Goal: Information Seeking & Learning: Learn about a topic

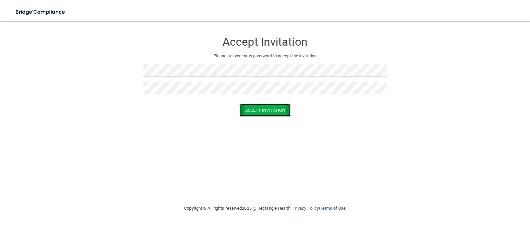
click at [255, 106] on button "Accept Invitation" at bounding box center [264, 110] width 51 height 12
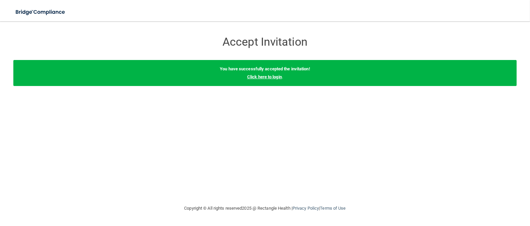
click at [251, 77] on link "Click here to login" at bounding box center [264, 76] width 35 height 5
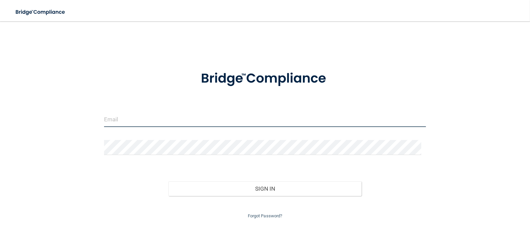
click at [198, 122] on input "email" at bounding box center [265, 119] width 322 height 15
type input "[EMAIL_ADDRESS][DOMAIN_NAME]"
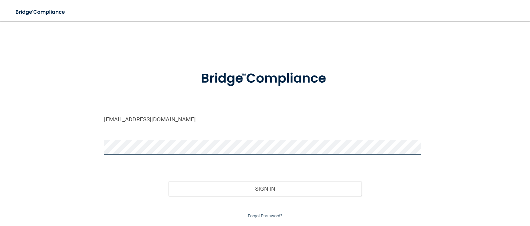
click at [168, 181] on button "Sign In" at bounding box center [264, 188] width 193 height 15
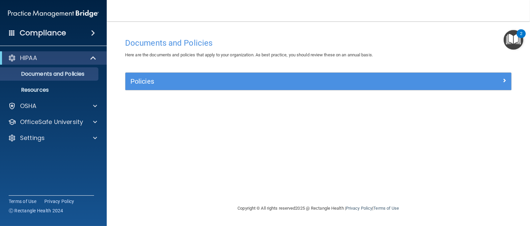
click at [520, 36] on div "2" at bounding box center [521, 38] width 2 height 9
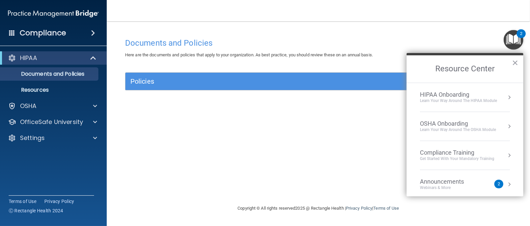
click at [508, 209] on footer "Copyright © All rights reserved 2025 @ Rectangle Health | Privacy Policy | Term…" at bounding box center [318, 209] width 397 height 22
click at [226, 132] on div "Documents and Policies Here are the documents and policies that apply to your o…" at bounding box center [318, 120] width 397 height 170
click at [226, 131] on div "Documents and Policies Here are the documents and policies that apply to your o…" at bounding box center [318, 120] width 397 height 170
click at [515, 64] on button "×" at bounding box center [515, 62] width 6 height 11
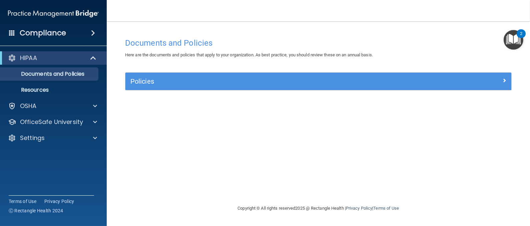
click at [436, 153] on div "Documents and Policies Here are the documents and policies that apply to your o…" at bounding box center [318, 120] width 397 height 170
click at [99, 121] on div at bounding box center [94, 122] width 17 height 8
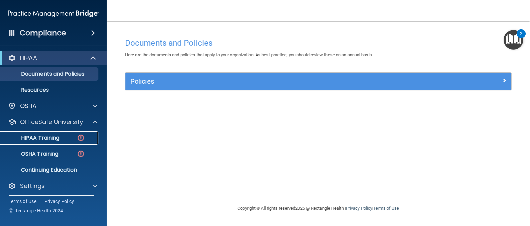
click at [82, 139] on img at bounding box center [81, 138] width 8 height 8
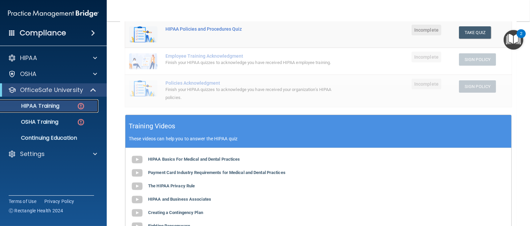
scroll to position [200, 0]
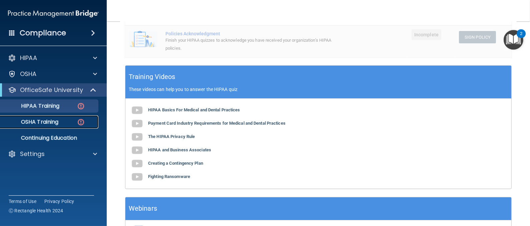
click at [41, 125] on p "OSHA Training" at bounding box center [31, 122] width 54 height 7
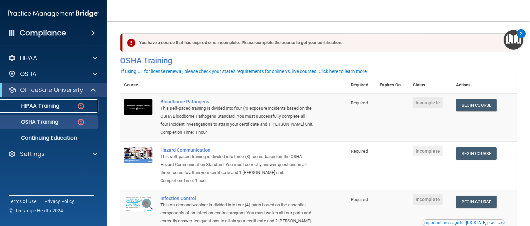
click at [49, 108] on p "HIPAA Training" at bounding box center [31, 106] width 55 height 7
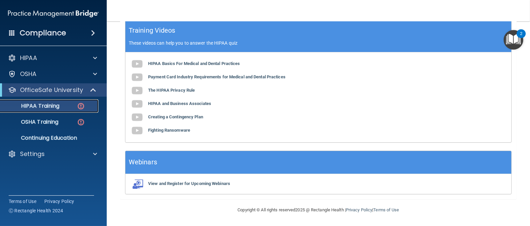
scroll to position [201, 0]
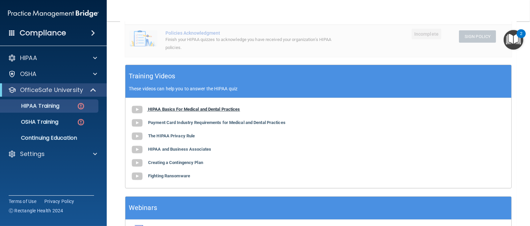
click at [208, 112] on b "HIPAA Basics For Medical and Dental Practices" at bounding box center [194, 109] width 92 height 5
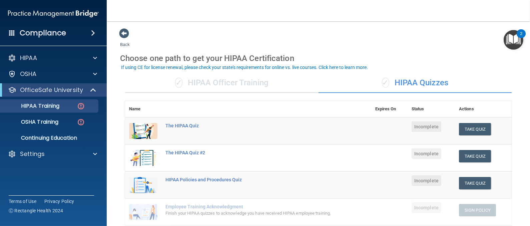
scroll to position [0, 0]
click at [474, 131] on button "Take Quiz" at bounding box center [475, 129] width 32 height 12
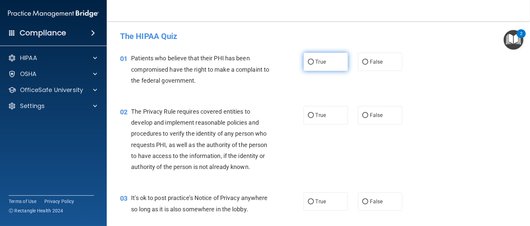
click at [308, 62] on input "True" at bounding box center [311, 62] width 6 height 5
radio input "true"
click at [468, 103] on div "02 The Privacy Rule requires covered entities to develop and implement reasonab…" at bounding box center [318, 141] width 407 height 86
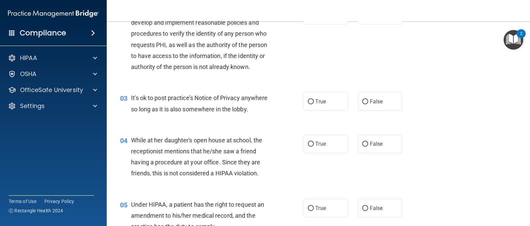
scroll to position [50, 0]
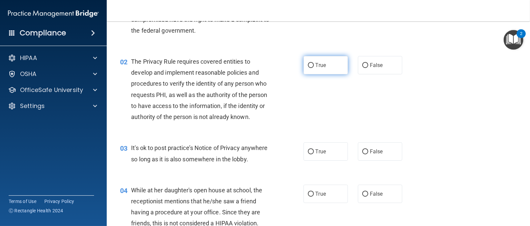
click at [335, 66] on label "True" at bounding box center [326, 65] width 44 height 18
click at [314, 66] on input "True" at bounding box center [311, 65] width 6 height 5
radio input "true"
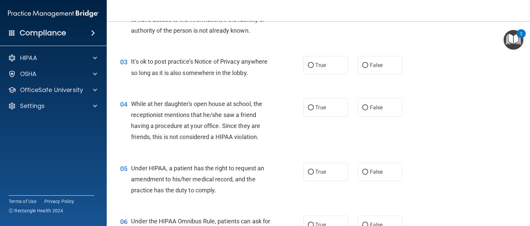
scroll to position [150, 0]
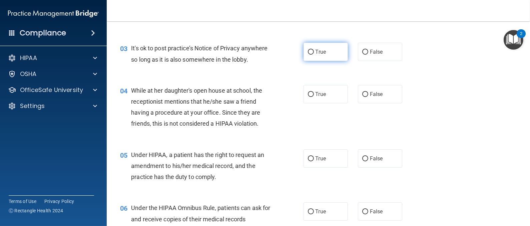
click at [325, 57] on label "True" at bounding box center [326, 52] width 44 height 18
click at [314, 55] on input "True" at bounding box center [311, 52] width 6 height 5
radio input "true"
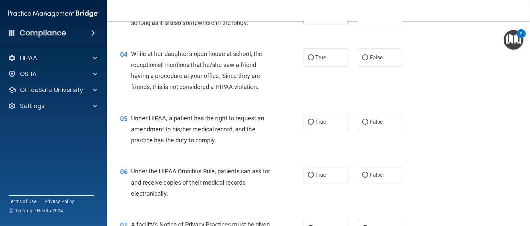
scroll to position [200, 0]
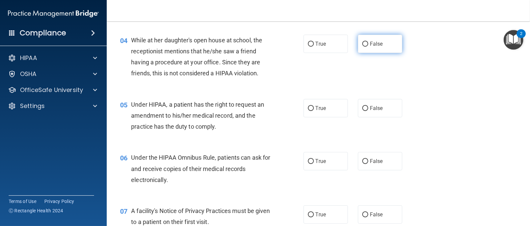
click at [358, 53] on label "False" at bounding box center [380, 44] width 44 height 18
click at [362, 47] on input "False" at bounding box center [365, 44] width 6 height 5
radio input "true"
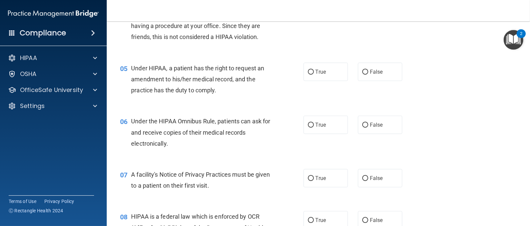
scroll to position [250, 0]
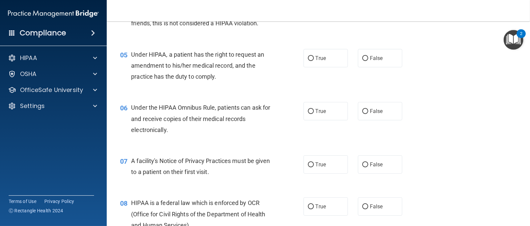
click at [335, 92] on div "05 Under HIPAA, a patient has the right to request an amendment to his/her medi…" at bounding box center [318, 67] width 407 height 53
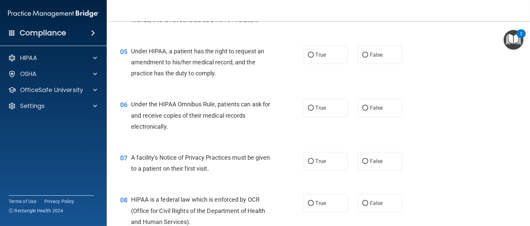
scroll to position [254, 0]
click at [304, 62] on label "True" at bounding box center [326, 55] width 44 height 18
click at [308, 58] on input "True" at bounding box center [311, 55] width 6 height 5
radio input "true"
click at [304, 62] on label "True" at bounding box center [326, 55] width 44 height 18
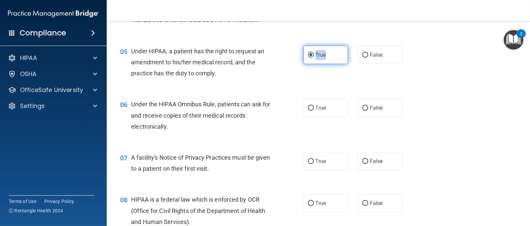
click at [308, 58] on input "True" at bounding box center [311, 55] width 6 height 5
drag, startPoint x: 303, startPoint y: 62, endPoint x: 297, endPoint y: 107, distance: 45.8
click at [297, 107] on div "06 Under the HIPAA Omnibus Rule, patients can ask for and receive copies of the…" at bounding box center [318, 116] width 407 height 53
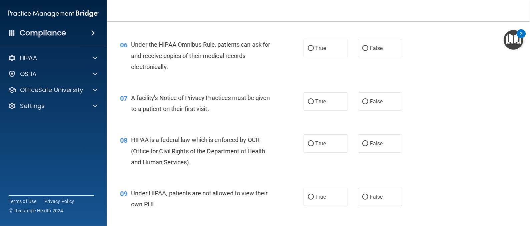
scroll to position [312, 0]
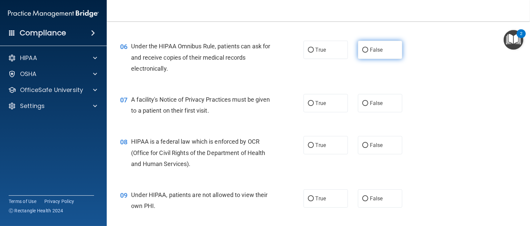
click at [362, 53] on input "False" at bounding box center [365, 50] width 6 height 5
radio input "true"
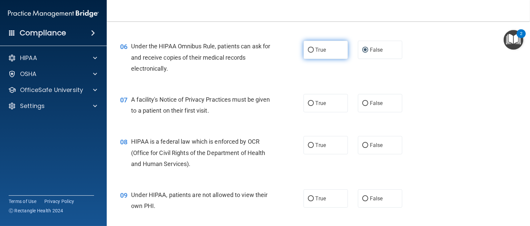
click at [306, 57] on label "True" at bounding box center [326, 50] width 44 height 18
click at [308, 53] on input "True" at bounding box center [311, 50] width 6 height 5
radio input "true"
radio input "false"
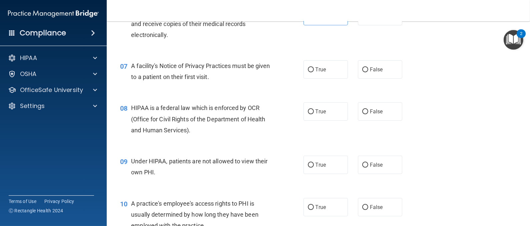
scroll to position [370, 0]
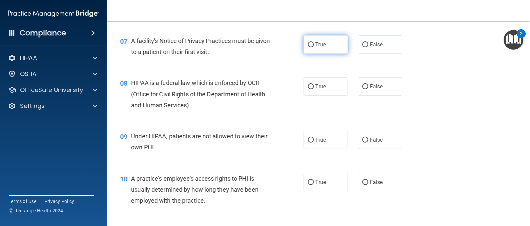
click at [304, 54] on label "True" at bounding box center [326, 44] width 44 height 18
click at [308, 47] on input "True" at bounding box center [311, 44] width 6 height 5
radio input "true"
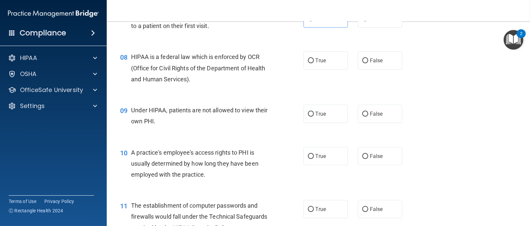
scroll to position [397, 0]
click at [304, 69] on label "True" at bounding box center [326, 60] width 44 height 18
click at [308, 63] on input "True" at bounding box center [311, 60] width 6 height 5
radio input "true"
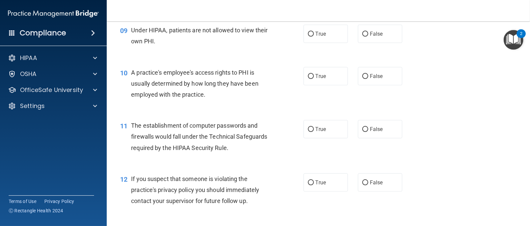
scroll to position [464, 0]
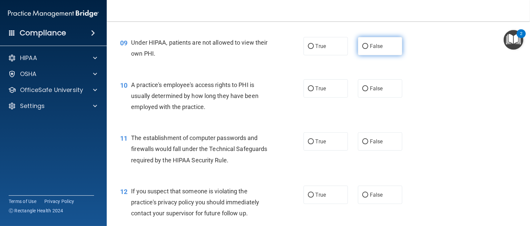
click at [362, 49] on input "False" at bounding box center [365, 46] width 6 height 5
radio input "true"
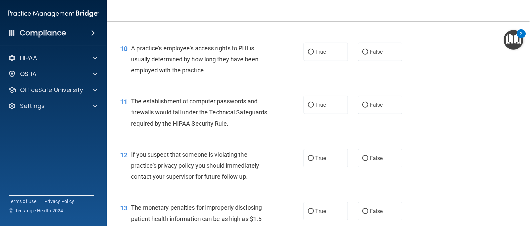
scroll to position [501, 0]
click at [362, 54] on input "False" at bounding box center [365, 51] width 6 height 5
radio input "true"
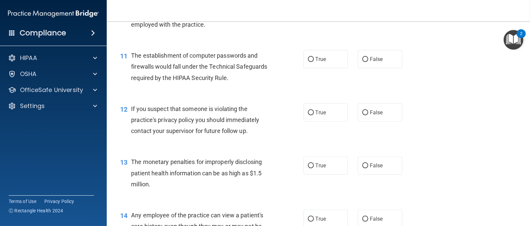
scroll to position [547, 0]
click at [316, 62] on span "True" at bounding box center [321, 58] width 10 height 6
click at [314, 61] on input "True" at bounding box center [311, 58] width 6 height 5
radio input "true"
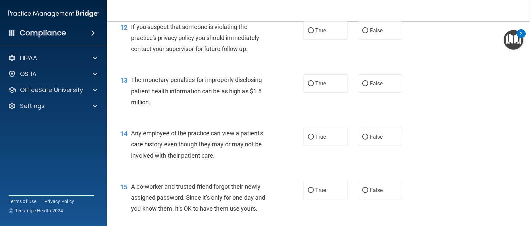
scroll to position [629, 0]
click at [308, 33] on input "True" at bounding box center [311, 30] width 6 height 5
radio input "true"
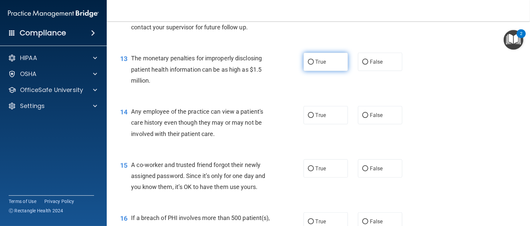
click at [308, 65] on input "True" at bounding box center [311, 62] width 6 height 5
radio input "true"
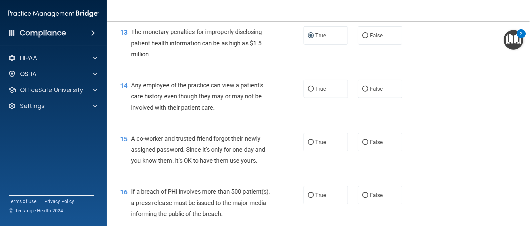
scroll to position [684, 0]
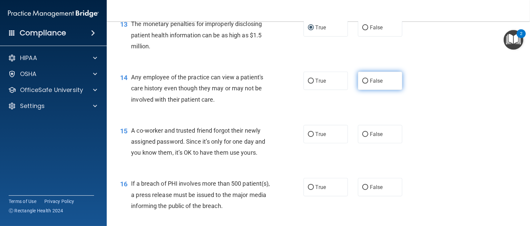
click at [362, 84] on input "False" at bounding box center [365, 81] width 6 height 5
radio input "true"
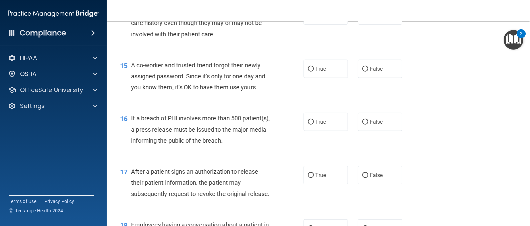
scroll to position [749, 0]
click at [346, 130] on div "True False" at bounding box center [357, 122] width 107 height 18
click at [345, 130] on div "True False" at bounding box center [357, 122] width 107 height 18
click at [361, 78] on label "False" at bounding box center [380, 69] width 44 height 18
click at [362, 72] on input "False" at bounding box center [365, 69] width 6 height 5
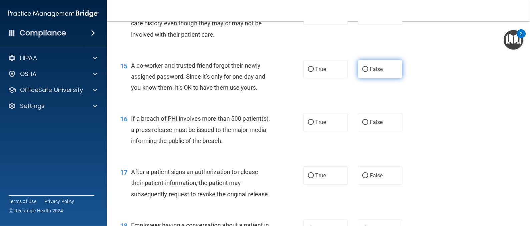
radio input "true"
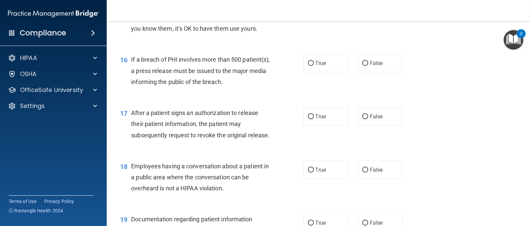
scroll to position [809, 0]
click at [308, 66] on input "True" at bounding box center [311, 63] width 6 height 5
radio input "true"
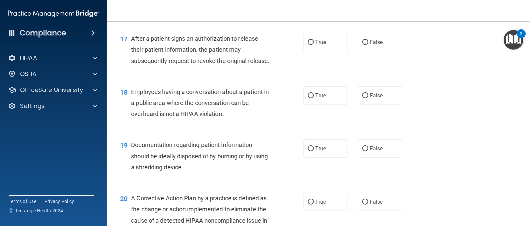
scroll to position [882, 0]
click at [309, 46] on input "True" at bounding box center [311, 43] width 6 height 5
radio input "true"
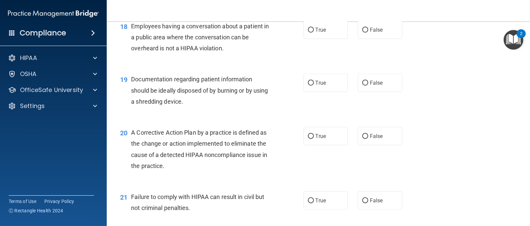
scroll to position [947, 0]
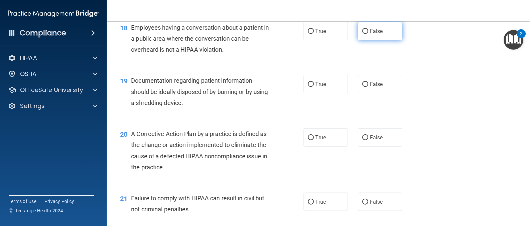
click at [362, 34] on input "False" at bounding box center [365, 31] width 6 height 5
radio input "true"
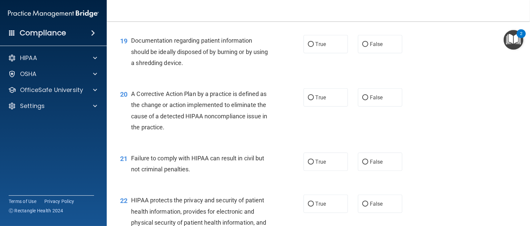
scroll to position [992, 0]
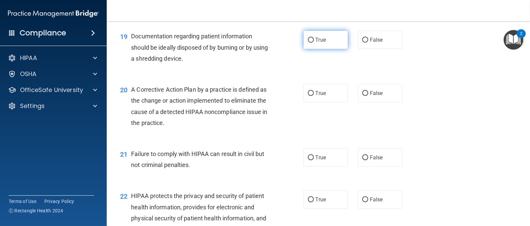
click at [311, 49] on label "True" at bounding box center [326, 40] width 44 height 18
click at [311, 43] on input "True" at bounding box center [311, 40] width 6 height 5
radio input "true"
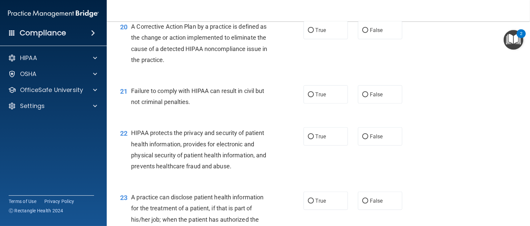
scroll to position [1055, 0]
click at [341, 77] on div "20 A Corrective Action Plan by a practice is defined as the change or action im…" at bounding box center [318, 44] width 407 height 64
click at [308, 97] on input "True" at bounding box center [311, 94] width 6 height 5
radio input "true"
drag, startPoint x: 306, startPoint y: 50, endPoint x: 322, endPoint y: 78, distance: 31.7
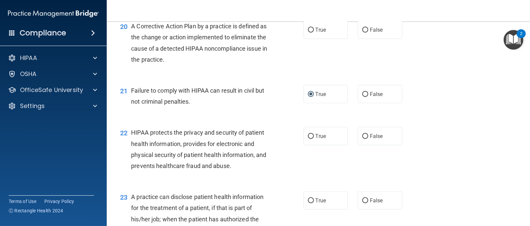
click at [322, 77] on div "20 A Corrective Action Plan by a practice is defined as the change or action im…" at bounding box center [318, 44] width 407 height 64
click at [308, 33] on input "True" at bounding box center [311, 30] width 6 height 5
radio input "true"
click at [308, 33] on input "True" at bounding box center [311, 30] width 6 height 5
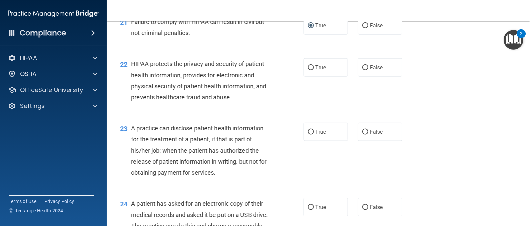
scroll to position [1123, 0]
click at [362, 29] on input "False" at bounding box center [365, 26] width 6 height 5
radio input "true"
radio input "false"
click at [362, 29] on input "False" at bounding box center [365, 26] width 6 height 5
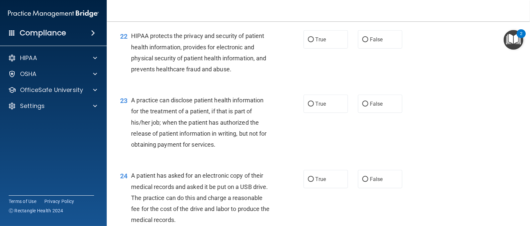
scroll to position [1154, 0]
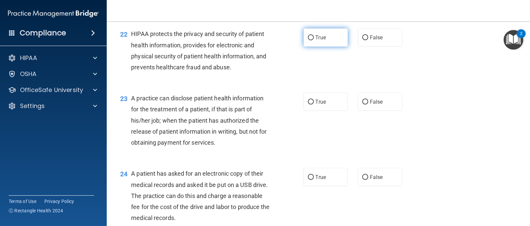
click at [308, 40] on input "True" at bounding box center [311, 37] width 6 height 5
radio input "true"
click at [308, 40] on input "True" at bounding box center [311, 37] width 6 height 5
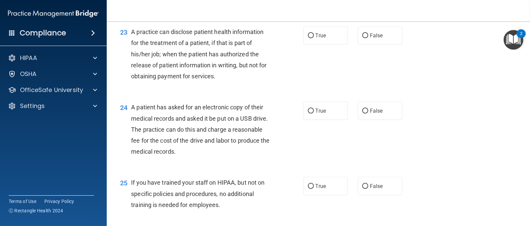
scroll to position [1220, 0]
click at [314, 89] on div "23 A practice can disclose patient health information for the treatment of a pa…" at bounding box center [318, 55] width 407 height 75
click at [308, 38] on input "True" at bounding box center [311, 35] width 6 height 5
radio input "true"
drag, startPoint x: 308, startPoint y: 57, endPoint x: 357, endPoint y: 119, distance: 79.0
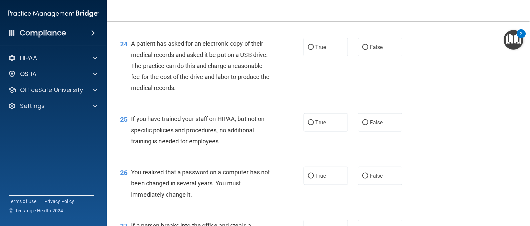
scroll to position [1288, 0]
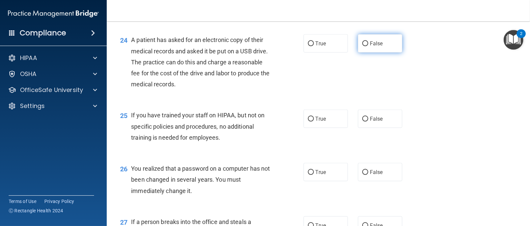
click at [362, 46] on input "False" at bounding box center [365, 43] width 6 height 5
radio input "true"
click at [362, 46] on input "False" at bounding box center [365, 43] width 6 height 5
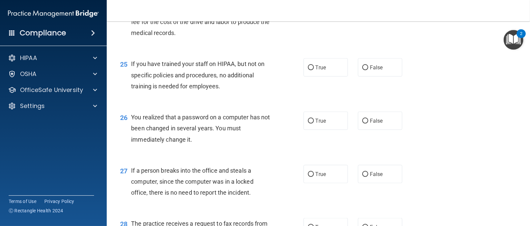
scroll to position [1330, 0]
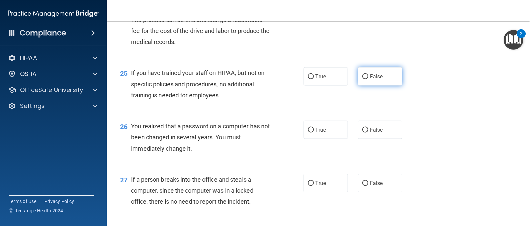
click at [362, 79] on input "False" at bounding box center [365, 76] width 6 height 5
radio input "true"
click at [362, 79] on input "False" at bounding box center [365, 76] width 6 height 5
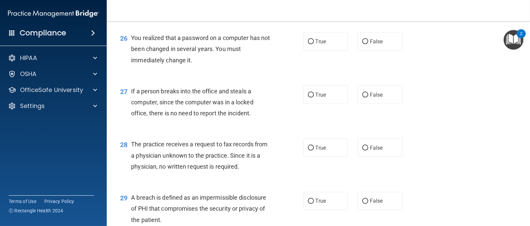
scroll to position [1419, 0]
click at [308, 44] on input "True" at bounding box center [311, 41] width 6 height 5
radio input "true"
drag, startPoint x: 306, startPoint y: 61, endPoint x: 357, endPoint y: 98, distance: 63.0
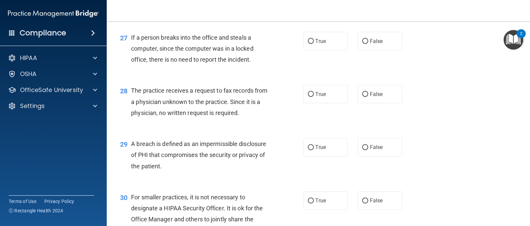
scroll to position [1473, 0]
click at [362, 43] on input "False" at bounding box center [365, 40] width 6 height 5
radio input "true"
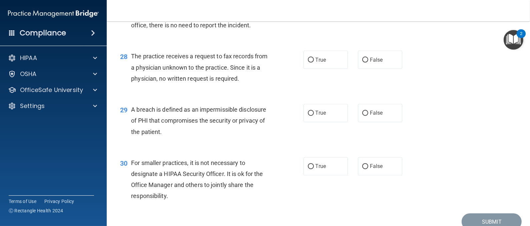
scroll to position [1506, 0]
click at [361, 69] on label "False" at bounding box center [380, 60] width 44 height 18
click at [362, 63] on input "False" at bounding box center [365, 60] width 6 height 5
radio input "true"
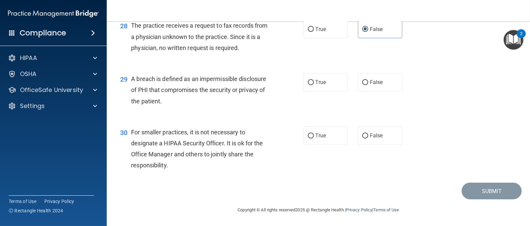
scroll to position [1556, 0]
click at [307, 78] on label "True" at bounding box center [326, 82] width 44 height 18
click at [308, 80] on input "True" at bounding box center [311, 82] width 6 height 5
radio input "true"
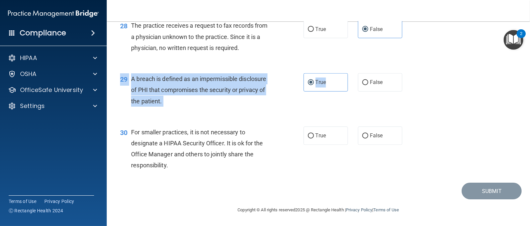
drag, startPoint x: 307, startPoint y: 78, endPoint x: 314, endPoint y: 121, distance: 43.6
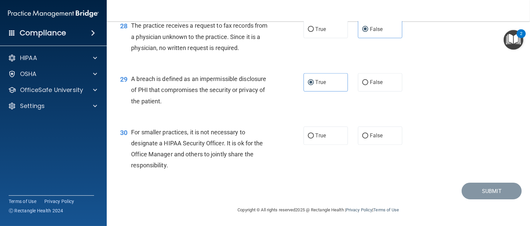
click at [362, 135] on input "False" at bounding box center [365, 136] width 6 height 5
radio input "true"
click at [470, 191] on button "Submit" at bounding box center [492, 191] width 60 height 17
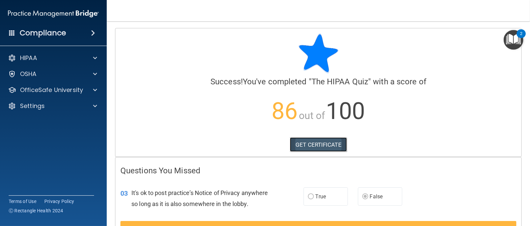
click at [324, 143] on link "GET CERTIFICATE" at bounding box center [318, 144] width 57 height 15
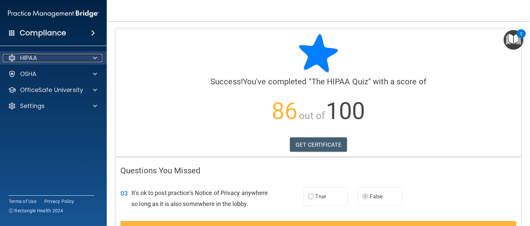
click at [54, 61] on div "HIPAA" at bounding box center [44, 58] width 83 height 8
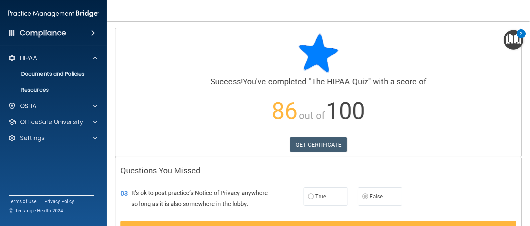
click at [38, 36] on h4 "Compliance" at bounding box center [43, 32] width 46 height 9
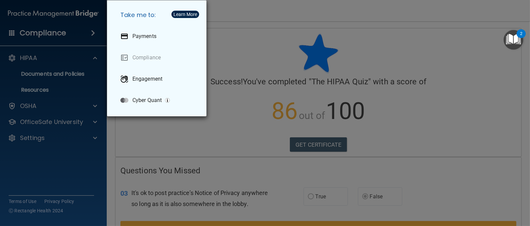
click at [23, 33] on div "Take me to: Payments Compliance Engagement Cyber Quant" at bounding box center [265, 113] width 530 height 226
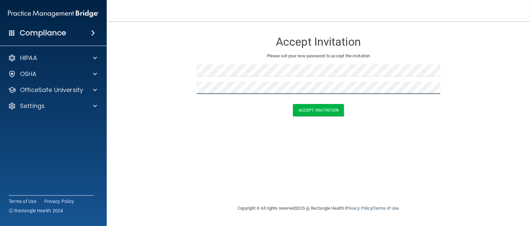
click at [293, 104] on button "Accept Invitation" at bounding box center [318, 110] width 51 height 12
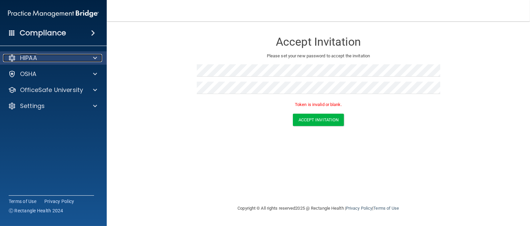
click at [65, 56] on div "HIPAA" at bounding box center [44, 58] width 83 height 8
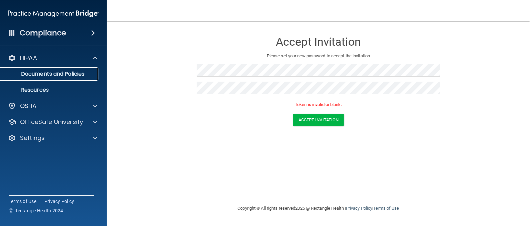
click at [71, 76] on p "Documents and Policies" at bounding box center [49, 74] width 91 height 7
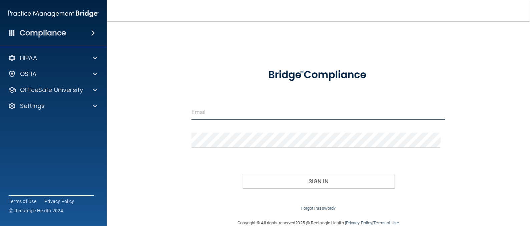
click at [225, 113] on input "email" at bounding box center [318, 112] width 254 height 15
type input "[EMAIL_ADDRESS][DOMAIN_NAME]"
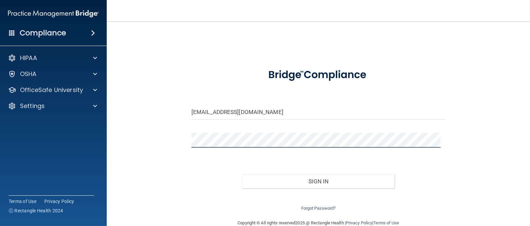
click at [242, 174] on button "Sign In" at bounding box center [318, 181] width 152 height 15
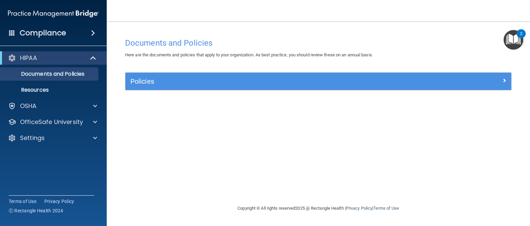
click at [95, 33] on span at bounding box center [93, 33] width 4 height 8
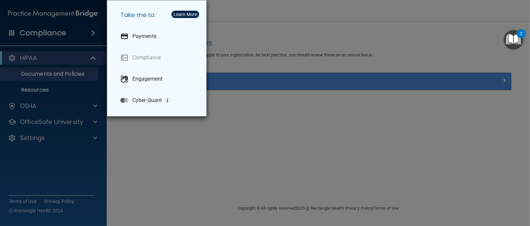
click at [190, 14] on div "Learn More" at bounding box center [185, 14] width 24 height 5
click at [304, 22] on div "Take me to: Payments Compliance Engagement Cyber Quant" at bounding box center [265, 113] width 530 height 226
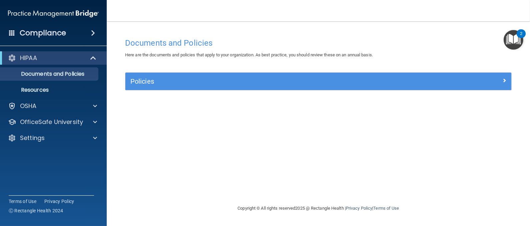
click at [510, 37] on img "Open Resource Center, 2 new notifications" at bounding box center [514, 40] width 20 height 20
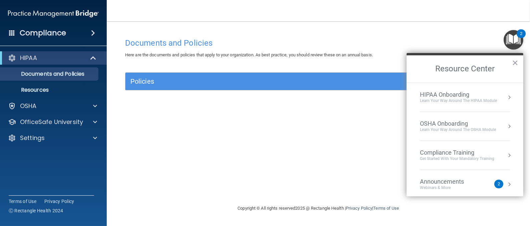
click at [460, 98] on div "Learn Your Way around the HIPAA module" at bounding box center [458, 101] width 77 height 6
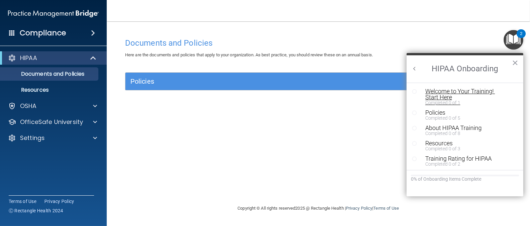
click at [447, 92] on div "Welcome to Your Training! Start Here" at bounding box center [466, 94] width 82 height 12
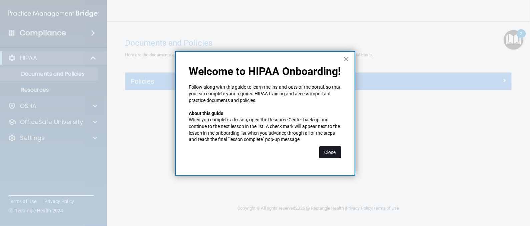
click at [340, 155] on button "Close" at bounding box center [330, 152] width 22 height 12
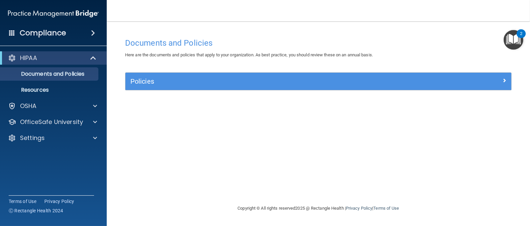
click at [508, 33] on img "Open Resource Center, 2 new notifications" at bounding box center [514, 40] width 20 height 20
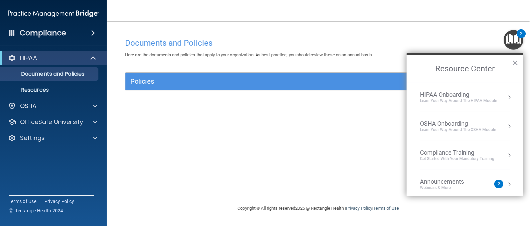
click at [454, 98] on div "Learn Your Way around the HIPAA module" at bounding box center [458, 101] width 77 height 6
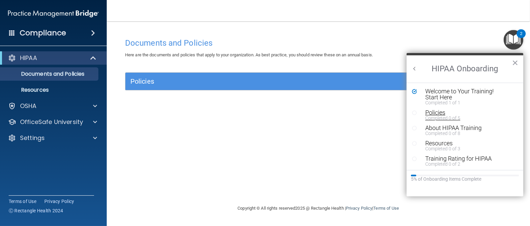
click at [438, 113] on div "Policies" at bounding box center [466, 113] width 82 height 6
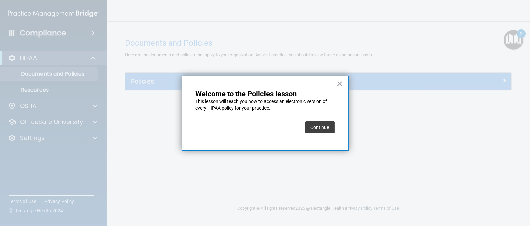
click at [315, 128] on button "Continue" at bounding box center [319, 127] width 29 height 12
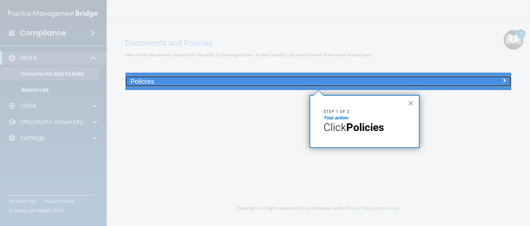
click at [320, 76] on div "Policies" at bounding box center [270, 81] width 290 height 11
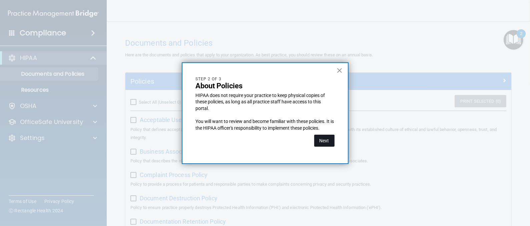
click at [328, 139] on button "Next" at bounding box center [324, 141] width 20 height 12
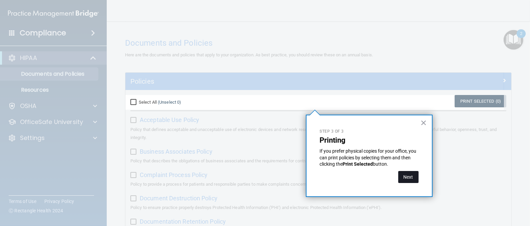
click at [405, 181] on button "Next" at bounding box center [408, 177] width 20 height 12
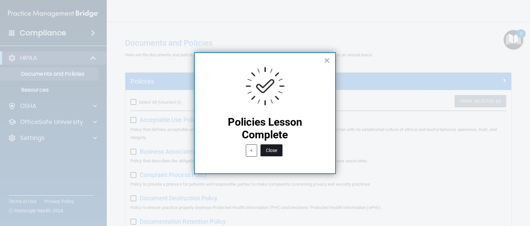
click at [274, 147] on button "Close" at bounding box center [272, 150] width 22 height 12
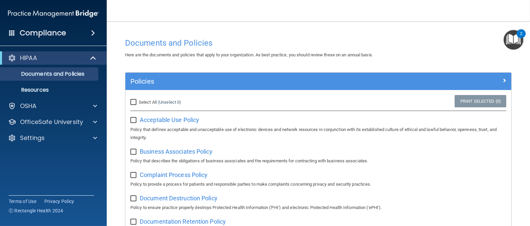
click at [509, 43] on img "Open Resource Center, 2 new notifications" at bounding box center [514, 40] width 20 height 20
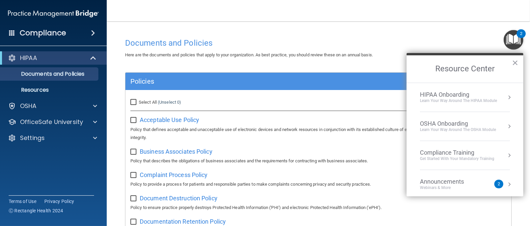
click at [460, 101] on div "Learn Your Way around the HIPAA module" at bounding box center [458, 101] width 77 height 6
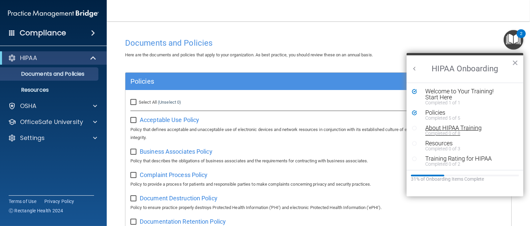
click at [447, 128] on div "About HIPAA Training" at bounding box center [466, 128] width 82 height 6
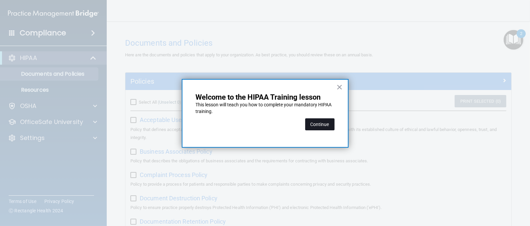
click at [325, 129] on button "Continue" at bounding box center [319, 124] width 29 height 12
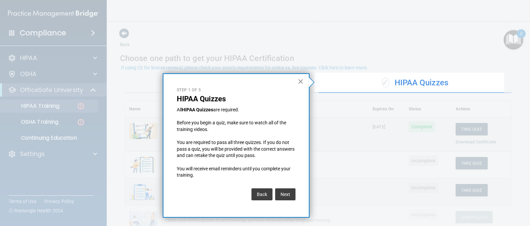
click at [302, 81] on button "×" at bounding box center [301, 81] width 6 height 11
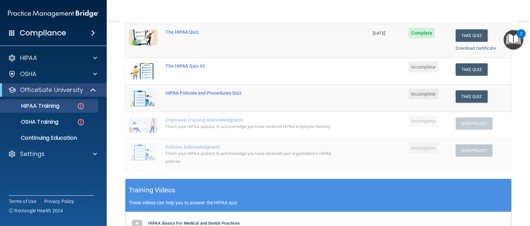
scroll to position [63, 0]
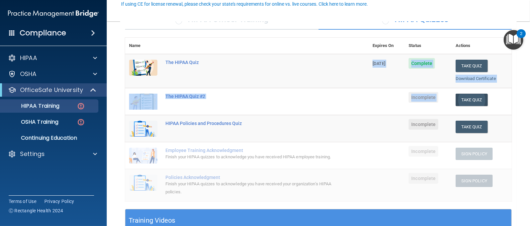
drag, startPoint x: 472, startPoint y: 96, endPoint x: 468, endPoint y: 93, distance: 4.6
click at [468, 93] on tbody "The HIPAA Quiz 08/18/2026 Complete Take Quiz Download Certificate The HIPAA Qui…" at bounding box center [318, 127] width 387 height 147
click at [465, 101] on button "Take Quiz" at bounding box center [472, 100] width 32 height 12
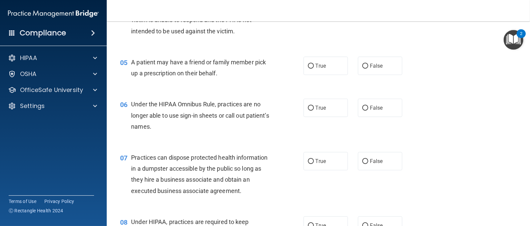
scroll to position [253, 0]
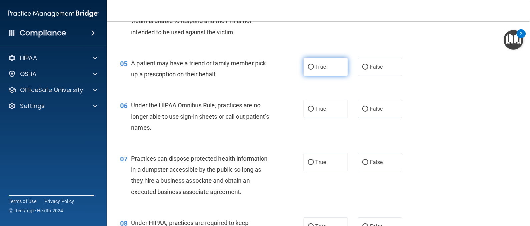
click at [304, 62] on label "True" at bounding box center [326, 67] width 44 height 18
click at [308, 65] on input "True" at bounding box center [311, 67] width 6 height 5
radio input "true"
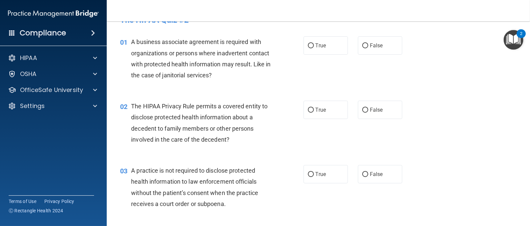
scroll to position [0, 0]
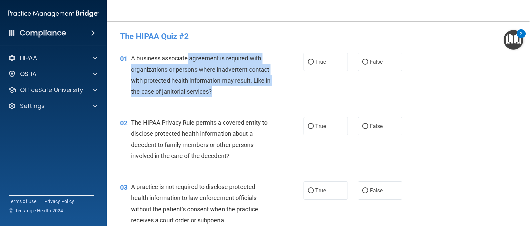
drag, startPoint x: 187, startPoint y: 55, endPoint x: 264, endPoint y: 97, distance: 87.3
click at [264, 97] on div "01 A business associate agreement is required with organizations or persons whe…" at bounding box center [211, 77] width 203 height 48
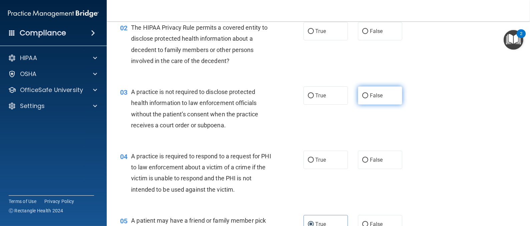
scroll to position [200, 0]
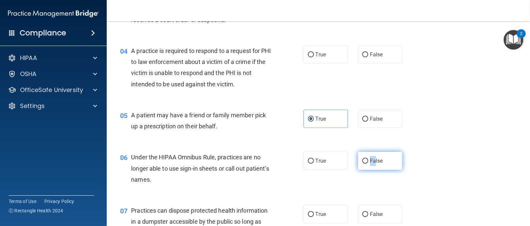
drag, startPoint x: 358, startPoint y: 153, endPoint x: 371, endPoint y: 165, distance: 18.4
click at [371, 165] on label "False" at bounding box center [380, 161] width 44 height 18
click at [368, 164] on input "False" at bounding box center [365, 161] width 6 height 5
radio input "true"
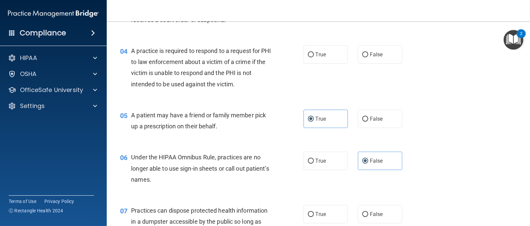
click at [466, 105] on div "05 A patient may have a friend or family member pick up a prescription on their…" at bounding box center [318, 122] width 407 height 42
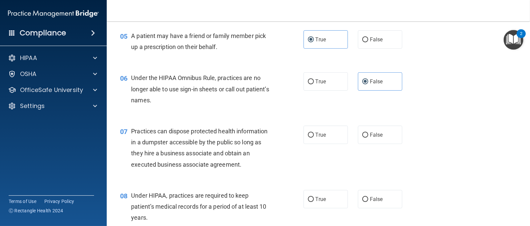
scroll to position [314, 0]
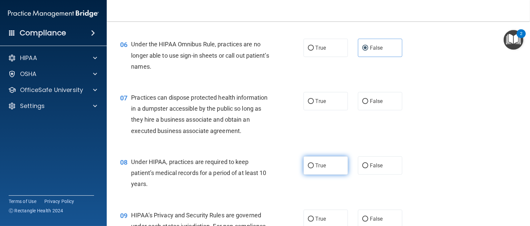
click at [308, 164] on input "True" at bounding box center [311, 165] width 6 height 5
radio input "true"
click at [445, 69] on div "06 Under the HIPAA Omnibus Rule, practices are no longer able to use sign-in sh…" at bounding box center [318, 56] width 407 height 53
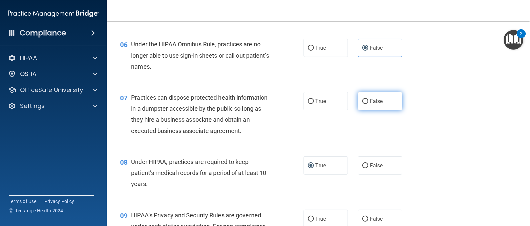
click at [362, 101] on input "False" at bounding box center [365, 101] width 6 height 5
radio input "true"
click at [434, 99] on div "07 Practices can dispose protected health information in a dumpster accessible …" at bounding box center [318, 116] width 407 height 64
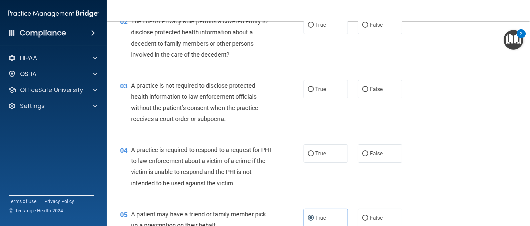
scroll to position [101, 0]
drag, startPoint x: 306, startPoint y: 153, endPoint x: 327, endPoint y: 86, distance: 69.9
click at [309, 153] on input "True" at bounding box center [311, 154] width 6 height 5
radio input "true"
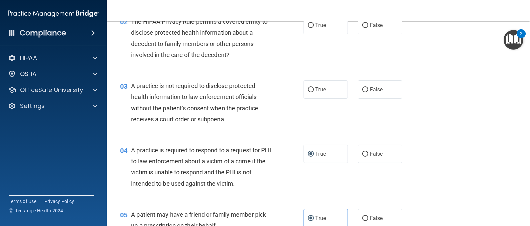
click at [307, 130] on div "03 A practice is not required to disclose protected health information to law e…" at bounding box center [318, 104] width 407 height 64
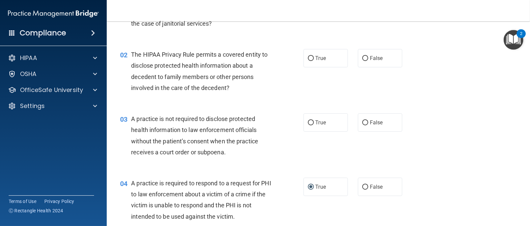
scroll to position [61, 0]
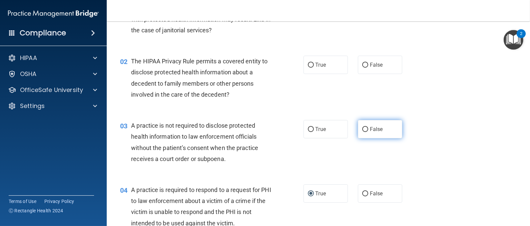
click at [362, 129] on input "False" at bounding box center [365, 129] width 6 height 5
radio input "true"
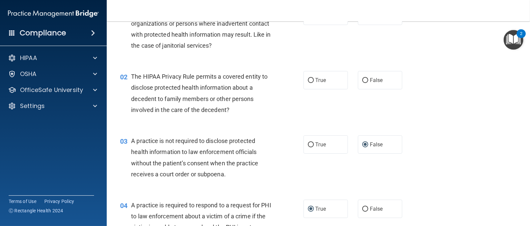
scroll to position [44, 0]
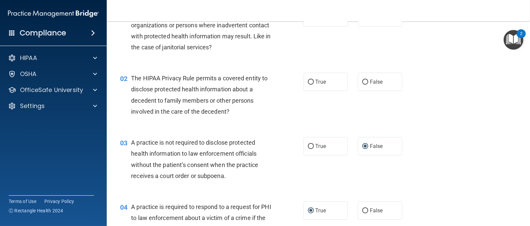
click at [310, 105] on div "02 The HIPAA Privacy Rule permits a covered entity to disclose protected health…" at bounding box center [318, 96] width 407 height 64
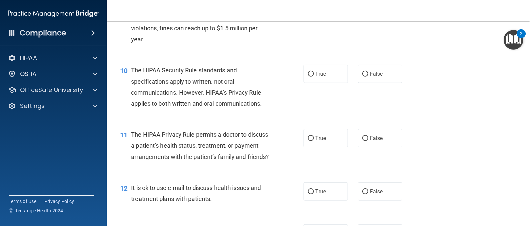
scroll to position [523, 0]
click at [363, 200] on label "False" at bounding box center [380, 191] width 44 height 18
click at [363, 194] on input "False" at bounding box center [365, 191] width 6 height 5
radio input "true"
drag, startPoint x: 305, startPoint y: 136, endPoint x: 334, endPoint y: 105, distance: 42.7
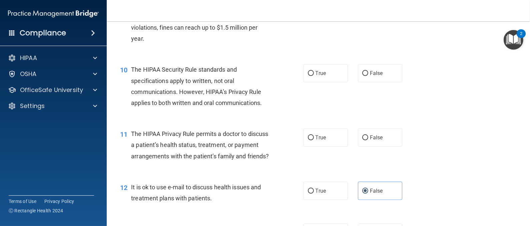
click at [308, 140] on input "True" at bounding box center [311, 137] width 6 height 5
radio input "true"
click at [334, 103] on div "10 The HIPAA Security Rule standards and specifications apply to written, not o…" at bounding box center [318, 88] width 407 height 64
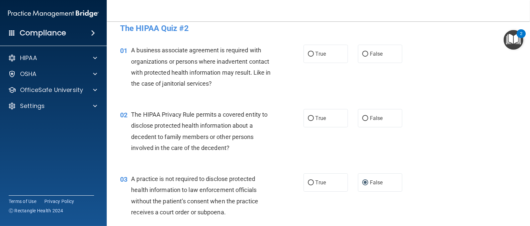
scroll to position [0, 0]
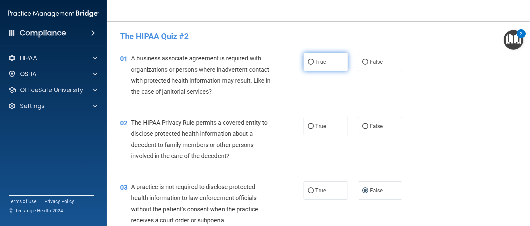
click at [310, 60] on label "True" at bounding box center [326, 62] width 44 height 18
click at [310, 60] on input "True" at bounding box center [311, 62] width 6 height 5
radio input "true"
click at [313, 82] on div "01 A business associate agreement is required with organizations or persons whe…" at bounding box center [318, 76] width 407 height 64
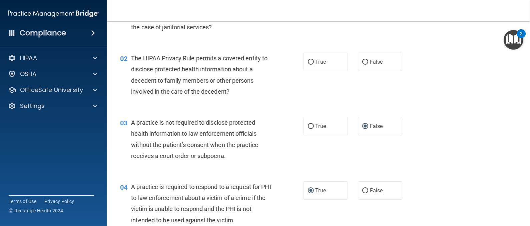
scroll to position [65, 0]
drag, startPoint x: 308, startPoint y: 60, endPoint x: 311, endPoint y: 83, distance: 22.6
click at [311, 83] on div "02 The HIPAA Privacy Rule permits a covered entity to disclose protected health…" at bounding box center [318, 76] width 407 height 64
click at [308, 62] on input "True" at bounding box center [311, 61] width 6 height 5
radio input "true"
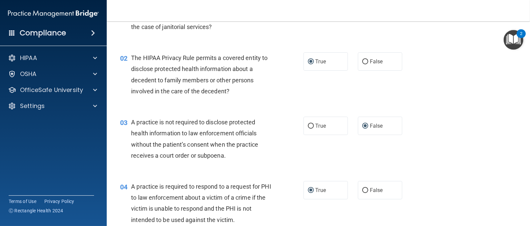
click at [303, 106] on div "02 The HIPAA Privacy Rule permits a covered entity to disclose protected health…" at bounding box center [318, 76] width 407 height 64
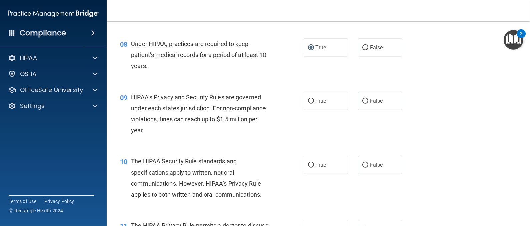
scroll to position [458, 0]
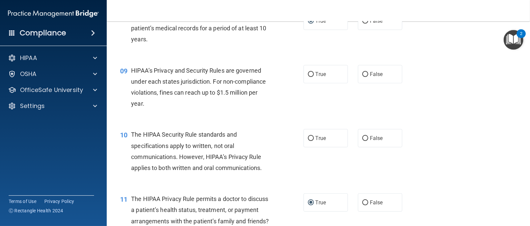
click at [287, 109] on div "09 HIPAA’s Privacy and Security Rules are governed under each states jurisdicti…" at bounding box center [211, 89] width 203 height 48
click at [308, 74] on input "True" at bounding box center [311, 74] width 6 height 5
radio input "true"
click at [305, 93] on div "09 HIPAA’s Privacy and Security Rules are governed under each states jurisdicti…" at bounding box center [211, 89] width 203 height 48
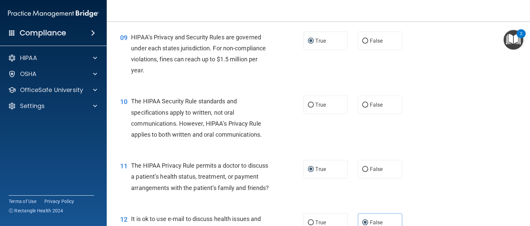
scroll to position [494, 0]
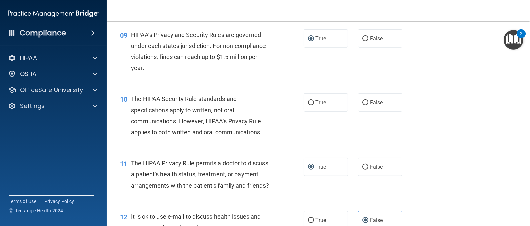
drag, startPoint x: 305, startPoint y: 93, endPoint x: 300, endPoint y: 132, distance: 39.4
click at [410, 93] on ng-form "10 The HIPAA Security Rule standards and specifications apply to written, not o…" at bounding box center [410, 93] width 0 height 0
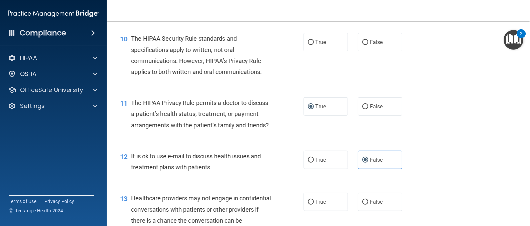
scroll to position [555, 0]
click at [309, 40] on input "True" at bounding box center [311, 41] width 6 height 5
radio input "true"
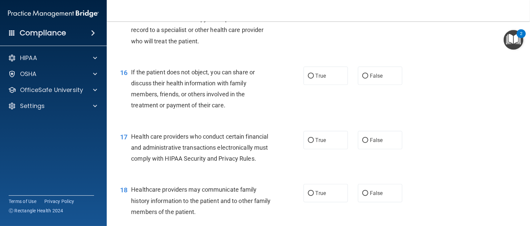
scroll to position [866, 0]
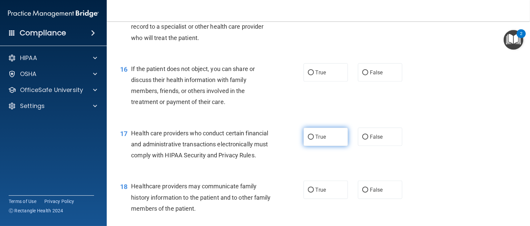
click at [308, 140] on input "True" at bounding box center [311, 137] width 6 height 5
radio input "true"
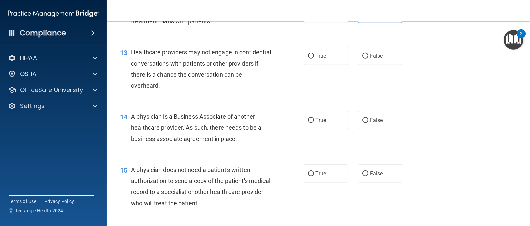
scroll to position [720, 0]
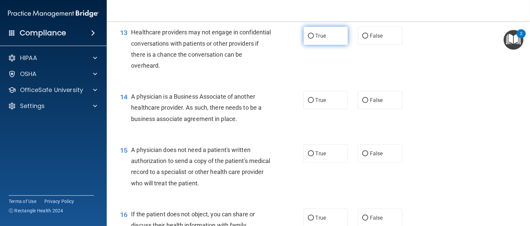
click at [307, 42] on label "True" at bounding box center [326, 36] width 44 height 18
click at [308, 39] on input "True" at bounding box center [311, 36] width 6 height 5
radio input "true"
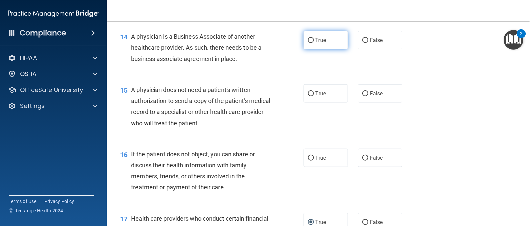
drag, startPoint x: 309, startPoint y: 50, endPoint x: 306, endPoint y: 53, distance: 3.8
click at [308, 43] on input "True" at bounding box center [311, 40] width 6 height 5
radio input "true"
click at [308, 43] on input "True" at bounding box center [311, 40] width 6 height 5
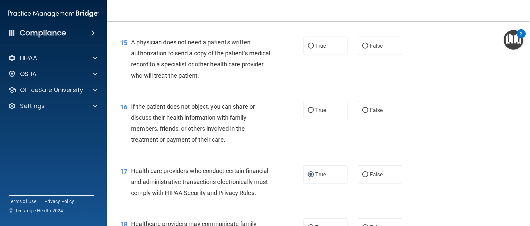
scroll to position [829, 0]
click at [374, 49] on span "False" at bounding box center [376, 45] width 13 height 6
click at [368, 48] on input "False" at bounding box center [365, 45] width 6 height 5
radio input "true"
click at [374, 49] on span "False" at bounding box center [376, 45] width 13 height 6
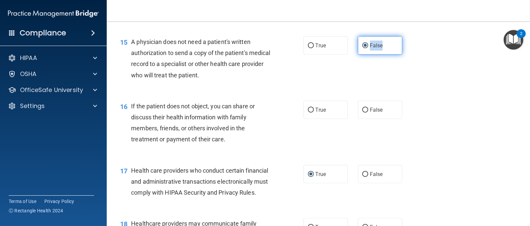
click at [368, 48] on input "False" at bounding box center [365, 45] width 6 height 5
drag, startPoint x: 375, startPoint y: 59, endPoint x: 455, endPoint y: 118, distance: 99.7
click at [455, 118] on div "16 If the patient does not object, you can share or discuss their health inform…" at bounding box center [318, 124] width 407 height 64
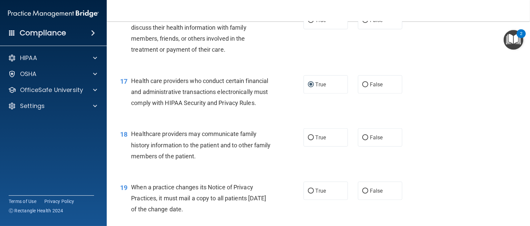
scroll to position [907, 0]
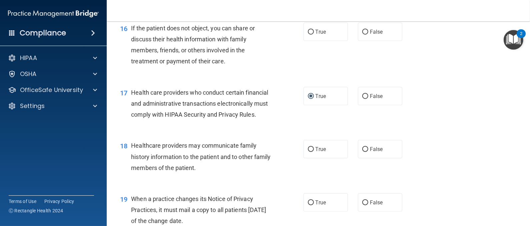
drag, startPoint x: 360, startPoint y: 44, endPoint x: 423, endPoint y: 107, distance: 89.6
click at [378, 41] on label "False" at bounding box center [380, 32] width 44 height 18
click at [368, 35] on input "False" at bounding box center [365, 32] width 6 height 5
radio input "true"
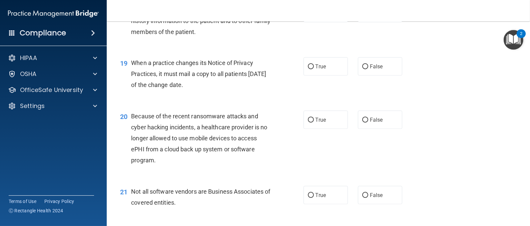
scroll to position [1043, 0]
click at [308, 197] on input "True" at bounding box center [311, 194] width 6 height 5
radio input "true"
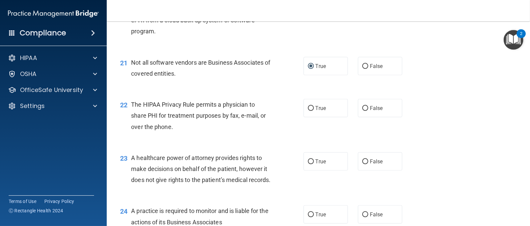
scroll to position [1172, 0]
click at [362, 111] on input "False" at bounding box center [365, 108] width 6 height 5
radio input "true"
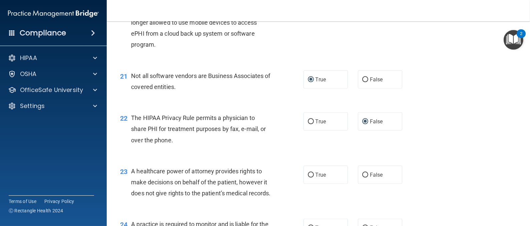
scroll to position [1167, 0]
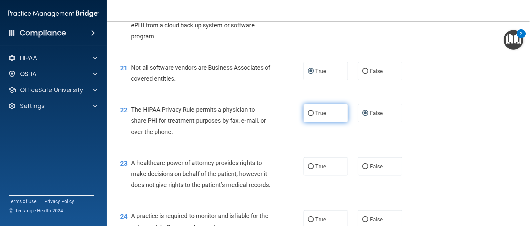
click at [304, 122] on label "True" at bounding box center [326, 113] width 44 height 18
click at [308, 116] on input "True" at bounding box center [311, 113] width 6 height 5
radio input "true"
radio input "false"
click at [415, 96] on div "21 Not all software vendors are Business Associates of covered entities. True F…" at bounding box center [318, 75] width 407 height 42
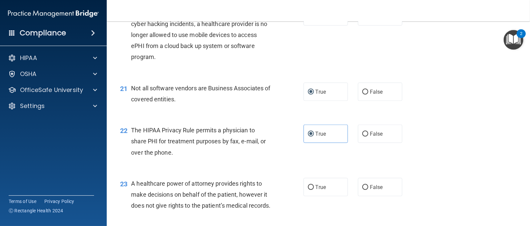
scroll to position [1149, 0]
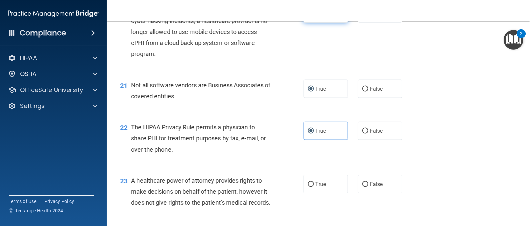
click at [308, 16] on input "True" at bounding box center [311, 13] width 6 height 5
radio input "true"
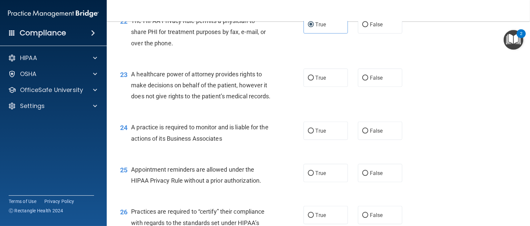
scroll to position [1255, 0]
click at [304, 88] on label "True" at bounding box center [326, 78] width 44 height 18
click at [308, 81] on input "True" at bounding box center [311, 78] width 6 height 5
radio input "true"
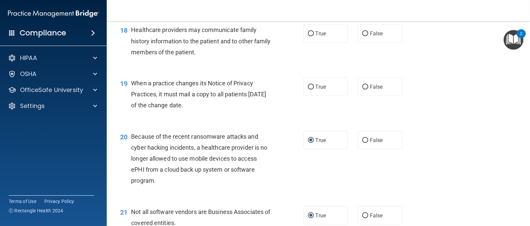
scroll to position [1022, 0]
click at [362, 36] on input "False" at bounding box center [365, 33] width 6 height 5
radio input "true"
click at [316, 37] on span "True" at bounding box center [321, 33] width 10 height 6
click at [313, 36] on input "True" at bounding box center [311, 33] width 6 height 5
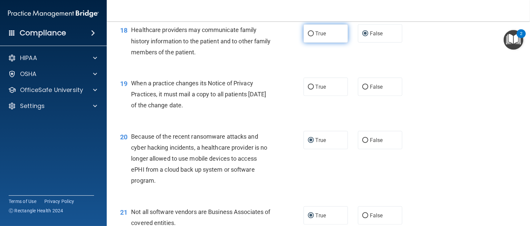
radio input "true"
radio input "false"
click at [319, 69] on div "18 Healthcare providers may communicate family history information to the patie…" at bounding box center [318, 42] width 407 height 53
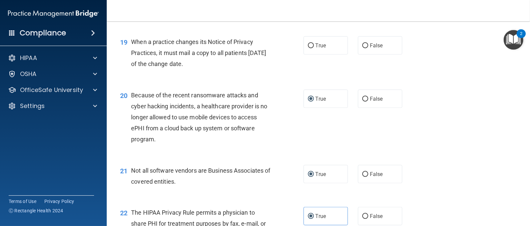
scroll to position [1064, 0]
click at [308, 48] on input "True" at bounding box center [311, 45] width 6 height 5
radio input "true"
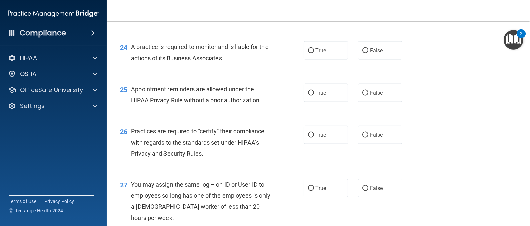
scroll to position [1344, 0]
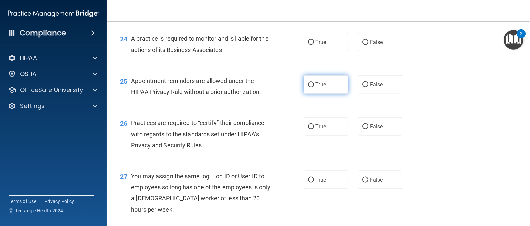
click at [308, 87] on input "True" at bounding box center [311, 84] width 6 height 5
radio input "true"
click at [286, 67] on div "24 A practice is required to monitor and is liable for the actions of its Busin…" at bounding box center [318, 46] width 407 height 42
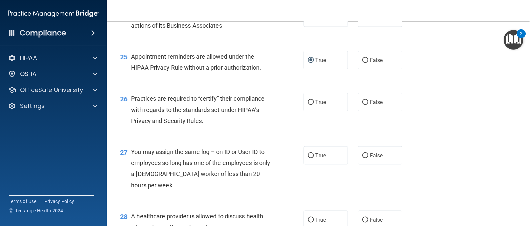
scroll to position [1368, 0]
click at [308, 21] on input "True" at bounding box center [311, 18] width 6 height 5
radio input "true"
click at [308, 21] on input "True" at bounding box center [311, 18] width 6 height 5
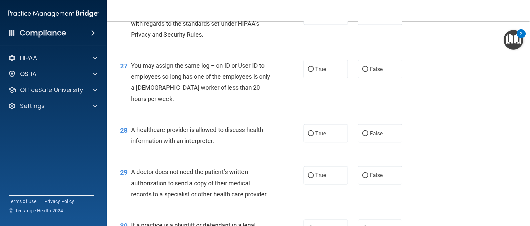
scroll to position [1456, 0]
click at [308, 18] on input "True" at bounding box center [311, 15] width 6 height 5
radio input "true"
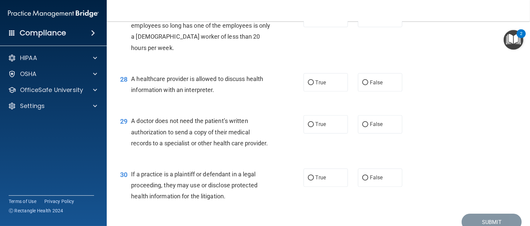
scroll to position [1506, 0]
click at [316, 21] on span "True" at bounding box center [321, 18] width 10 height 6
click at [314, 21] on input "True" at bounding box center [311, 18] width 6 height 5
radio input "true"
click at [362, 21] on input "False" at bounding box center [365, 18] width 6 height 5
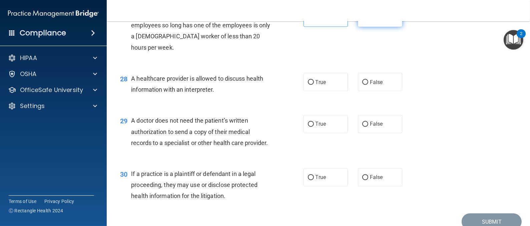
radio input "true"
radio input "false"
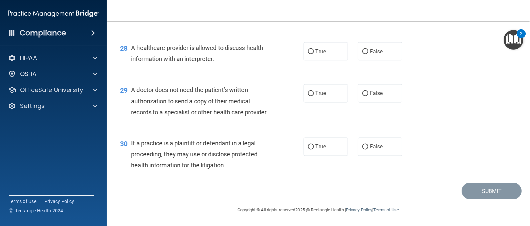
scroll to position [1573, 0]
click at [362, 91] on input "False" at bounding box center [365, 93] width 6 height 5
radio input "true"
click at [308, 54] on input "True" at bounding box center [311, 51] width 6 height 5
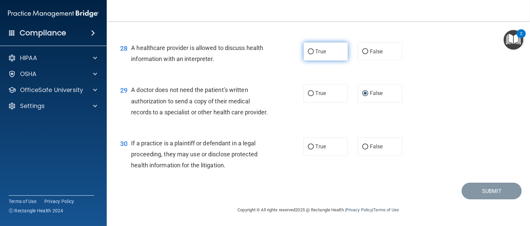
radio input "true"
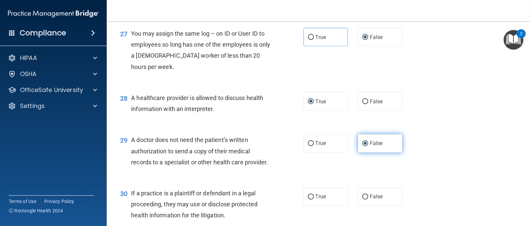
scroll to position [1581, 0]
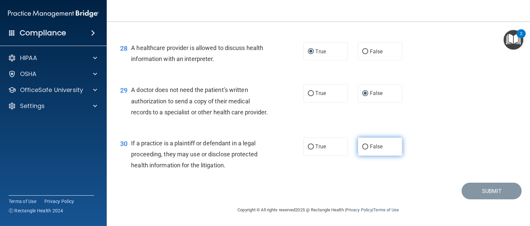
click at [358, 151] on label "False" at bounding box center [380, 147] width 44 height 18
click at [362, 150] on input "False" at bounding box center [365, 147] width 6 height 5
radio input "true"
click at [358, 151] on label "False" at bounding box center [380, 147] width 44 height 18
click at [362, 150] on input "False" at bounding box center [365, 147] width 6 height 5
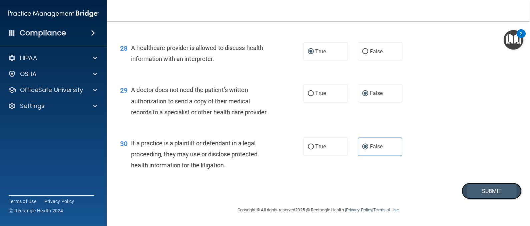
click at [473, 187] on button "Submit" at bounding box center [492, 191] width 60 height 17
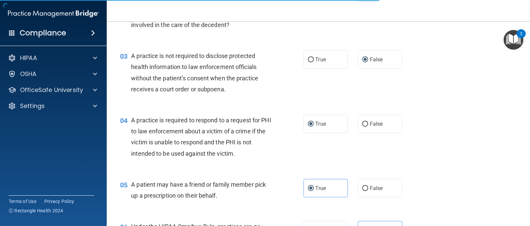
scroll to position [31, 0]
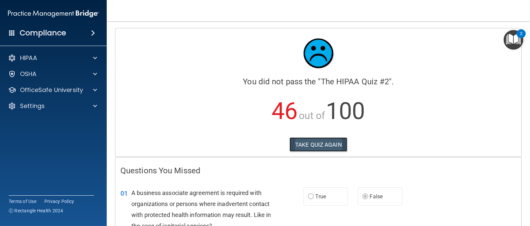
click at [312, 142] on button "TAKE QUIZ AGAIN" at bounding box center [319, 144] width 58 height 15
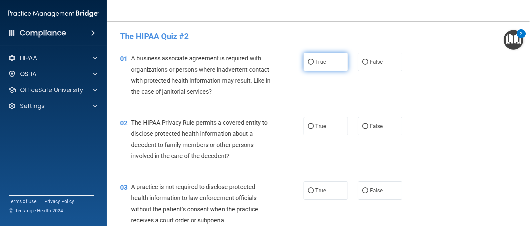
click at [308, 62] on input "True" at bounding box center [311, 62] width 6 height 5
radio input "true"
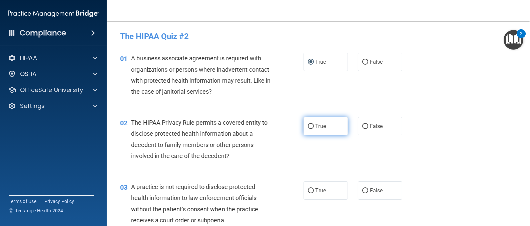
click at [308, 125] on input "True" at bounding box center [311, 126] width 6 height 5
radio input "true"
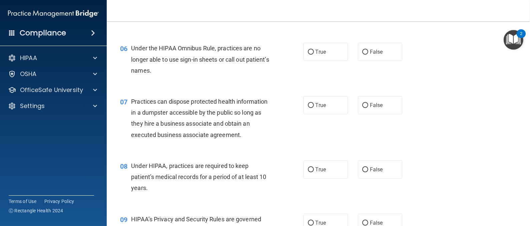
scroll to position [318, 0]
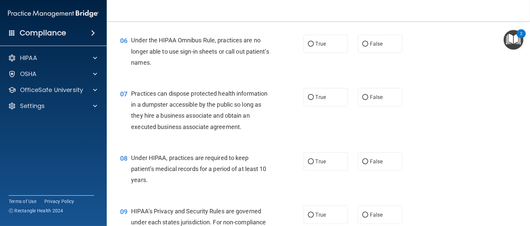
drag, startPoint x: 309, startPoint y: 161, endPoint x: 439, endPoint y: 97, distance: 145.3
click at [308, 162] on input "True" at bounding box center [311, 161] width 6 height 5
radio input "true"
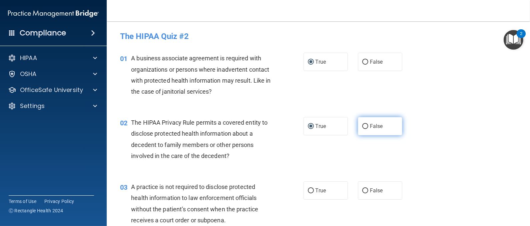
click at [380, 119] on label "False" at bounding box center [380, 126] width 44 height 18
click at [368, 124] on input "False" at bounding box center [365, 126] width 6 height 5
radio input "true"
radio input "false"
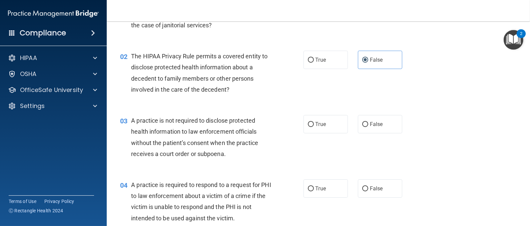
scroll to position [120, 0]
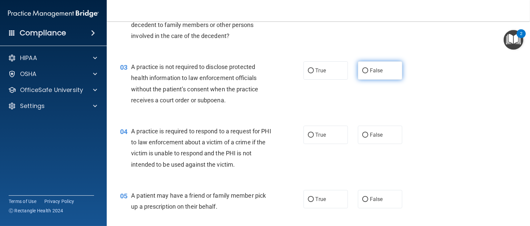
click at [362, 70] on input "False" at bounding box center [365, 70] width 6 height 5
radio input "true"
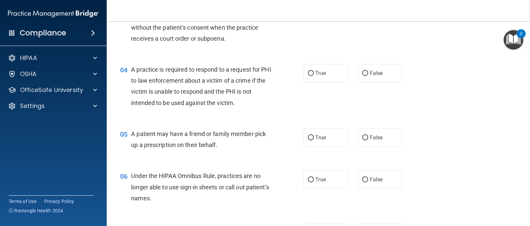
scroll to position [182, 0]
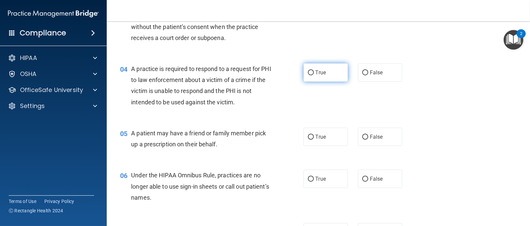
click at [308, 74] on input "True" at bounding box center [311, 72] width 6 height 5
radio input "true"
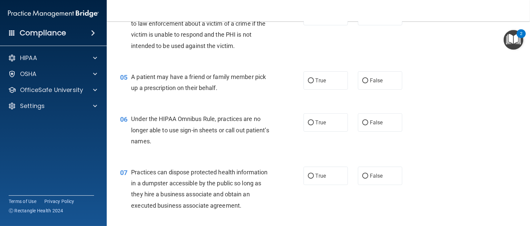
scroll to position [243, 0]
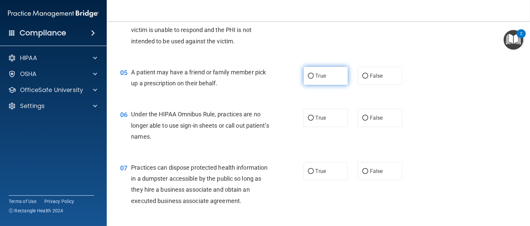
click at [308, 74] on input "True" at bounding box center [311, 76] width 6 height 5
radio input "true"
click at [336, 152] on div "06 Under the HIPAA Omnibus Rule, practices are no longer able to use sign-in sh…" at bounding box center [318, 126] width 407 height 53
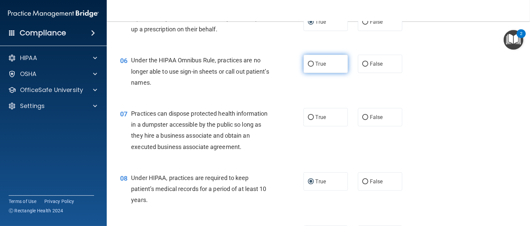
click at [312, 69] on label "True" at bounding box center [326, 64] width 44 height 18
click at [312, 67] on input "True" at bounding box center [311, 64] width 6 height 5
radio input "true"
click at [362, 66] on input "False" at bounding box center [365, 64] width 6 height 5
radio input "true"
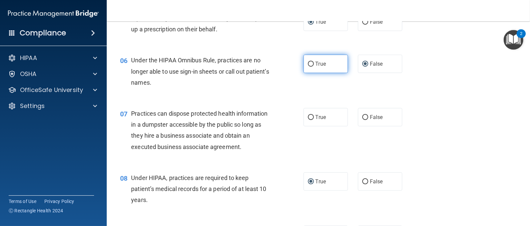
click at [308, 62] on input "True" at bounding box center [311, 64] width 6 height 5
radio input "true"
radio input "false"
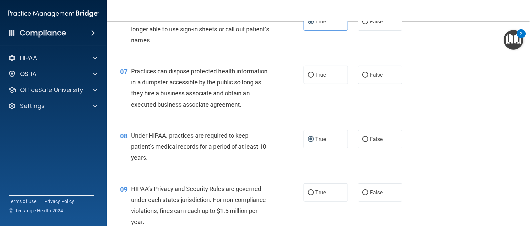
scroll to position [342, 0]
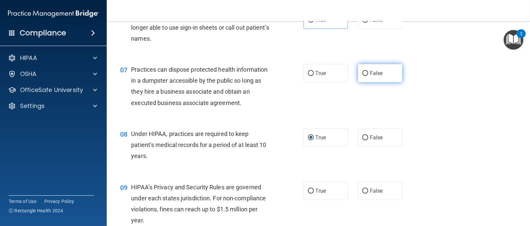
click at [362, 71] on input "False" at bounding box center [365, 73] width 6 height 5
radio input "true"
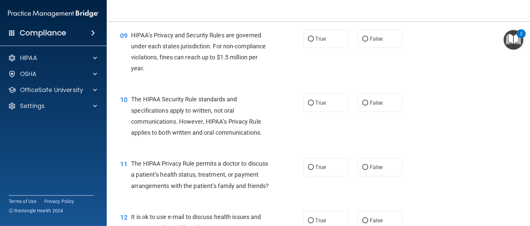
scroll to position [496, 0]
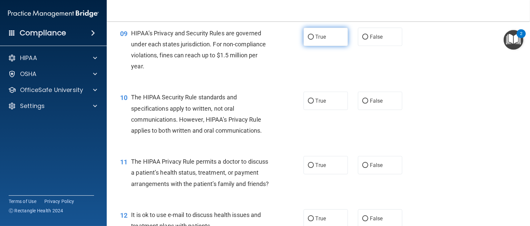
click at [316, 35] on span "True" at bounding box center [321, 37] width 10 height 6
click at [312, 35] on input "True" at bounding box center [311, 37] width 6 height 5
radio input "true"
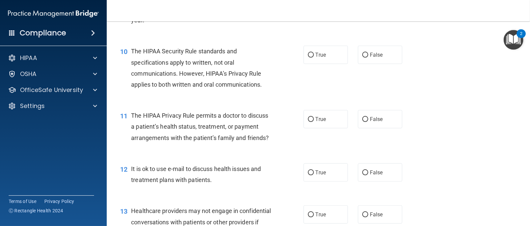
scroll to position [542, 0]
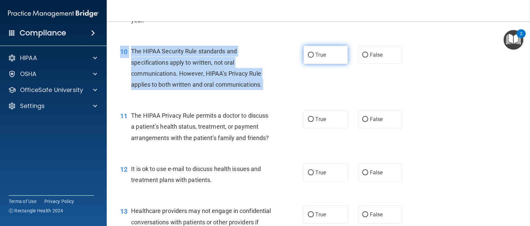
drag, startPoint x: 331, startPoint y: 93, endPoint x: 311, endPoint y: 50, distance: 46.9
click at [311, 50] on div "10 The HIPAA Security Rule standards and specifications apply to written, not o…" at bounding box center [318, 69] width 407 height 64
click at [311, 50] on label "True" at bounding box center [326, 55] width 44 height 18
click at [311, 53] on input "True" at bounding box center [311, 55] width 6 height 5
radio input "true"
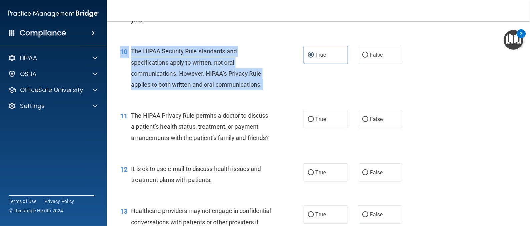
click at [309, 86] on div "10 The HIPAA Security Rule standards and specifications apply to written, not o…" at bounding box center [211, 70] width 203 height 48
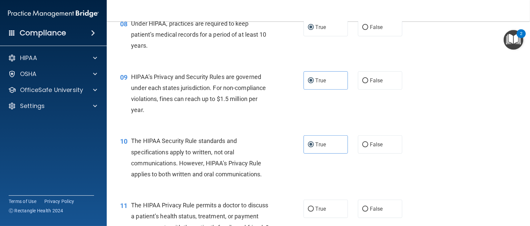
scroll to position [451, 0]
click at [370, 82] on span "False" at bounding box center [376, 81] width 13 height 6
click at [368, 82] on input "False" at bounding box center [365, 81] width 6 height 5
radio input "true"
radio input "false"
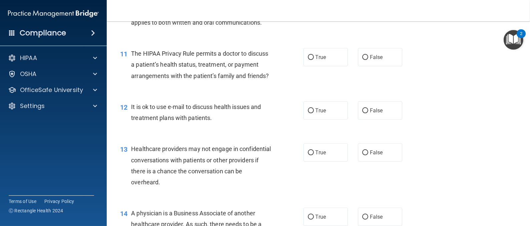
scroll to position [603, 0]
click at [363, 114] on input "False" at bounding box center [365, 111] width 6 height 5
radio input "true"
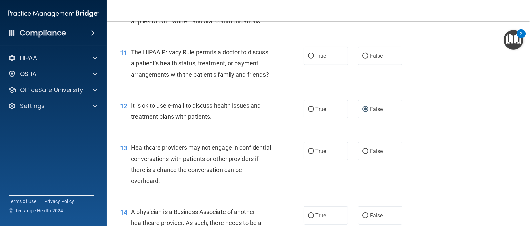
scroll to position [606, 0]
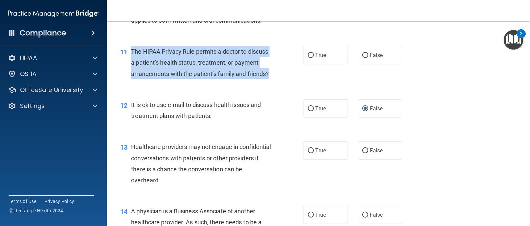
drag, startPoint x: 131, startPoint y: 49, endPoint x: 234, endPoint y: 85, distance: 109.6
click at [234, 79] on div "The HIPAA Privacy Rule permits a doctor to discuss a patient’s health status, t…" at bounding box center [203, 62] width 145 height 33
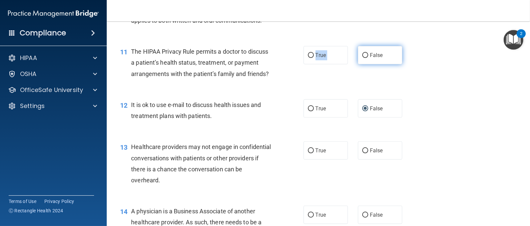
drag, startPoint x: 234, startPoint y: 85, endPoint x: 361, endPoint y: 57, distance: 129.1
click at [410, 46] on ng-form "11 The HIPAA Privacy Rule permits a doctor to discuss a patient’s health status…" at bounding box center [410, 46] width 0 height 0
click at [355, 73] on div "11 The HIPAA Privacy Rule permits a doctor to discuss a patient’s health status…" at bounding box center [318, 64] width 407 height 53
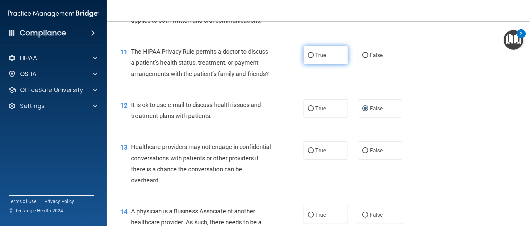
click at [308, 56] on input "True" at bounding box center [311, 55] width 6 height 5
radio input "true"
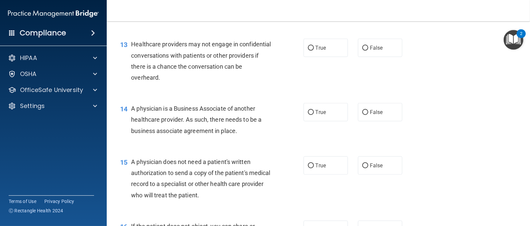
scroll to position [709, 0]
click at [308, 50] on input "True" at bounding box center [311, 47] width 6 height 5
radio input "true"
click at [311, 93] on div "13 Healthcare providers may not engage in confidential conversations with patie…" at bounding box center [318, 62] width 407 height 64
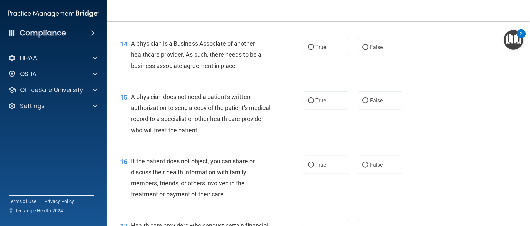
scroll to position [774, 0]
drag, startPoint x: 308, startPoint y: 55, endPoint x: 286, endPoint y: 136, distance: 83.5
click at [286, 136] on div "01 A business associate agreement is required with organizations or persons whe…" at bounding box center [318, 108] width 407 height 1675
click at [308, 50] on input "True" at bounding box center [311, 47] width 6 height 5
radio input "true"
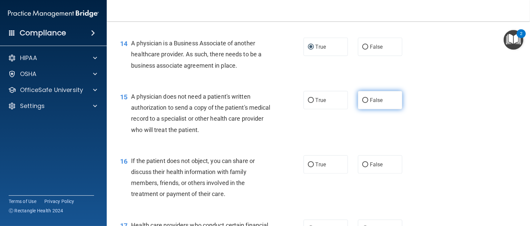
click at [370, 103] on span "False" at bounding box center [376, 100] width 13 height 6
click at [366, 103] on input "False" at bounding box center [365, 100] width 6 height 5
radio input "true"
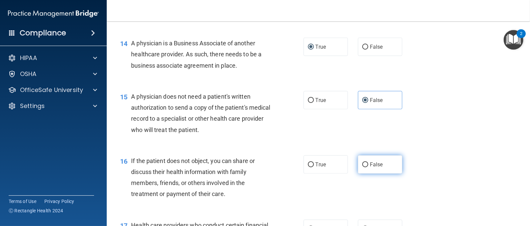
click at [363, 174] on label "False" at bounding box center [380, 164] width 44 height 18
click at [363, 167] on input "False" at bounding box center [365, 164] width 6 height 5
radio input "true"
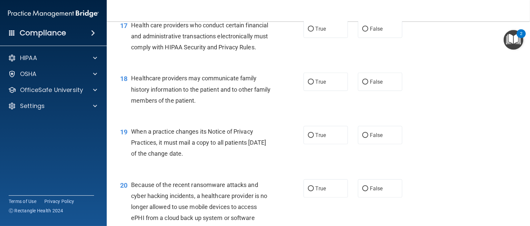
scroll to position [974, 0]
click at [453, 159] on div "19 When a practice changes its Notice of Privacy Practices, it must mail a copy…" at bounding box center [318, 143] width 407 height 53
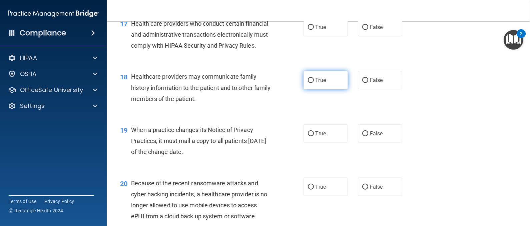
click at [308, 83] on input "True" at bounding box center [311, 80] width 6 height 5
radio input "true"
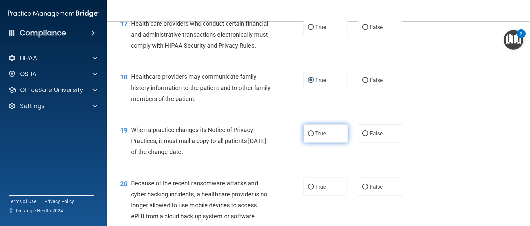
click at [308, 136] on input "True" at bounding box center [311, 133] width 6 height 5
radio input "true"
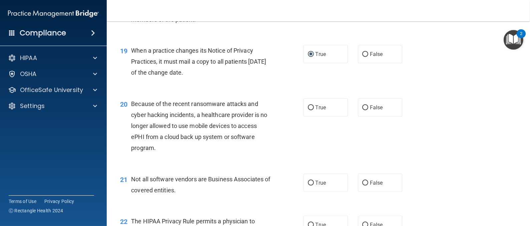
scroll to position [1057, 0]
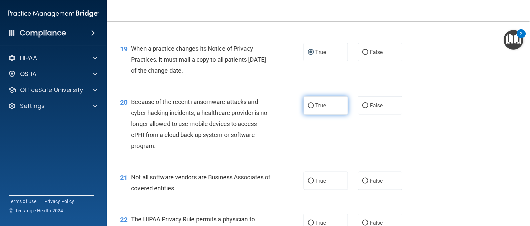
click at [308, 108] on input "True" at bounding box center [311, 105] width 6 height 5
radio input "true"
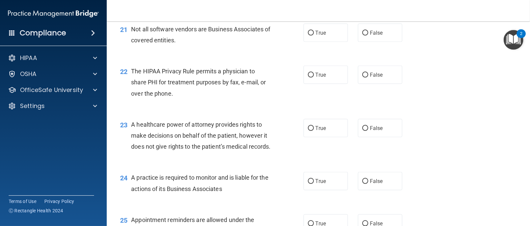
scroll to position [1205, 0]
click at [304, 137] on label "True" at bounding box center [326, 128] width 44 height 18
click at [308, 131] on input "True" at bounding box center [311, 128] width 6 height 5
radio input "true"
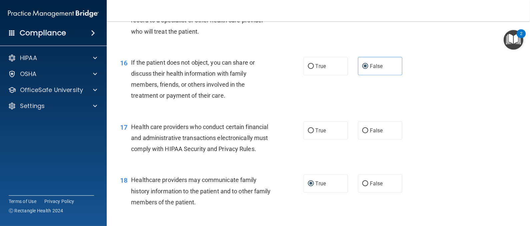
scroll to position [902, 0]
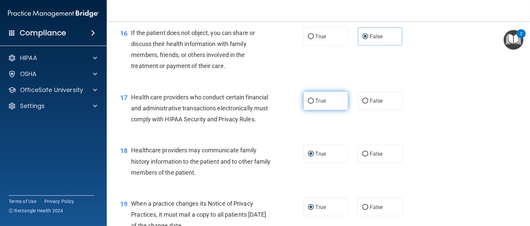
click at [332, 110] on label "True" at bounding box center [326, 101] width 44 height 18
click at [314, 104] on input "True" at bounding box center [311, 101] width 6 height 5
radio input "true"
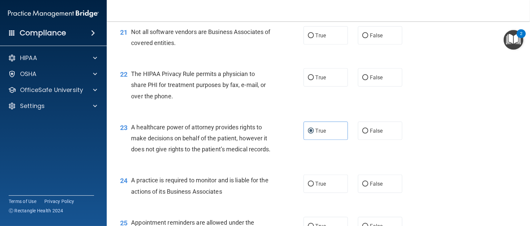
scroll to position [1203, 0]
click at [318, 38] on span "True" at bounding box center [321, 35] width 10 height 6
click at [314, 38] on input "True" at bounding box center [311, 35] width 6 height 5
radio input "true"
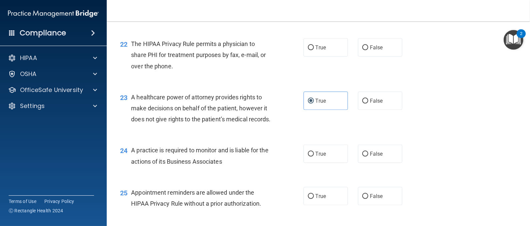
scroll to position [1234, 0]
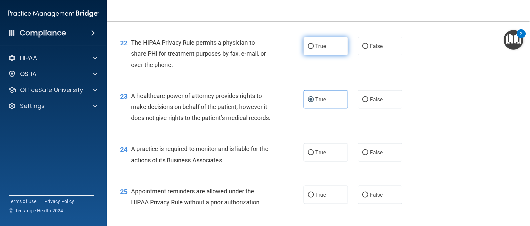
click at [308, 55] on label "True" at bounding box center [326, 46] width 44 height 18
click at [308, 49] on input "True" at bounding box center [311, 46] width 6 height 5
radio input "true"
click at [372, 55] on label "False" at bounding box center [380, 46] width 44 height 18
click at [368, 49] on input "False" at bounding box center [365, 46] width 6 height 5
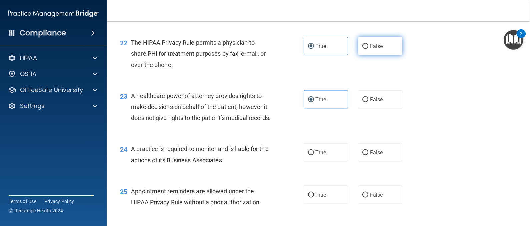
radio input "true"
radio input "false"
click at [372, 49] on span "False" at bounding box center [376, 46] width 13 height 6
click at [368, 49] on input "False" at bounding box center [365, 46] width 6 height 5
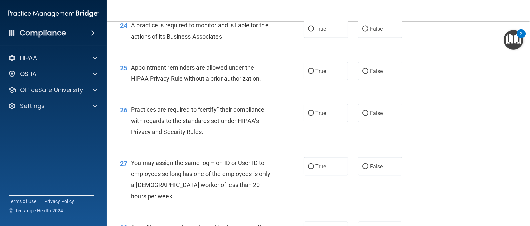
scroll to position [1358, 0]
click at [335, 37] on label "True" at bounding box center [326, 28] width 44 height 18
click at [314, 31] on input "True" at bounding box center [311, 28] width 6 height 5
radio input "true"
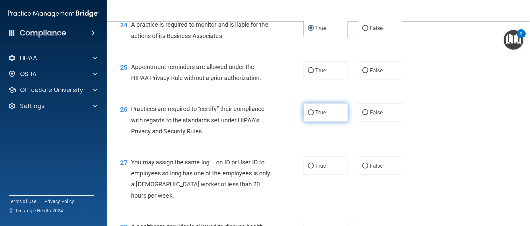
click at [307, 122] on label "True" at bounding box center [326, 112] width 44 height 18
click at [308, 115] on input "True" at bounding box center [311, 112] width 6 height 5
radio input "true"
click at [284, 95] on div "25 Appointment reminders are allowed under the HIPAA Privacy Rule without a pri…" at bounding box center [318, 74] width 407 height 42
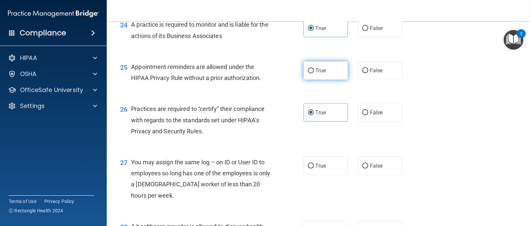
click at [306, 80] on label "True" at bounding box center [326, 70] width 44 height 18
click at [308, 73] on input "True" at bounding box center [311, 70] width 6 height 5
radio input "true"
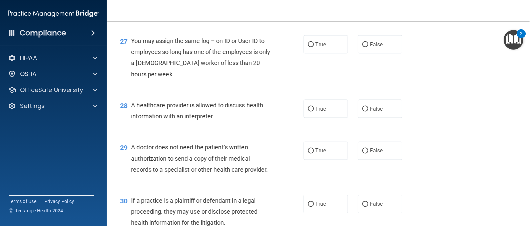
scroll to position [1480, 0]
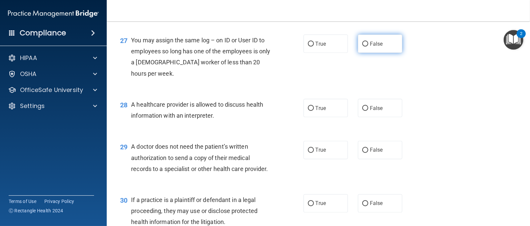
click at [370, 47] on span "False" at bounding box center [376, 44] width 13 height 6
click at [368, 47] on input "False" at bounding box center [365, 44] width 6 height 5
radio input "true"
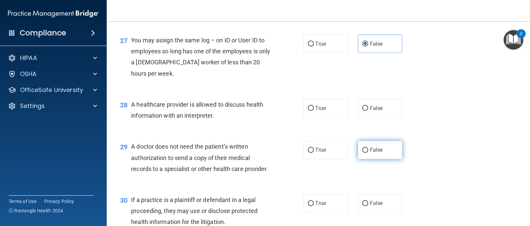
click at [370, 153] on span "False" at bounding box center [376, 150] width 13 height 6
click at [368, 153] on input "False" at bounding box center [365, 150] width 6 height 5
radio input "true"
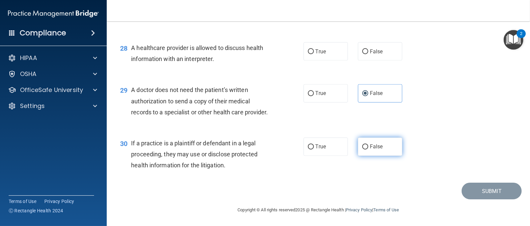
click at [379, 156] on label "False" at bounding box center [380, 147] width 44 height 18
click at [368, 150] on input "False" at bounding box center [365, 147] width 6 height 5
radio input "true"
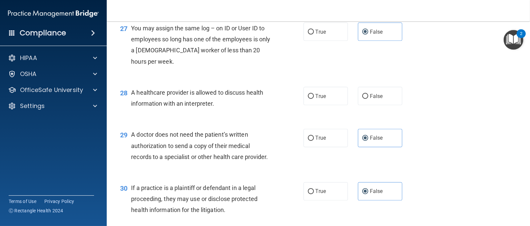
scroll to position [1493, 0]
click at [318, 99] on span "True" at bounding box center [321, 96] width 10 height 6
click at [314, 99] on input "True" at bounding box center [311, 96] width 6 height 5
radio input "true"
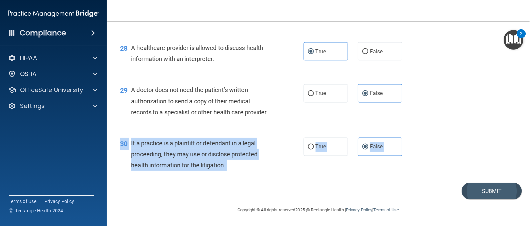
click at [482, 185] on button "Submit" at bounding box center [492, 191] width 60 height 17
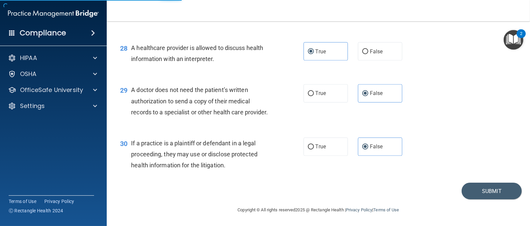
click at [476, 162] on div "30 If a practice is a plaintiff or defendant in a legal proceeding, they may us…" at bounding box center [318, 155] width 407 height 53
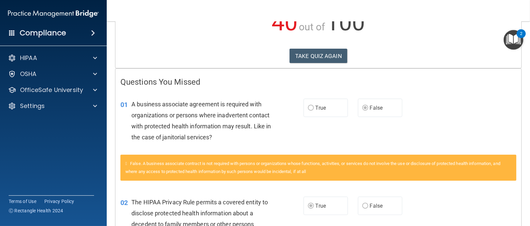
scroll to position [89, 0]
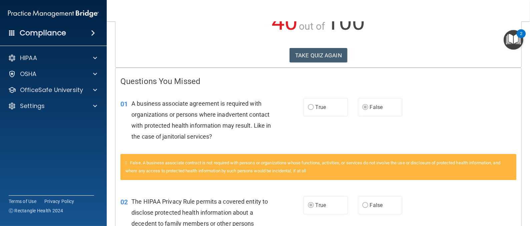
click at [126, 161] on icon at bounding box center [126, 163] width 2 height 4
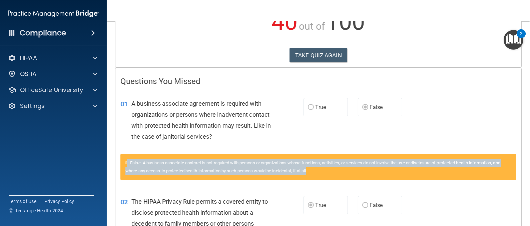
drag, startPoint x: 126, startPoint y: 161, endPoint x: 368, endPoint y: 183, distance: 243.1
click at [368, 183] on div "False. A business associate contract is not required with persons or organizati…" at bounding box center [318, 171] width 406 height 34
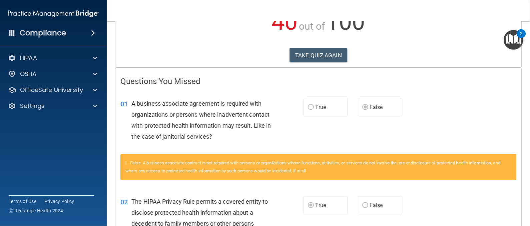
click at [331, 190] on div "02 The HIPAA Privacy Rule permits a covered entity to disclose protected health…" at bounding box center [318, 220] width 406 height 64
drag, startPoint x: 331, startPoint y: 190, endPoint x: 435, endPoint y: 84, distance: 147.9
click at [435, 84] on h4 "Questions You Missed" at bounding box center [318, 81] width 396 height 9
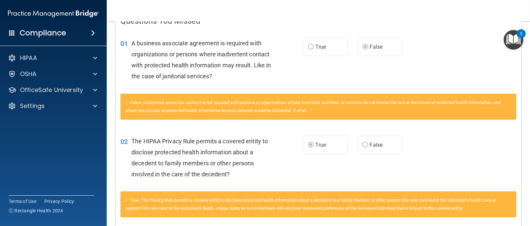
scroll to position [0, 0]
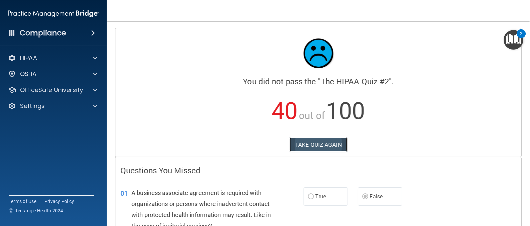
click at [313, 140] on button "TAKE QUIZ AGAIN" at bounding box center [319, 144] width 58 height 15
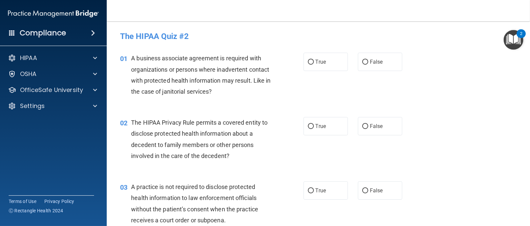
click at [494, 114] on div "02 The HIPAA Privacy Rule permits a covered entity to disclose protected health…" at bounding box center [318, 141] width 407 height 64
click at [315, 56] on label "True" at bounding box center [326, 62] width 44 height 18
click at [314, 60] on input "True" at bounding box center [311, 62] width 6 height 5
radio input "true"
click at [387, 89] on div "01 A business associate agreement is required with organizations or persons whe…" at bounding box center [318, 76] width 407 height 64
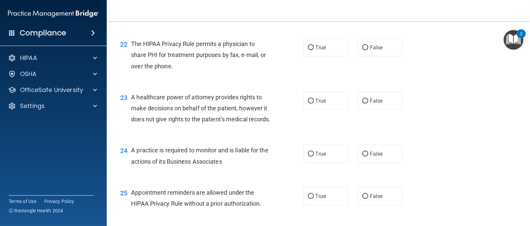
scroll to position [1251, 0]
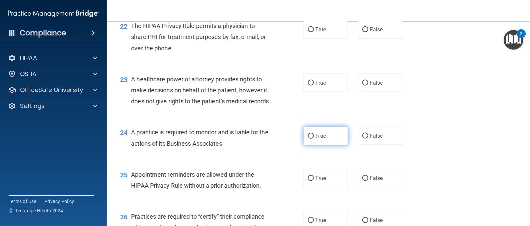
click at [316, 145] on label "True" at bounding box center [326, 136] width 44 height 18
click at [314, 139] on input "True" at bounding box center [311, 136] width 6 height 5
radio input "true"
click at [423, 119] on div "23 A healthcare power of attorney provides rights to make decisions on behalf o…" at bounding box center [318, 91] width 407 height 53
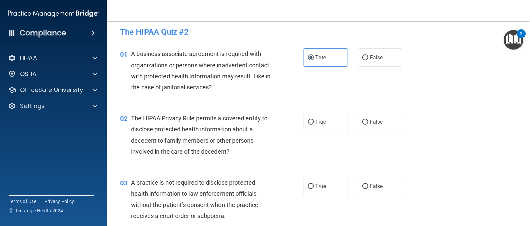
scroll to position [0, 0]
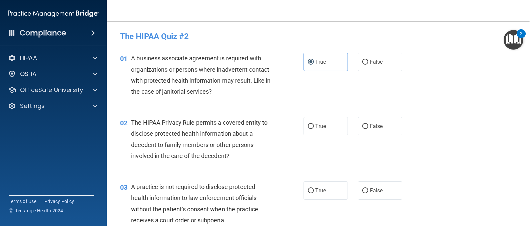
click at [426, 114] on div "02 The HIPAA Privacy Rule permits a covered entity to disclose protected health…" at bounding box center [318, 141] width 407 height 64
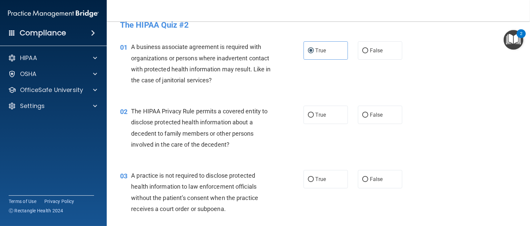
scroll to position [12, 0]
click at [426, 114] on div "02 The HIPAA Privacy Rule permits a covered entity to disclose protected health…" at bounding box center [318, 129] width 407 height 64
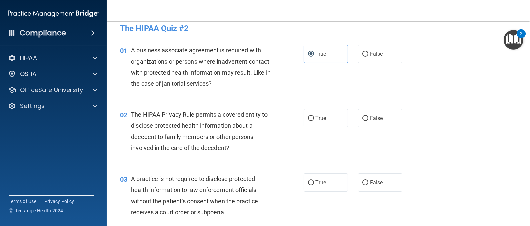
scroll to position [0, 0]
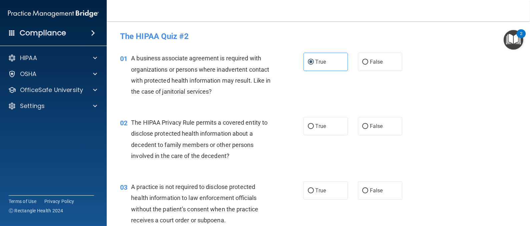
click at [448, 111] on div "02 The HIPAA Privacy Rule permits a covered entity to disclose protected health…" at bounding box center [318, 141] width 407 height 64
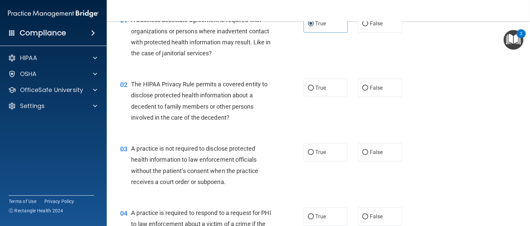
scroll to position [40, 0]
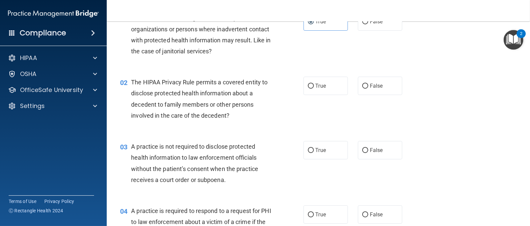
click at [514, 38] on img "Open Resource Center, 2 new notifications" at bounding box center [514, 40] width 20 height 20
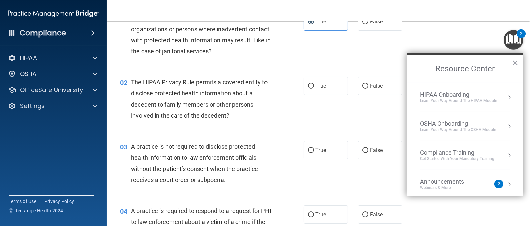
click at [468, 101] on div "Learn Your Way around the HIPAA module" at bounding box center [458, 101] width 77 height 6
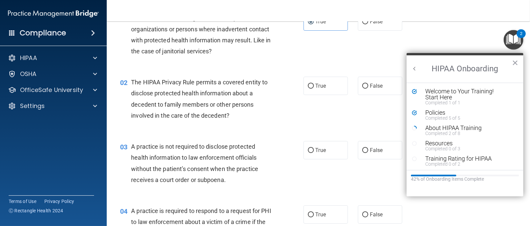
scroll to position [0, 0]
click at [468, 127] on div "About HIPAA Training" at bounding box center [466, 128] width 82 height 6
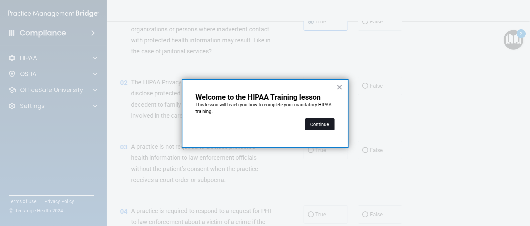
click at [328, 121] on button "Continue" at bounding box center [319, 124] width 29 height 12
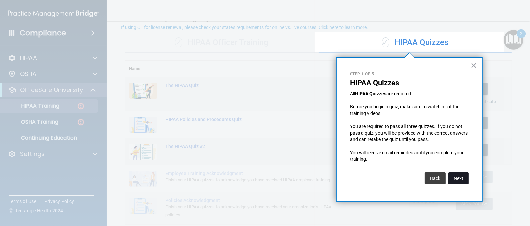
click at [454, 178] on button "Next" at bounding box center [458, 178] width 20 height 12
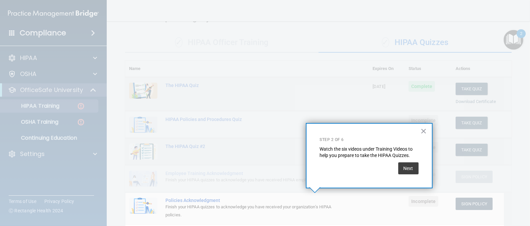
scroll to position [84, 0]
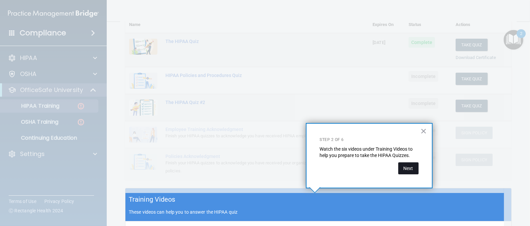
click at [401, 164] on button "Next" at bounding box center [408, 168] width 20 height 12
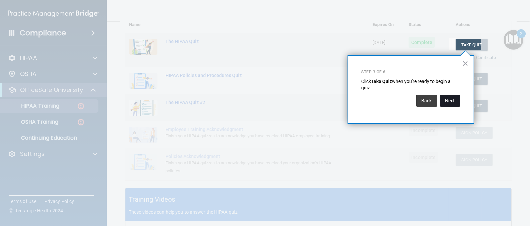
click at [450, 102] on button "Next" at bounding box center [450, 101] width 20 height 12
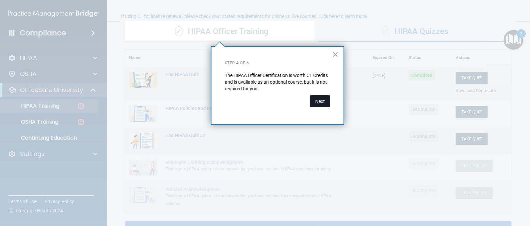
click at [317, 107] on button "Next" at bounding box center [320, 101] width 20 height 12
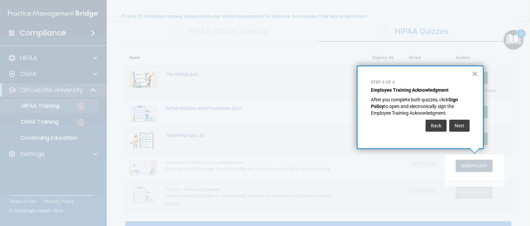
click at [464, 133] on div "Back Next" at bounding box center [420, 125] width 99 height 19
click at [463, 128] on button "Next" at bounding box center [459, 126] width 20 height 12
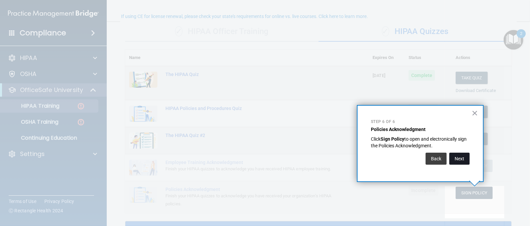
click at [462, 155] on button "Next" at bounding box center [459, 159] width 20 height 12
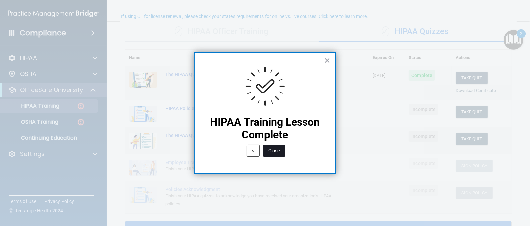
click at [275, 148] on button "Close" at bounding box center [274, 151] width 22 height 12
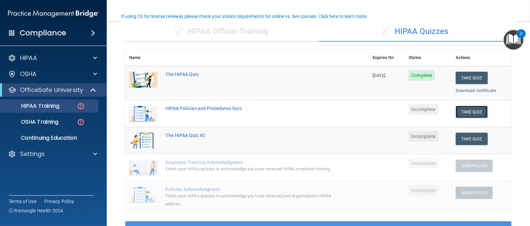
click at [459, 106] on button "Take Quiz" at bounding box center [472, 112] width 32 height 12
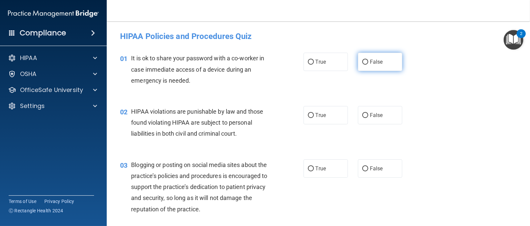
click at [370, 69] on label "False" at bounding box center [380, 62] width 44 height 18
click at [368, 65] on input "False" at bounding box center [365, 62] width 6 height 5
radio input "true"
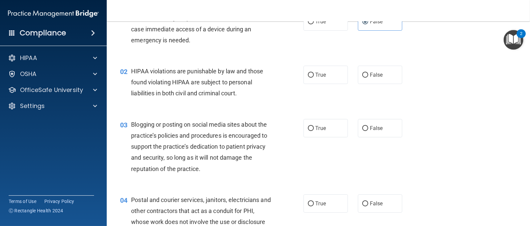
scroll to position [46, 0]
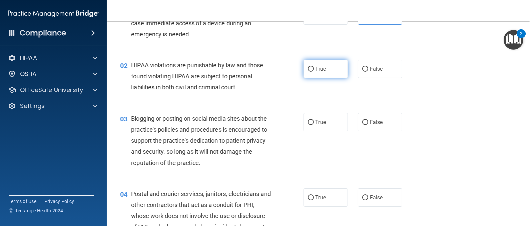
click at [308, 71] on input "True" at bounding box center [311, 69] width 6 height 5
radio input "true"
click at [390, 108] on div "03 Blogging or posting on social media sites about the practice’s policies and …" at bounding box center [318, 142] width 407 height 75
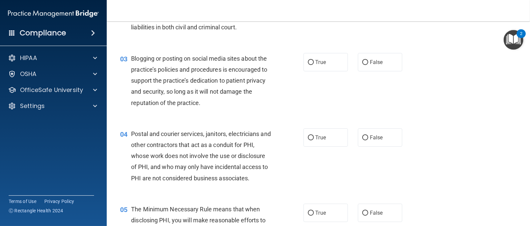
scroll to position [110, 0]
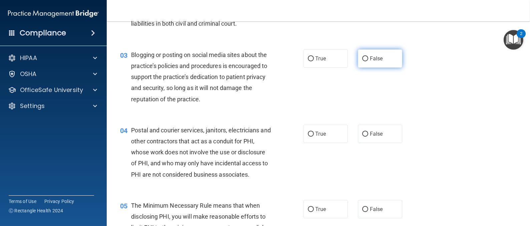
click at [370, 61] on span "False" at bounding box center [376, 58] width 13 height 6
click at [366, 61] on input "False" at bounding box center [365, 58] width 6 height 5
radio input "true"
click at [353, 94] on div "03 Blogging or posting on social media sites about the practice’s policies and …" at bounding box center [318, 78] width 407 height 75
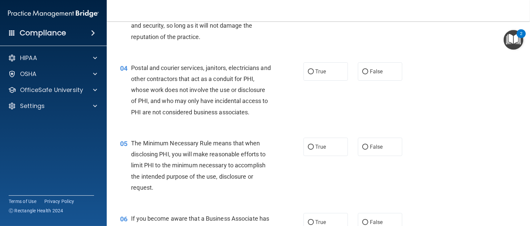
scroll to position [173, 0]
click at [308, 73] on input "True" at bounding box center [311, 71] width 6 height 5
radio input "true"
click at [340, 117] on div "04 Postal and courier services, janitors, electricians and other contractors th…" at bounding box center [318, 90] width 407 height 75
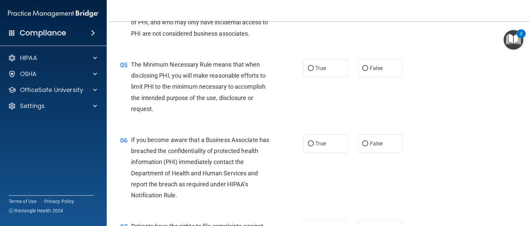
scroll to position [252, 0]
click at [340, 117] on div "05 The Minimum Necessary Rule means that when disclosing PHI, you will make rea…" at bounding box center [318, 87] width 407 height 75
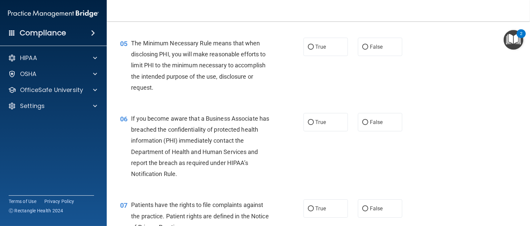
scroll to position [273, 0]
click at [321, 52] on label "True" at bounding box center [326, 46] width 44 height 18
click at [314, 49] on input "True" at bounding box center [311, 46] width 6 height 5
radio input "true"
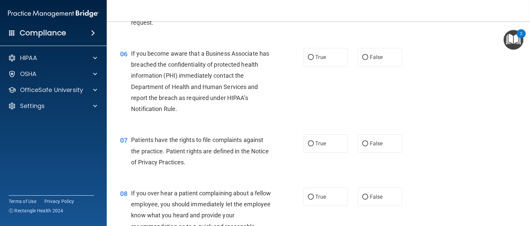
scroll to position [338, 0]
click at [335, 96] on div "06 If you become aware that a Business Associate has breached the confidentiali…" at bounding box center [318, 82] width 407 height 86
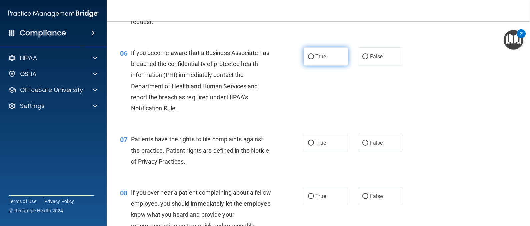
click at [329, 57] on label "True" at bounding box center [326, 56] width 44 height 18
click at [314, 57] on input "True" at bounding box center [311, 56] width 6 height 5
radio input "true"
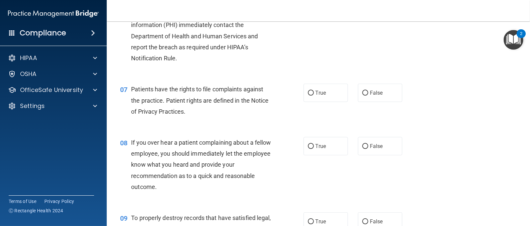
scroll to position [414, 0]
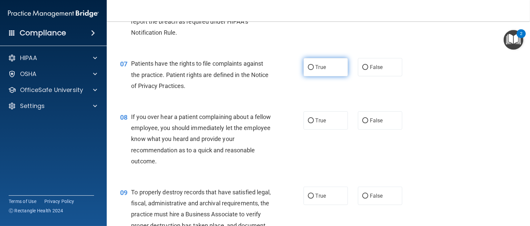
click at [323, 68] on label "True" at bounding box center [326, 67] width 44 height 18
click at [314, 68] on input "True" at bounding box center [311, 67] width 6 height 5
radio input "true"
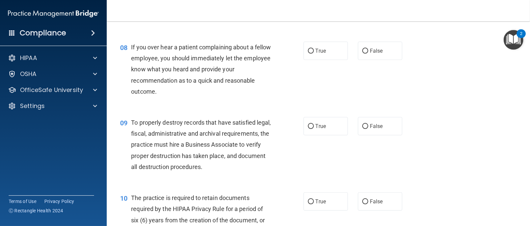
scroll to position [484, 0]
click at [370, 53] on label "False" at bounding box center [380, 50] width 44 height 18
click at [368, 53] on input "False" at bounding box center [365, 50] width 6 height 5
radio input "true"
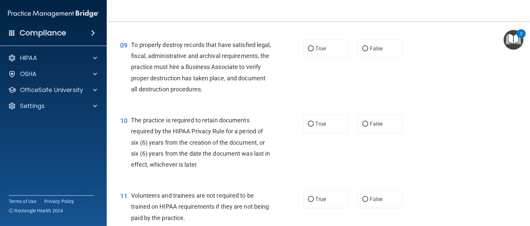
scroll to position [562, 0]
click at [331, 45] on label "True" at bounding box center [326, 48] width 44 height 18
click at [314, 46] on input "True" at bounding box center [311, 48] width 6 height 5
radio input "true"
click at [342, 78] on div "09 To properly destroy records that have satisfied legal, fiscal, administrativ…" at bounding box center [318, 68] width 407 height 75
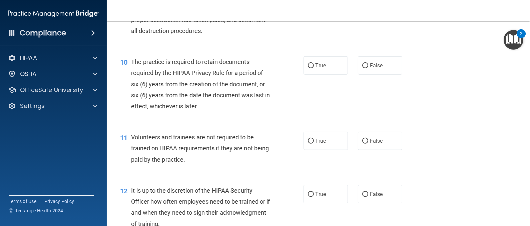
scroll to position [620, 0]
click at [328, 59] on label "True" at bounding box center [326, 65] width 44 height 18
click at [314, 63] on input "True" at bounding box center [311, 65] width 6 height 5
radio input "true"
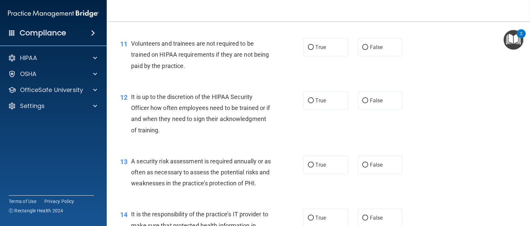
scroll to position [705, 0]
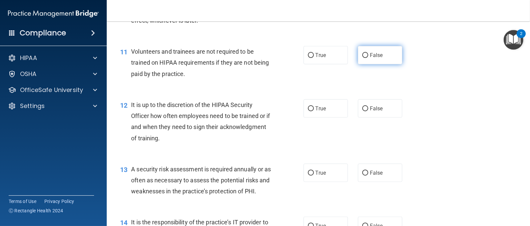
click at [369, 61] on label "False" at bounding box center [380, 55] width 44 height 18
click at [368, 58] on input "False" at bounding box center [365, 55] width 6 height 5
radio input "true"
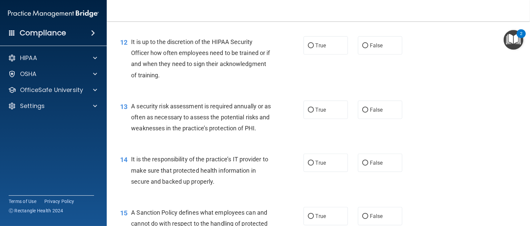
scroll to position [769, 0]
click at [318, 46] on span "True" at bounding box center [321, 45] width 10 height 6
click at [314, 46] on input "True" at bounding box center [311, 45] width 6 height 5
radio input "true"
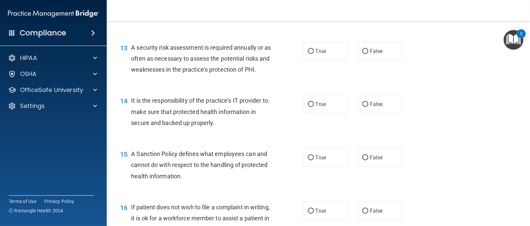
scroll to position [827, 0]
click at [348, 87] on div "13 A security risk assessment is required annually or as often as necessary to …" at bounding box center [318, 60] width 407 height 53
click at [322, 42] on label "True" at bounding box center [326, 51] width 44 height 18
click at [314, 49] on input "True" at bounding box center [311, 51] width 6 height 5
radio input "true"
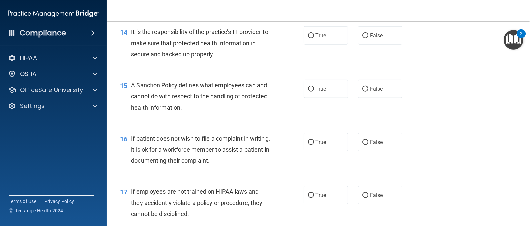
scroll to position [898, 0]
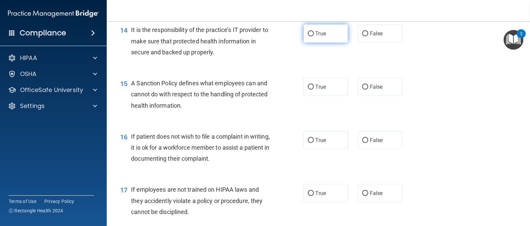
click at [316, 37] on span "True" at bounding box center [321, 33] width 10 height 6
click at [313, 36] on input "True" at bounding box center [311, 33] width 6 height 5
radio input "true"
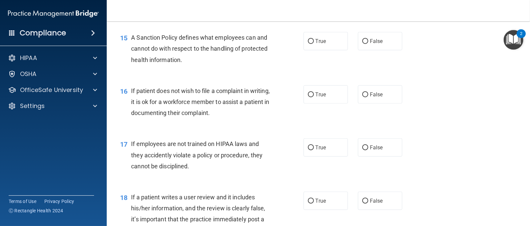
scroll to position [944, 0]
click at [340, 45] on label "True" at bounding box center [326, 40] width 44 height 18
click at [314, 43] on input "True" at bounding box center [311, 40] width 6 height 5
radio input "true"
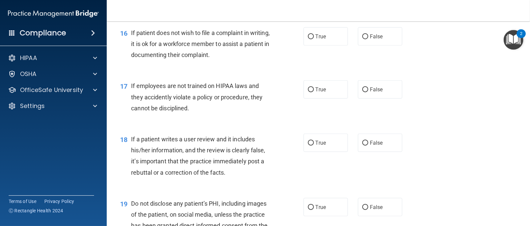
scroll to position [1002, 0]
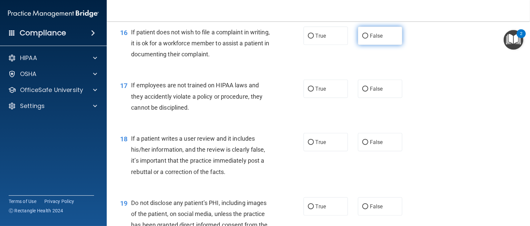
click at [390, 45] on label "False" at bounding box center [380, 36] width 44 height 18
click at [368, 39] on input "False" at bounding box center [365, 36] width 6 height 5
radio input "true"
click at [331, 38] on label "True" at bounding box center [326, 36] width 44 height 18
click at [314, 38] on input "True" at bounding box center [311, 36] width 6 height 5
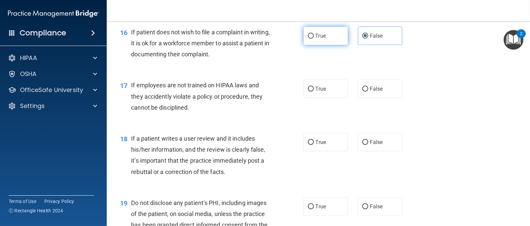
radio input "true"
radio input "false"
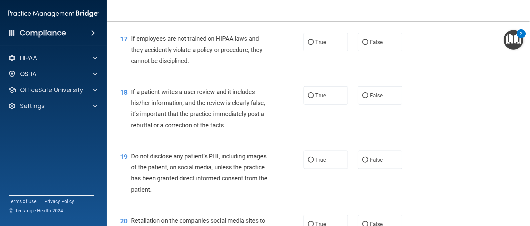
scroll to position [1059, 0]
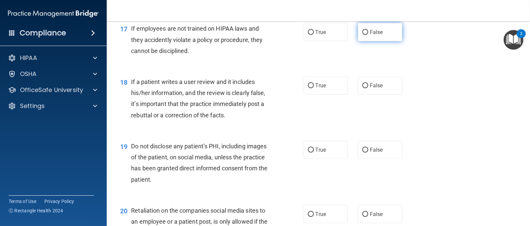
click at [363, 35] on input "False" at bounding box center [365, 32] width 6 height 5
radio input "true"
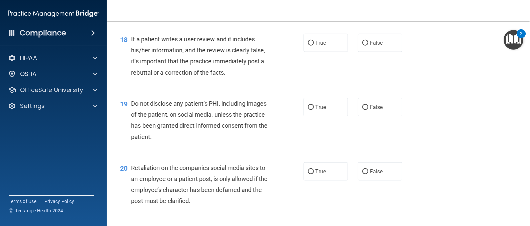
scroll to position [1103, 0]
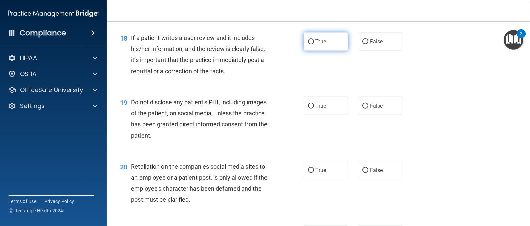
click at [318, 45] on span "True" at bounding box center [321, 41] width 10 height 6
click at [314, 44] on input "True" at bounding box center [311, 41] width 6 height 5
radio input "true"
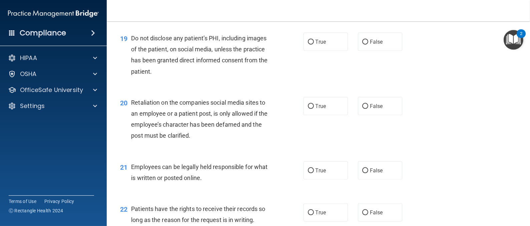
scroll to position [1177, 0]
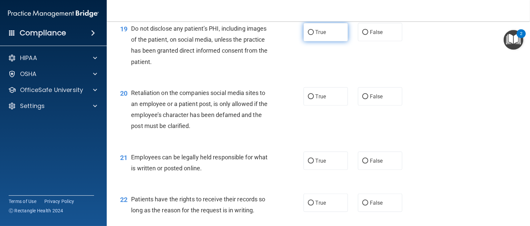
click at [331, 41] on label "True" at bounding box center [326, 32] width 44 height 18
click at [314, 35] on input "True" at bounding box center [311, 32] width 6 height 5
radio input "true"
click at [353, 78] on div "19 Do not disclose any patient’s PHI, including images of the patient, on socia…" at bounding box center [318, 47] width 407 height 64
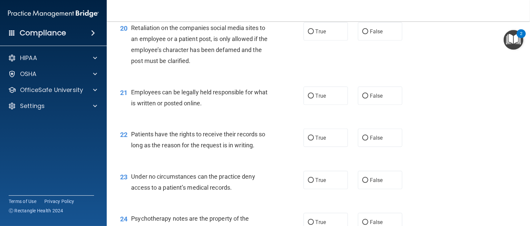
scroll to position [1242, 0]
click at [358, 40] on label "False" at bounding box center [380, 31] width 44 height 18
click at [362, 34] on input "False" at bounding box center [365, 31] width 6 height 5
radio input "true"
click at [353, 64] on div "20 Retaliation on the companies social media sites to an employee or a patient …" at bounding box center [318, 46] width 407 height 64
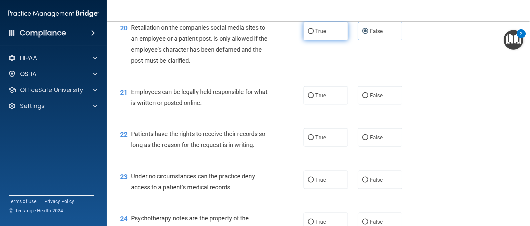
click at [310, 40] on label "True" at bounding box center [326, 31] width 44 height 18
click at [310, 34] on input "True" at bounding box center [311, 31] width 6 height 5
radio input "true"
radio input "false"
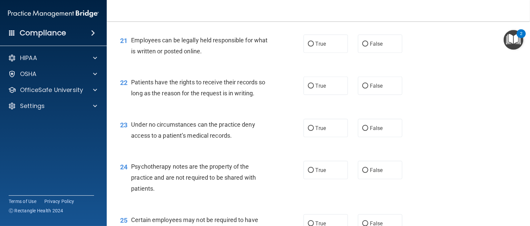
scroll to position [1293, 0]
click at [323, 54] on label "True" at bounding box center [326, 44] width 44 height 18
click at [314, 47] on input "True" at bounding box center [311, 44] width 6 height 5
radio input "true"
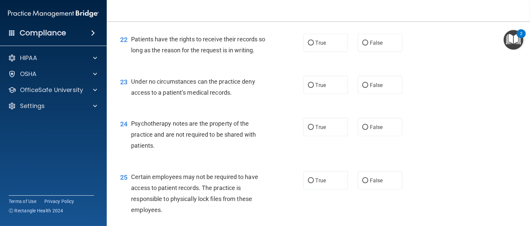
scroll to position [1338, 0]
click at [325, 51] on label "True" at bounding box center [326, 42] width 44 height 18
click at [314, 45] on input "True" at bounding box center [311, 42] width 6 height 5
radio input "true"
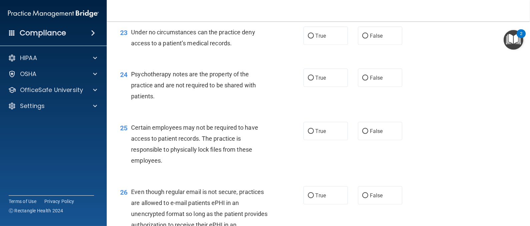
scroll to position [1390, 0]
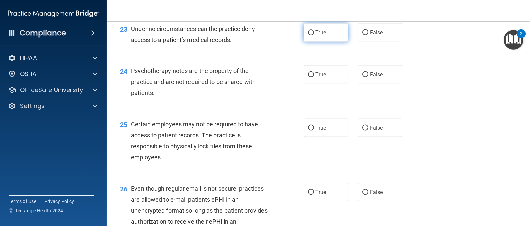
click at [339, 42] on label "True" at bounding box center [326, 32] width 44 height 18
click at [314, 35] on input "True" at bounding box center [311, 32] width 6 height 5
radio input "true"
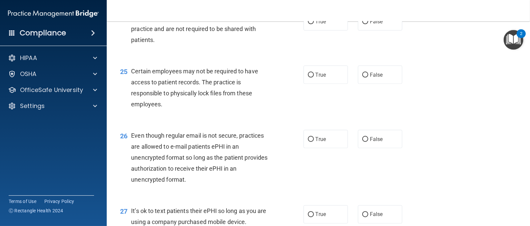
scroll to position [1443, 0]
click at [366, 26] on label "False" at bounding box center [380, 21] width 44 height 18
click at [366, 24] on input "False" at bounding box center [365, 21] width 6 height 5
radio input "true"
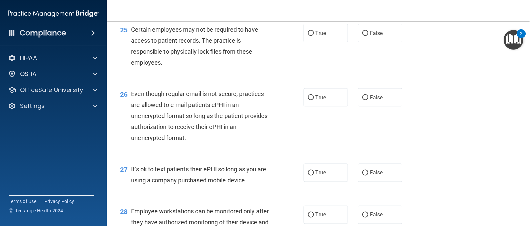
scroll to position [1487, 0]
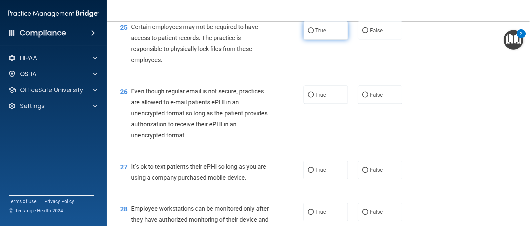
click at [310, 33] on input "True" at bounding box center [311, 30] width 6 height 5
radio input "true"
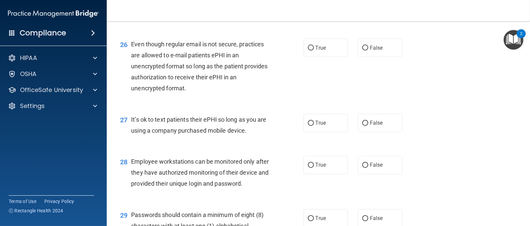
scroll to position [1533, 0]
click at [378, 58] on label "False" at bounding box center [380, 48] width 44 height 18
click at [368, 51] on input "False" at bounding box center [365, 48] width 6 height 5
radio input "true"
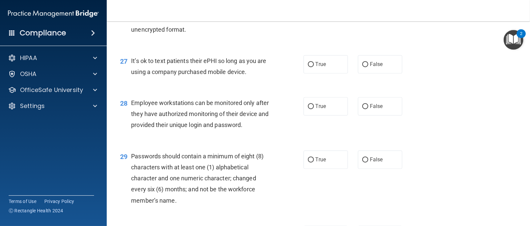
scroll to position [1594, 0]
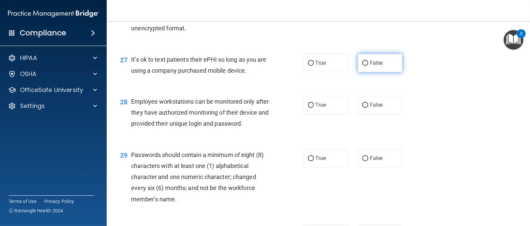
click at [378, 66] on span "False" at bounding box center [376, 63] width 13 height 6
click at [368, 66] on input "False" at bounding box center [365, 63] width 6 height 5
radio input "true"
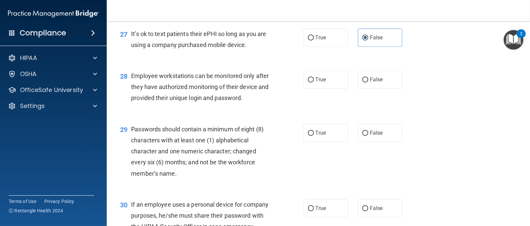
scroll to position [1622, 0]
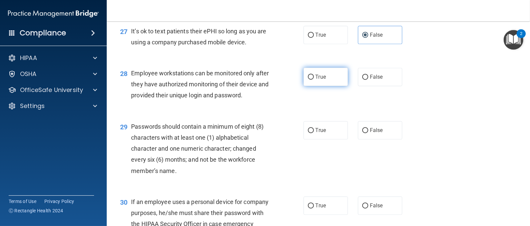
click at [317, 79] on label "True" at bounding box center [326, 77] width 44 height 18
click at [314, 79] on input "True" at bounding box center [311, 77] width 6 height 5
radio input "true"
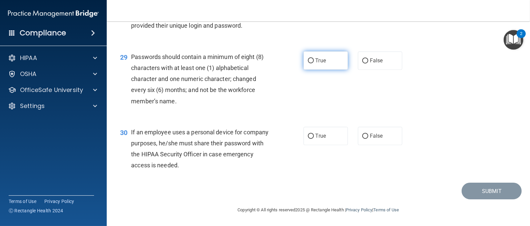
click at [319, 64] on span "True" at bounding box center [321, 60] width 10 height 6
click at [314, 63] on input "True" at bounding box center [311, 60] width 6 height 5
radio input "true"
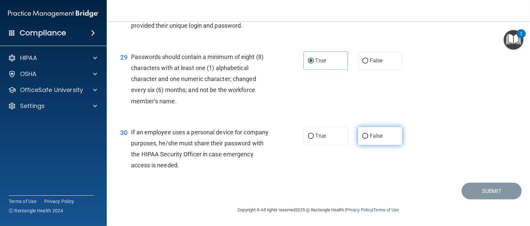
click at [362, 135] on input "False" at bounding box center [365, 136] width 6 height 5
radio input "true"
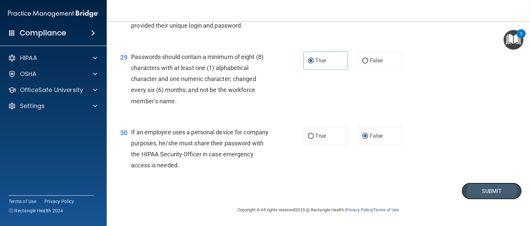
click at [486, 189] on button "Submit" at bounding box center [492, 191] width 60 height 17
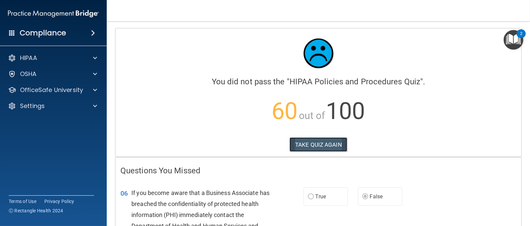
click at [314, 141] on button "TAKE QUIZ AGAIN" at bounding box center [319, 144] width 58 height 15
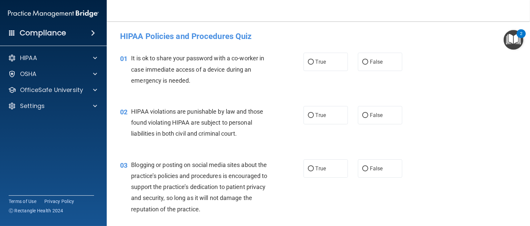
click at [509, 43] on img "Open Resource Center, 2 new notifications" at bounding box center [514, 40] width 20 height 20
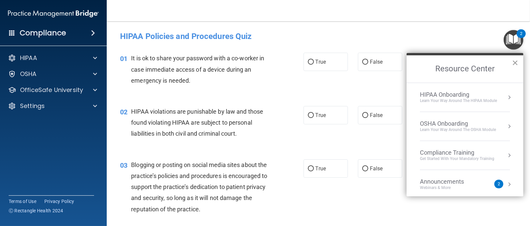
click at [513, 61] on button "×" at bounding box center [515, 62] width 6 height 11
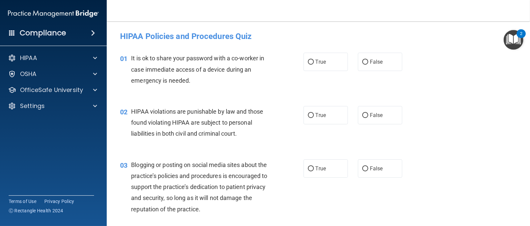
click at [510, 35] on img "Open Resource Center, 2 new notifications" at bounding box center [514, 40] width 20 height 20
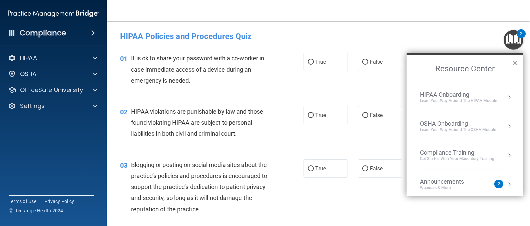
click at [516, 58] on button "×" at bounding box center [515, 62] width 6 height 11
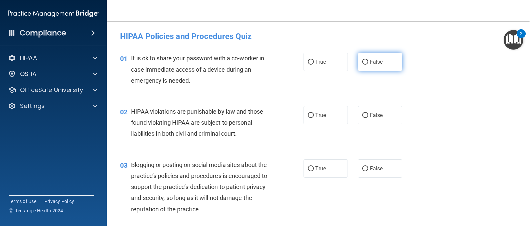
click at [362, 61] on input "False" at bounding box center [365, 62] width 6 height 5
radio input "true"
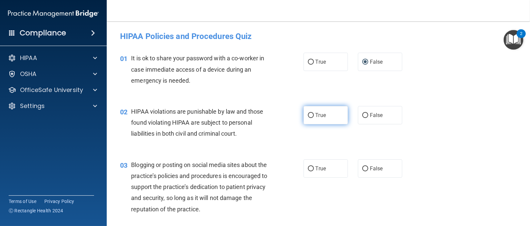
click at [309, 116] on input "True" at bounding box center [311, 115] width 6 height 5
radio input "true"
drag, startPoint x: 304, startPoint y: 170, endPoint x: 455, endPoint y: 177, distance: 150.9
click at [455, 177] on div "03 Blogging or posting on social media sites about the practice’s policies and …" at bounding box center [318, 188] width 407 height 75
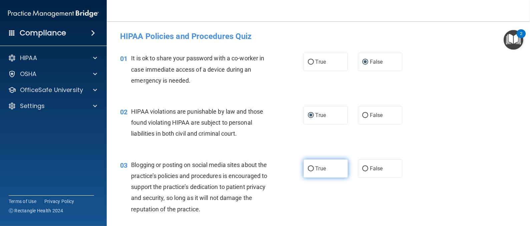
click at [310, 173] on label "True" at bounding box center [326, 168] width 44 height 18
click at [310, 171] on input "True" at bounding box center [311, 168] width 6 height 5
radio input "true"
click at [426, 142] on div "02 HIPAA violations are punishable by law and those found violating HIPAA are s…" at bounding box center [318, 124] width 407 height 53
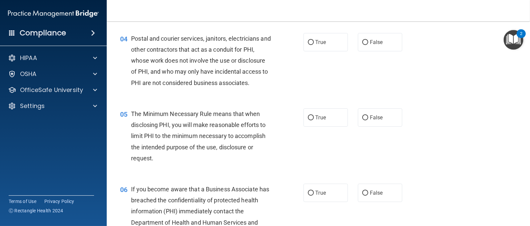
scroll to position [202, 0]
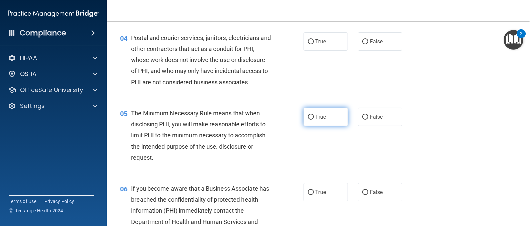
click at [308, 115] on input "True" at bounding box center [311, 117] width 6 height 5
radio input "true"
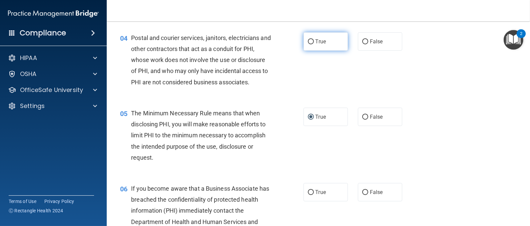
click at [304, 41] on label "True" at bounding box center [326, 41] width 44 height 18
click at [308, 41] on input "True" at bounding box center [311, 41] width 6 height 5
radio input "true"
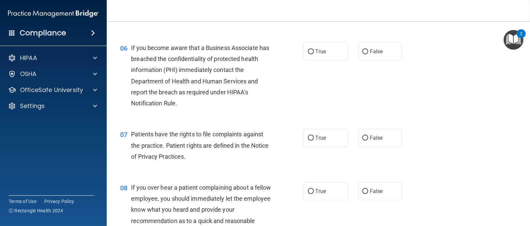
scroll to position [348, 0]
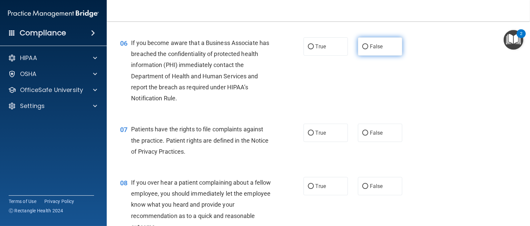
click at [358, 45] on label "False" at bounding box center [380, 46] width 44 height 18
click at [362, 45] on input "False" at bounding box center [365, 46] width 6 height 5
radio input "true"
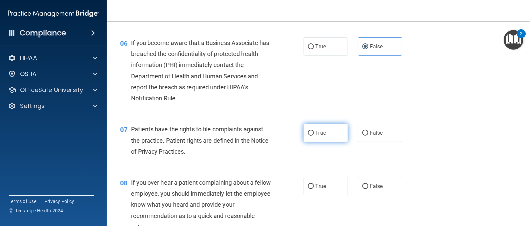
click at [327, 126] on label "True" at bounding box center [326, 133] width 44 height 18
click at [314, 131] on input "True" at bounding box center [311, 133] width 6 height 5
radio input "true"
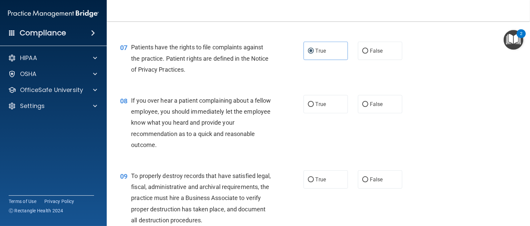
scroll to position [459, 0]
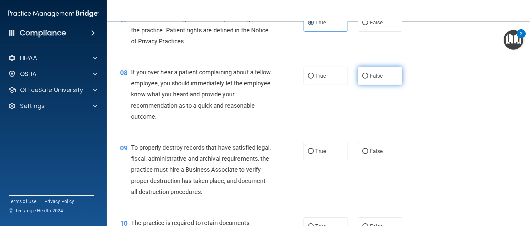
click at [371, 77] on span "False" at bounding box center [376, 76] width 13 height 6
click at [368, 77] on input "False" at bounding box center [365, 76] width 6 height 5
radio input "true"
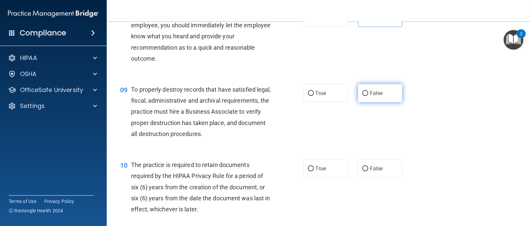
click at [370, 93] on span "False" at bounding box center [376, 93] width 13 height 6
click at [365, 93] on input "False" at bounding box center [365, 93] width 6 height 5
radio input "true"
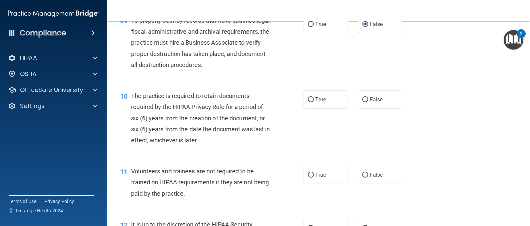
scroll to position [595, 0]
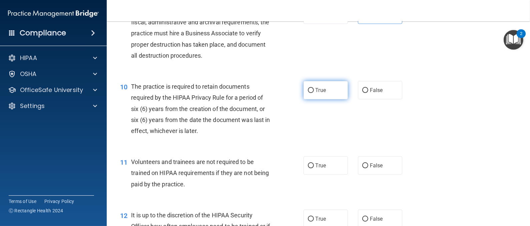
click at [334, 85] on label "True" at bounding box center [326, 90] width 44 height 18
click at [314, 88] on input "True" at bounding box center [311, 90] width 6 height 5
radio input "true"
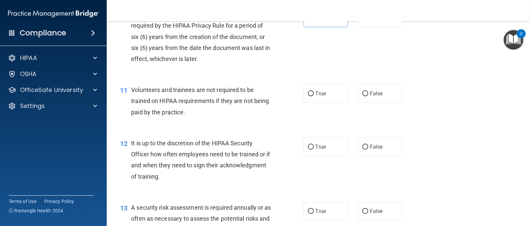
scroll to position [669, 0]
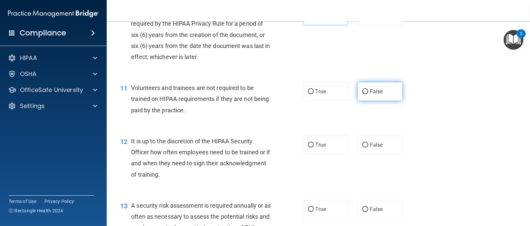
click at [382, 98] on label "False" at bounding box center [380, 91] width 44 height 18
click at [368, 94] on input "False" at bounding box center [365, 91] width 6 height 5
radio input "true"
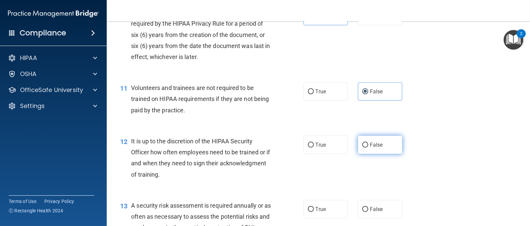
click at [376, 146] on span "False" at bounding box center [376, 145] width 13 height 6
click at [368, 146] on input "False" at bounding box center [365, 145] width 6 height 5
radio input "true"
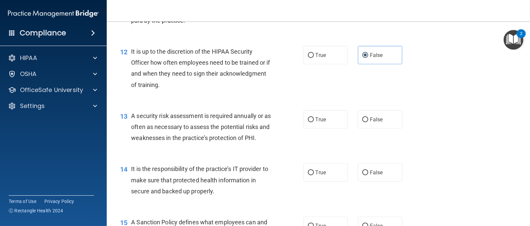
scroll to position [760, 0]
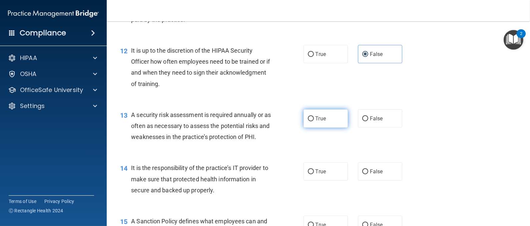
click at [337, 113] on label "True" at bounding box center [326, 118] width 44 height 18
click at [314, 116] on input "True" at bounding box center [311, 118] width 6 height 5
radio input "true"
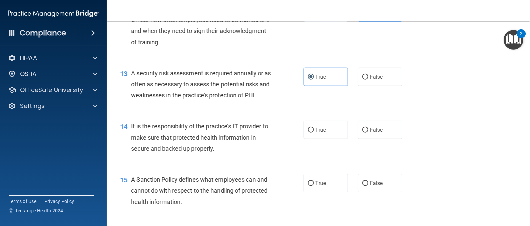
scroll to position [802, 0]
click at [325, 138] on label "True" at bounding box center [326, 129] width 44 height 18
click at [314, 132] on input "True" at bounding box center [311, 129] width 6 height 5
radio input "true"
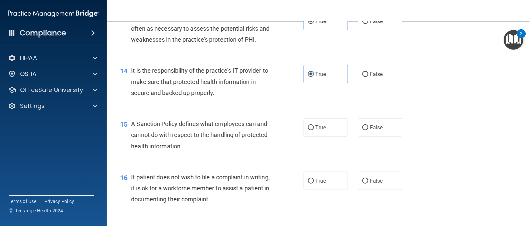
scroll to position [870, 0]
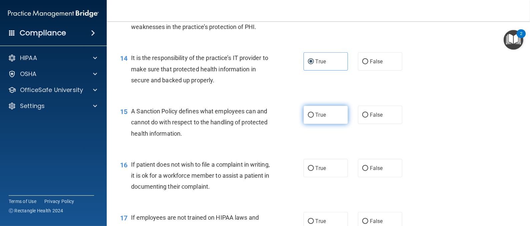
click at [323, 117] on label "True" at bounding box center [326, 115] width 44 height 18
click at [314, 117] on input "True" at bounding box center [311, 115] width 6 height 5
radio input "true"
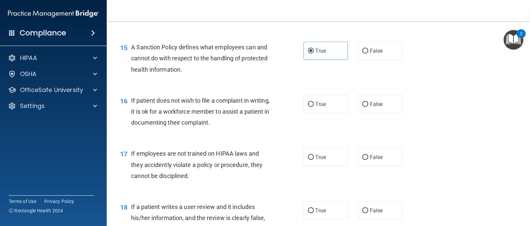
scroll to position [936, 0]
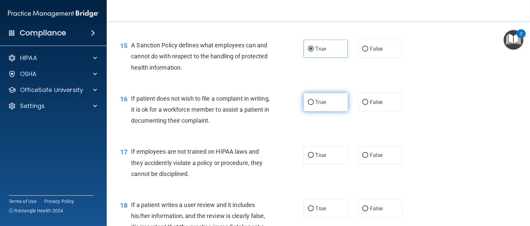
click at [320, 111] on label "True" at bounding box center [326, 102] width 44 height 18
click at [314, 105] on input "True" at bounding box center [311, 102] width 6 height 5
radio input "true"
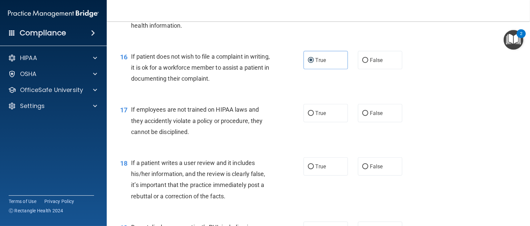
scroll to position [981, 0]
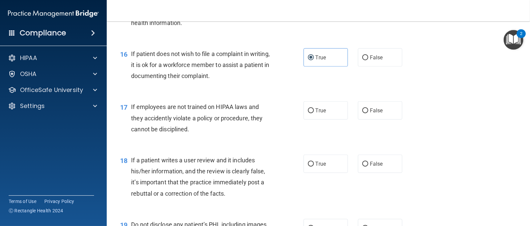
click at [385, 109] on div "17 If employees are not trained on HIPAA laws and they accidently violate a pol…" at bounding box center [318, 119] width 407 height 53
click at [389, 116] on label "False" at bounding box center [380, 110] width 44 height 18
click at [368, 113] on input "False" at bounding box center [365, 110] width 6 height 5
radio input "true"
click at [382, 173] on label "False" at bounding box center [380, 164] width 44 height 18
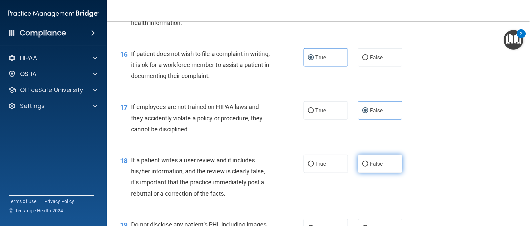
click at [368, 167] on input "False" at bounding box center [365, 164] width 6 height 5
radio input "true"
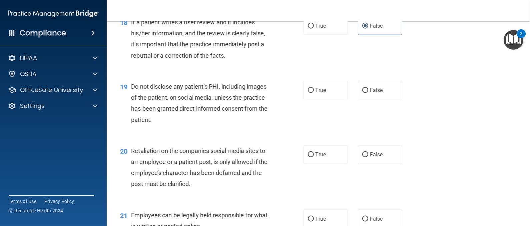
scroll to position [1139, 0]
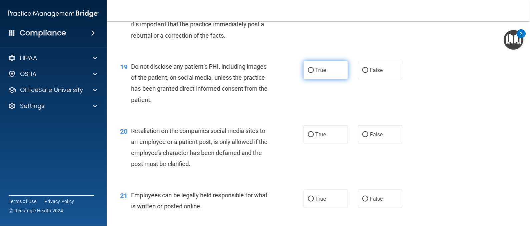
click at [319, 77] on label "True" at bounding box center [326, 70] width 44 height 18
click at [314, 73] on input "True" at bounding box center [311, 70] width 6 height 5
radio input "true"
click at [368, 141] on label "False" at bounding box center [380, 134] width 44 height 18
click at [368, 137] on input "False" at bounding box center [365, 134] width 6 height 5
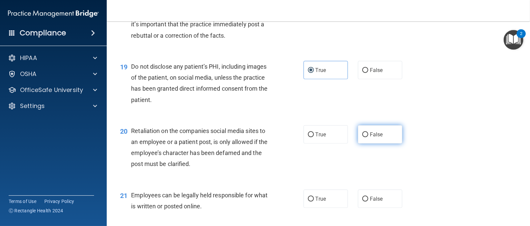
radio input "true"
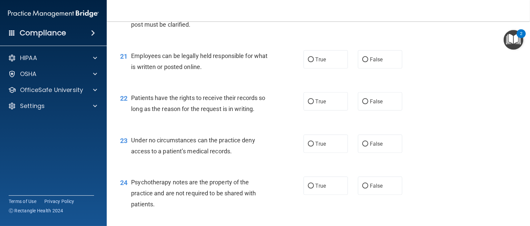
scroll to position [1304, 0]
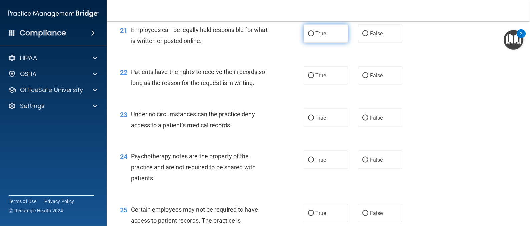
click at [328, 43] on label "True" at bounding box center [326, 33] width 44 height 18
click at [314, 36] on input "True" at bounding box center [311, 33] width 6 height 5
radio input "true"
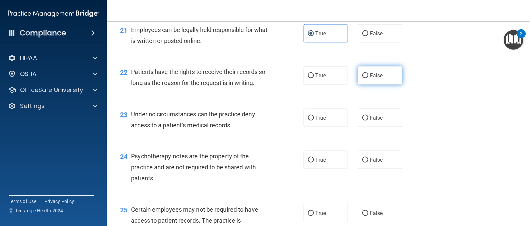
click at [370, 79] on span "False" at bounding box center [376, 75] width 13 height 6
click at [368, 78] on input "False" at bounding box center [365, 75] width 6 height 5
radio input "true"
click at [378, 124] on label "False" at bounding box center [380, 118] width 44 height 18
click at [368, 121] on input "False" at bounding box center [365, 118] width 6 height 5
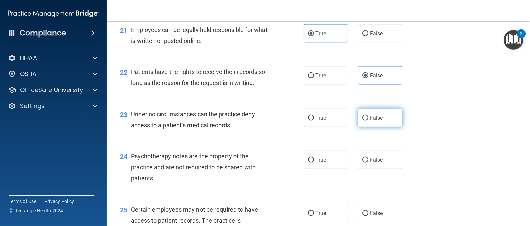
radio input "true"
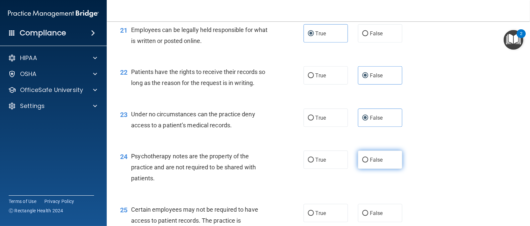
click at [378, 169] on label "False" at bounding box center [380, 160] width 44 height 18
click at [368, 163] on input "False" at bounding box center [365, 160] width 6 height 5
radio input "true"
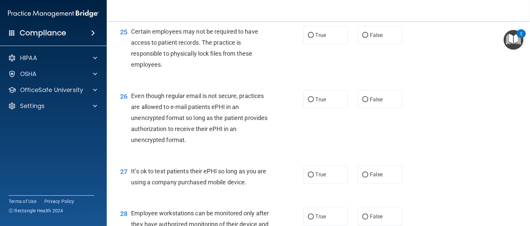
scroll to position [1483, 0]
click at [326, 37] on label "True" at bounding box center [326, 34] width 44 height 18
click at [314, 37] on input "True" at bounding box center [311, 34] width 6 height 5
radio input "true"
click at [331, 108] on label "True" at bounding box center [326, 98] width 44 height 18
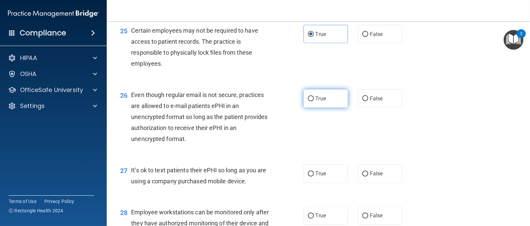
click at [314, 101] on input "True" at bounding box center [311, 98] width 6 height 5
radio input "true"
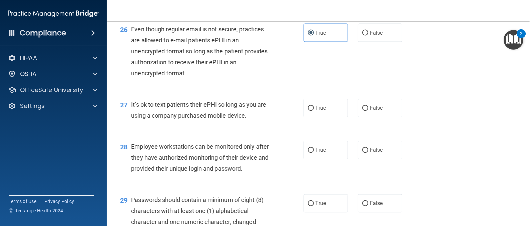
scroll to position [1549, 0]
click at [375, 111] on span "False" at bounding box center [376, 108] width 13 height 6
click at [368, 111] on input "False" at bounding box center [365, 108] width 6 height 5
radio input "true"
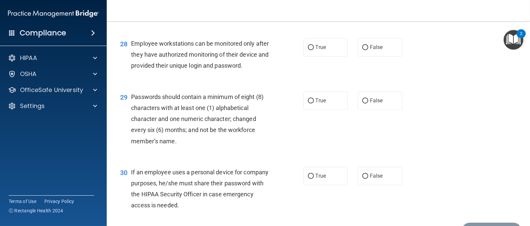
scroll to position [1652, 0]
click at [370, 56] on label "False" at bounding box center [380, 47] width 44 height 18
click at [368, 50] on input "False" at bounding box center [365, 47] width 6 height 5
radio input "true"
click at [340, 109] on label "True" at bounding box center [326, 100] width 44 height 18
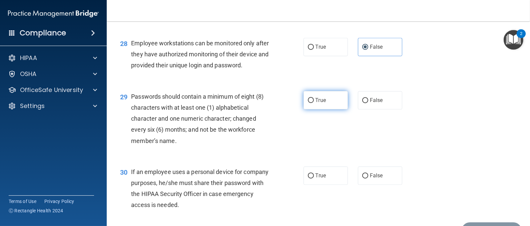
click at [314, 103] on input "True" at bounding box center [311, 100] width 6 height 5
radio input "true"
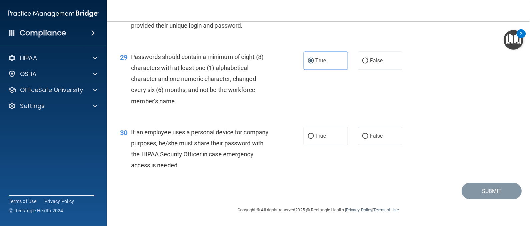
scroll to position [1703, 0]
click at [363, 139] on input "False" at bounding box center [365, 136] width 6 height 5
radio input "true"
click at [474, 200] on button "Submit" at bounding box center [492, 191] width 60 height 17
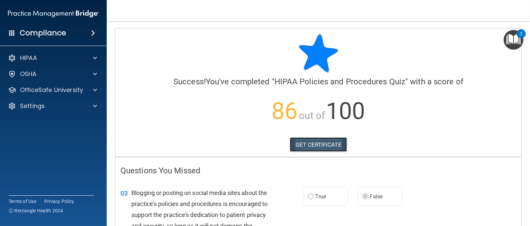
click at [330, 141] on link "GET CERTIFICATE" at bounding box center [318, 144] width 57 height 15
click at [515, 39] on img "Open Resource Center, 2 new notifications" at bounding box center [514, 40] width 20 height 20
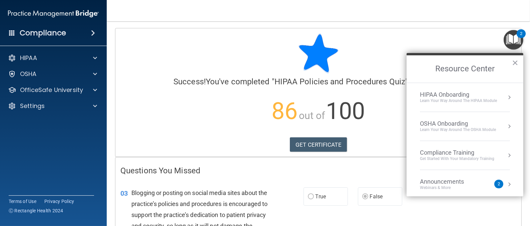
click at [433, 93] on div "HIPAA Onboarding" at bounding box center [458, 94] width 77 height 7
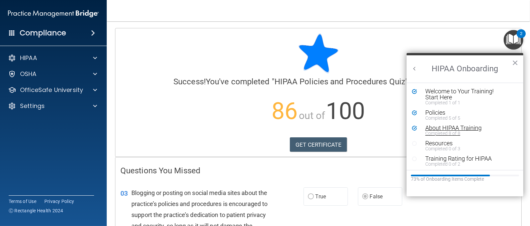
click at [435, 127] on div "About HIPAA Training" at bounding box center [466, 128] width 82 height 6
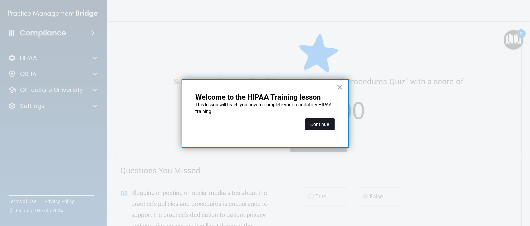
click at [328, 121] on button "Continue" at bounding box center [319, 124] width 29 height 12
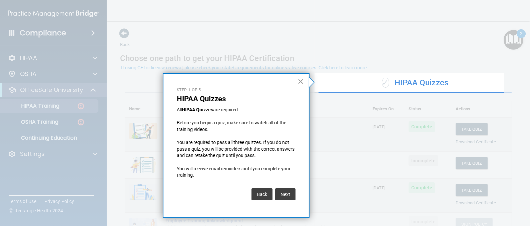
click at [303, 81] on button "×" at bounding box center [301, 81] width 6 height 11
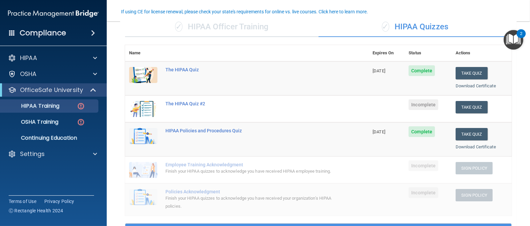
scroll to position [56, 0]
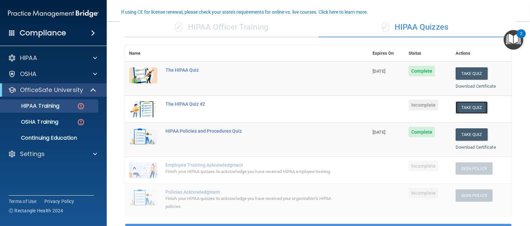
click at [467, 108] on button "Take Quiz" at bounding box center [472, 107] width 32 height 12
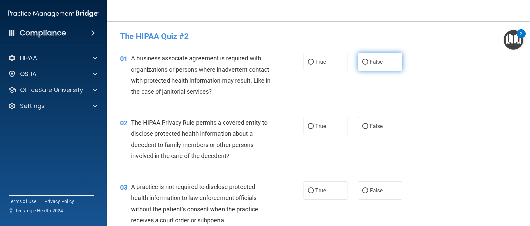
click at [372, 70] on label "False" at bounding box center [380, 62] width 44 height 18
click at [368, 65] on input "False" at bounding box center [365, 62] width 6 height 5
radio input "true"
click at [453, 54] on div "01 A business associate agreement is required with organizations or persons whe…" at bounding box center [318, 76] width 407 height 64
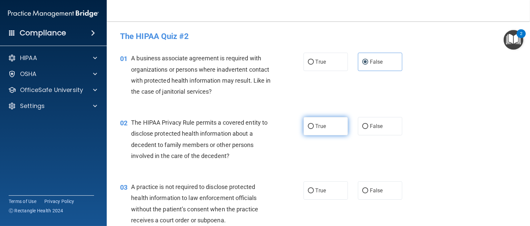
click at [317, 133] on label "True" at bounding box center [326, 126] width 44 height 18
click at [314, 129] on input "True" at bounding box center [311, 126] width 6 height 5
radio input "true"
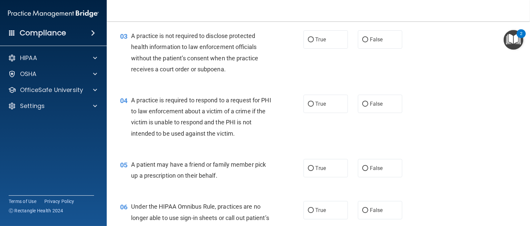
scroll to position [150, 0]
click at [362, 39] on input "False" at bounding box center [365, 40] width 6 height 5
radio input "true"
click at [427, 76] on div "03 A practice is not required to disclose protected health information to law e…" at bounding box center [318, 55] width 407 height 64
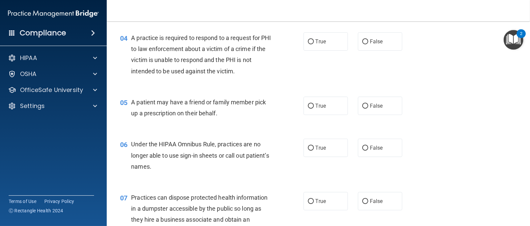
scroll to position [214, 0]
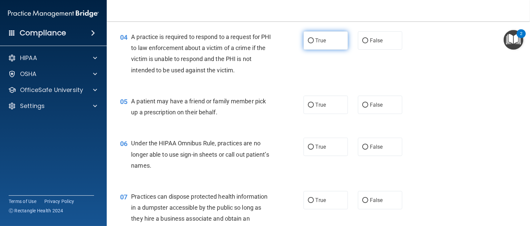
click at [317, 40] on span "True" at bounding box center [321, 40] width 10 height 6
click at [314, 40] on input "True" at bounding box center [311, 40] width 6 height 5
radio input "true"
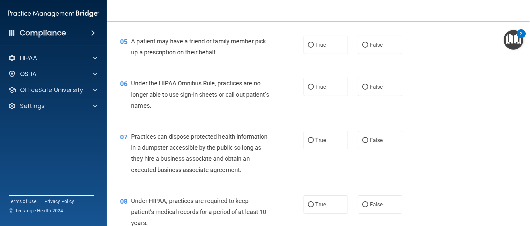
scroll to position [276, 0]
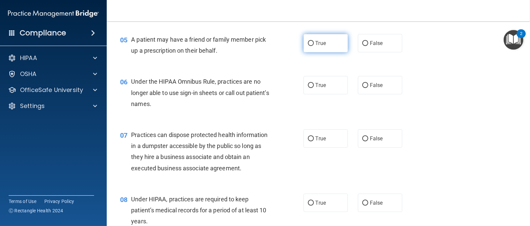
click at [316, 44] on span "True" at bounding box center [321, 43] width 10 height 6
click at [311, 44] on input "True" at bounding box center [311, 43] width 6 height 5
radio input "true"
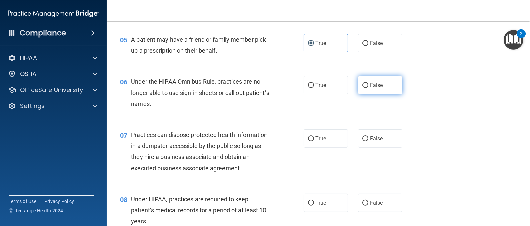
click at [370, 84] on span "False" at bounding box center [376, 85] width 13 height 6
click at [368, 84] on input "False" at bounding box center [365, 85] width 6 height 5
radio input "true"
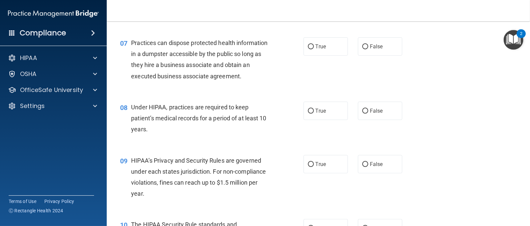
scroll to position [369, 0]
click at [358, 41] on label "False" at bounding box center [380, 46] width 44 height 18
click at [362, 44] on input "False" at bounding box center [365, 46] width 6 height 5
radio input "true"
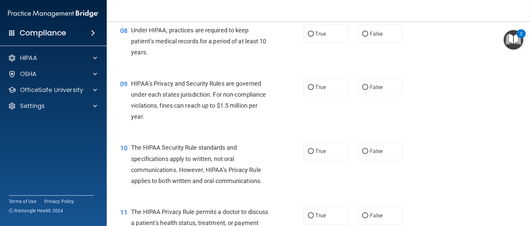
scroll to position [445, 0]
click at [362, 35] on input "False" at bounding box center [365, 34] width 6 height 5
radio input "true"
click at [419, 84] on div "09 HIPAA’s Privacy and Security Rules are governed under each states jurisdicti…" at bounding box center [318, 102] width 407 height 64
click at [363, 89] on input "False" at bounding box center [365, 88] width 6 height 5
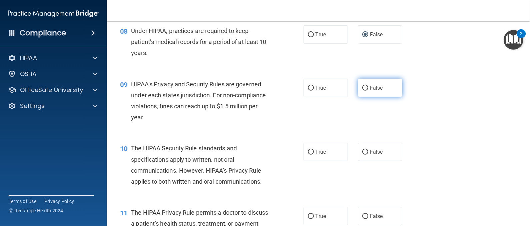
radio input "true"
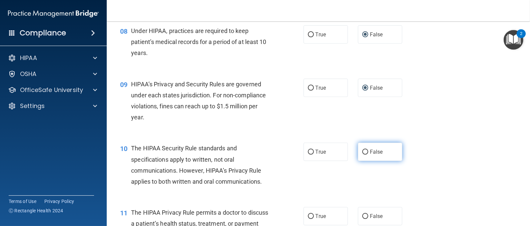
click at [362, 153] on input "False" at bounding box center [365, 152] width 6 height 5
radio input "true"
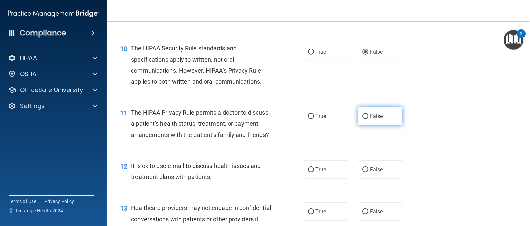
drag, startPoint x: 366, startPoint y: 110, endPoint x: 360, endPoint y: 116, distance: 8.3
click at [360, 116] on label "False" at bounding box center [380, 116] width 44 height 18
click at [362, 116] on input "False" at bounding box center [365, 116] width 6 height 5
radio input "true"
click at [423, 126] on div "11 The HIPAA Privacy Rule permits a doctor to discuss a patient’s health status…" at bounding box center [318, 125] width 407 height 53
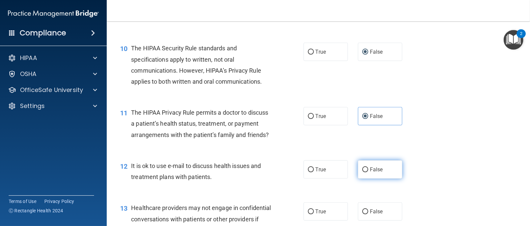
click at [362, 172] on input "False" at bounding box center [365, 169] width 6 height 5
radio input "true"
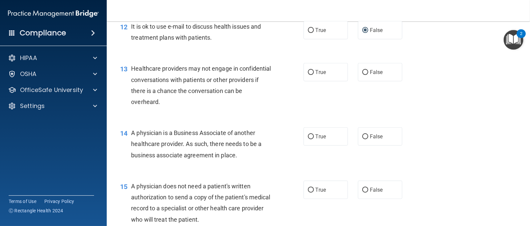
scroll to position [685, 0]
click at [316, 75] on span "True" at bounding box center [321, 71] width 10 height 6
click at [312, 74] on input "True" at bounding box center [311, 71] width 6 height 5
radio input "true"
click at [363, 142] on label "False" at bounding box center [380, 136] width 44 height 18
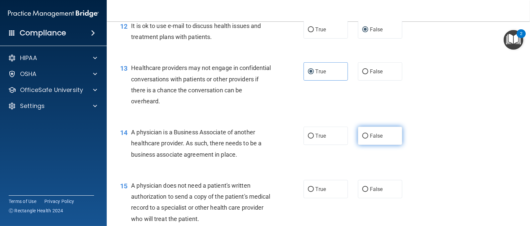
click at [363, 139] on input "False" at bounding box center [365, 136] width 6 height 5
radio input "true"
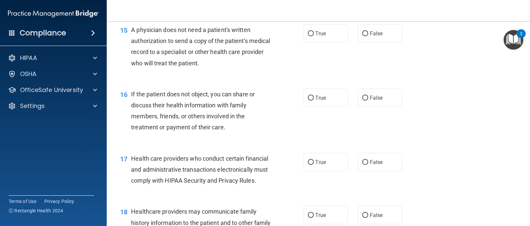
scroll to position [847, 0]
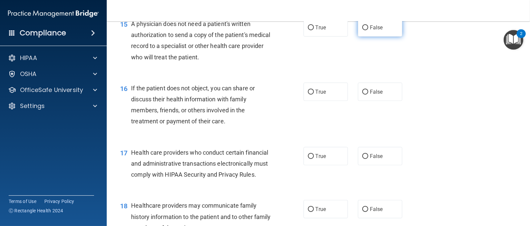
click at [362, 30] on input "False" at bounding box center [365, 27] width 6 height 5
radio input "true"
click at [427, 90] on div "16 If the patient does not object, you can share or discuss their health inform…" at bounding box center [318, 106] width 407 height 64
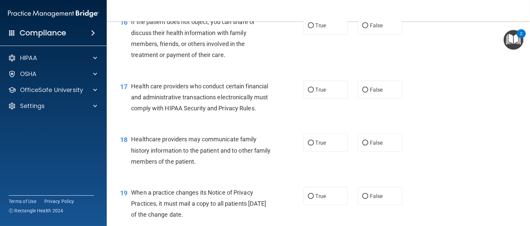
scroll to position [914, 0]
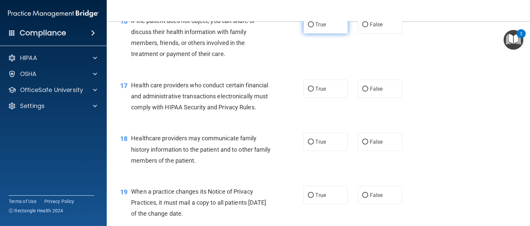
click at [308, 27] on input "True" at bounding box center [311, 24] width 6 height 5
radio input "true"
click at [435, 90] on div "17 Health care providers who conduct certain financial and administrative trans…" at bounding box center [318, 97] width 407 height 53
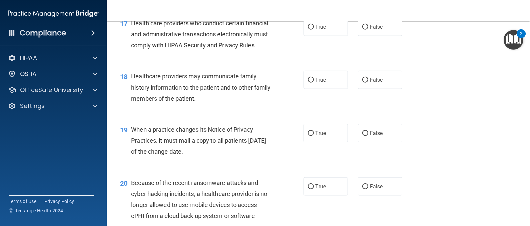
scroll to position [977, 0]
click at [434, 89] on div "18 Healthcare providers may communicate family history information to the patie…" at bounding box center [318, 88] width 407 height 53
click at [308, 29] on input "True" at bounding box center [311, 26] width 6 height 5
radio input "true"
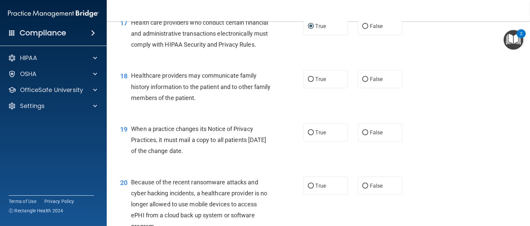
click at [424, 108] on div "18 Healthcare providers may communicate family history information to the patie…" at bounding box center [318, 88] width 407 height 53
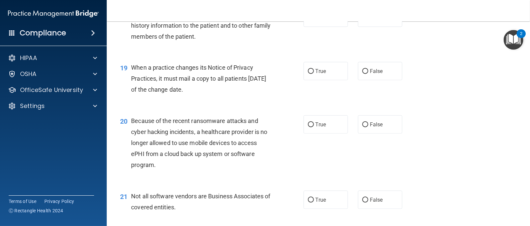
scroll to position [1039, 0]
click at [362, 20] on input "False" at bounding box center [365, 17] width 6 height 5
radio input "true"
click at [435, 106] on div "19 When a practice changes its Notice of Privacy Practices, it must mail a copy…" at bounding box center [318, 79] width 407 height 53
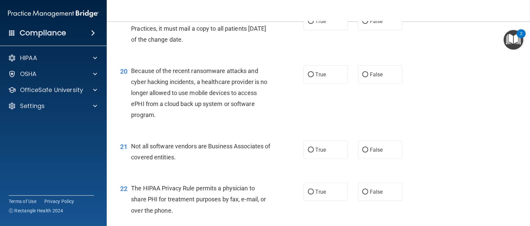
scroll to position [1089, 0]
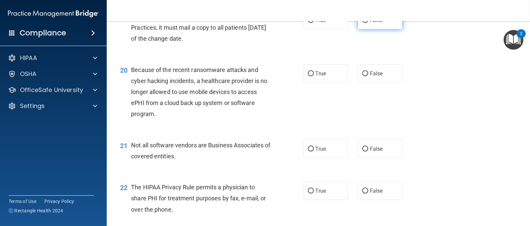
click at [362, 23] on input "False" at bounding box center [365, 20] width 6 height 5
radio input "true"
click at [445, 101] on div "20 Because of the recent ransomware attacks and cyber hacking incidents, a heal…" at bounding box center [318, 93] width 407 height 75
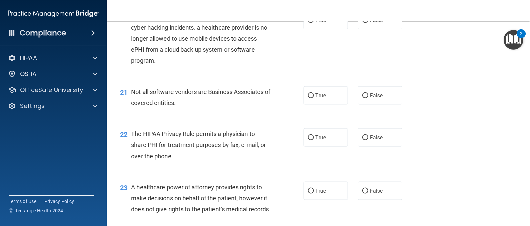
scroll to position [1143, 0]
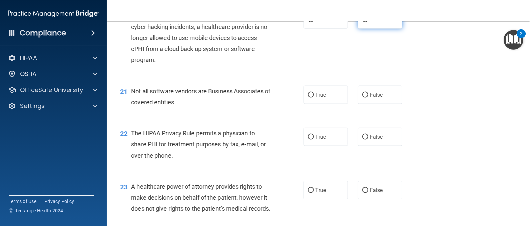
click at [362, 22] on input "False" at bounding box center [365, 19] width 6 height 5
radio input "true"
click at [443, 77] on div "20 Because of the recent ransomware attacks and cyber hacking incidents, a heal…" at bounding box center [318, 39] width 407 height 75
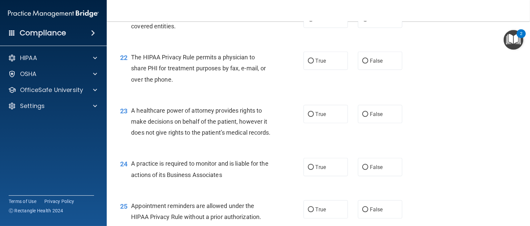
scroll to position [1224, 0]
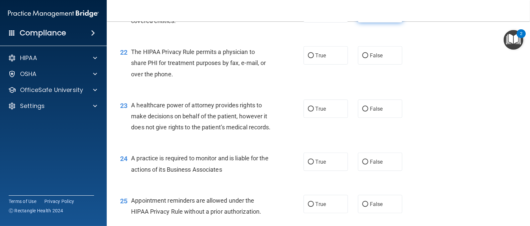
click at [362, 16] on input "False" at bounding box center [365, 13] width 6 height 5
radio input "true"
click at [308, 16] on input "True" at bounding box center [311, 13] width 6 height 5
radio input "true"
radio input "false"
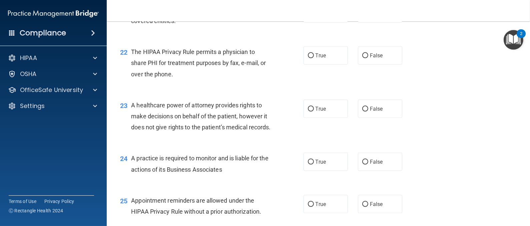
click at [441, 87] on div "22 The HIPAA Privacy Rule permits a physician to share PHI for treatment purpos…" at bounding box center [318, 64] width 407 height 53
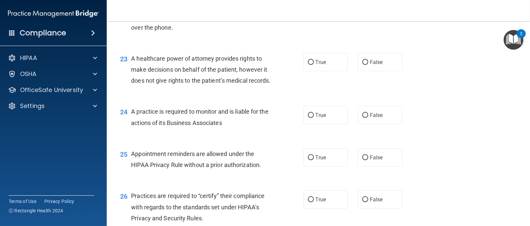
scroll to position [1270, 0]
click at [308, 13] on input "True" at bounding box center [311, 10] width 6 height 5
radio input "true"
click at [455, 85] on div "23 A healthcare power of attorney provides rights to make decisions on behalf o…" at bounding box center [318, 72] width 407 height 53
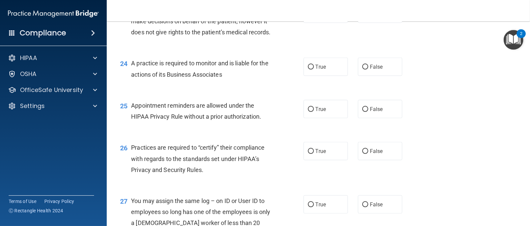
scroll to position [1316, 0]
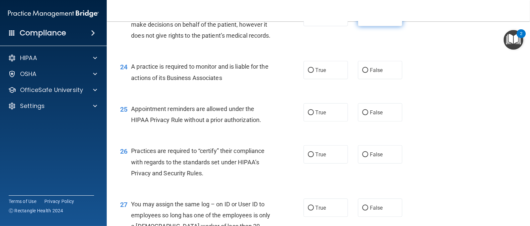
click at [362, 20] on input "False" at bounding box center [365, 17] width 6 height 5
radio input "true"
click at [433, 136] on div "25 Appointment reminders are allowed under the HIPAA Privacy Rule without a pri…" at bounding box center [318, 116] width 407 height 42
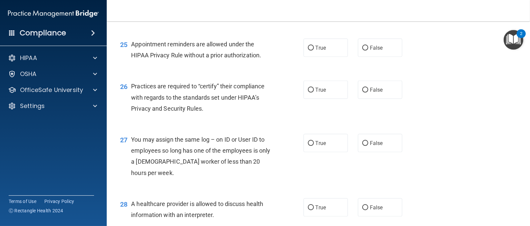
scroll to position [1380, 0]
click at [308, 9] on input "True" at bounding box center [311, 6] width 6 height 5
radio input "true"
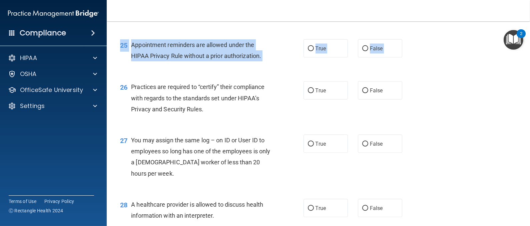
drag, startPoint x: 497, startPoint y: 97, endPoint x: 485, endPoint y: 146, distance: 50.5
click at [485, 126] on div "26 Practices are required to “certify” their compliance with regards to the sta…" at bounding box center [318, 98] width 407 height 53
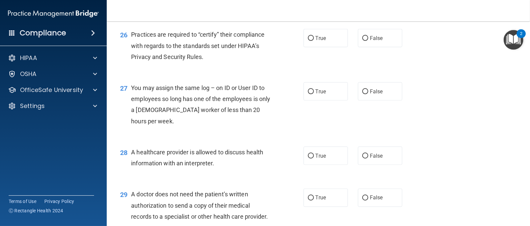
scroll to position [1403, 0]
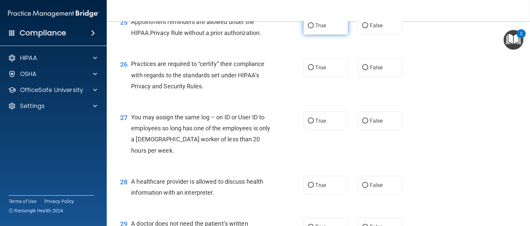
click at [310, 28] on input "True" at bounding box center [311, 25] width 6 height 5
radio input "true"
click at [362, 70] on input "False" at bounding box center [365, 67] width 6 height 5
radio input "true"
click at [479, 103] on div "26 Practices are required to “certify” their compliance with regards to the sta…" at bounding box center [318, 76] width 407 height 53
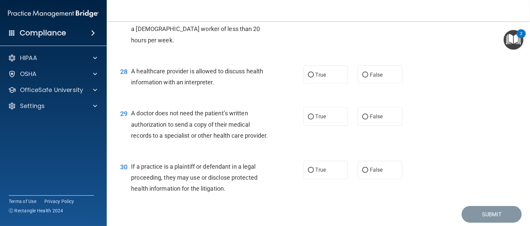
scroll to position [1514, 0]
click at [362, 13] on input "False" at bounding box center [365, 10] width 6 height 5
radio input "true"
click at [415, 57] on div "27 You may assign the same log – on ID or User ID to employees so long has one …" at bounding box center [318, 24] width 407 height 64
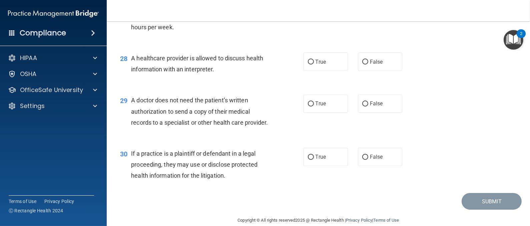
scroll to position [1527, 0]
click at [308, 64] on input "True" at bounding box center [311, 61] width 6 height 5
radio input "true"
click at [418, 125] on div "29 A doctor does not need the patient’s written authorization to send a copy of…" at bounding box center [318, 112] width 407 height 53
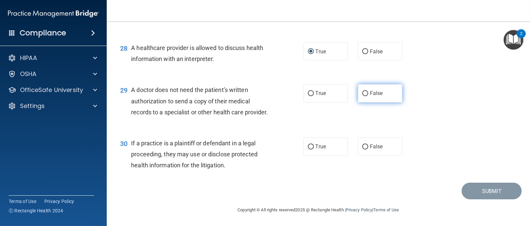
click at [362, 91] on input "False" at bounding box center [365, 93] width 6 height 5
radio input "true"
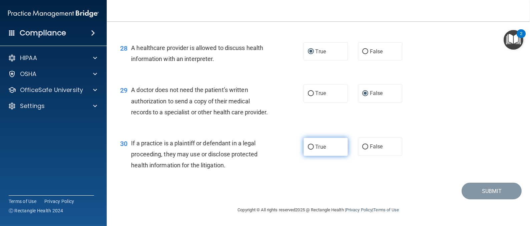
click at [309, 144] on label "True" at bounding box center [326, 147] width 44 height 18
click at [309, 145] on input "True" at bounding box center [311, 147] width 6 height 5
radio input "true"
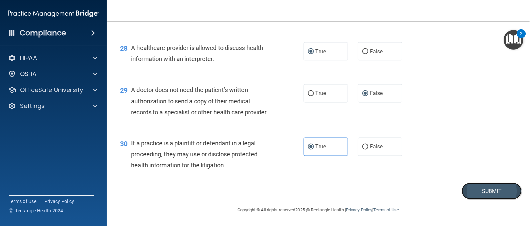
click at [487, 191] on button "Submit" at bounding box center [492, 191] width 60 height 17
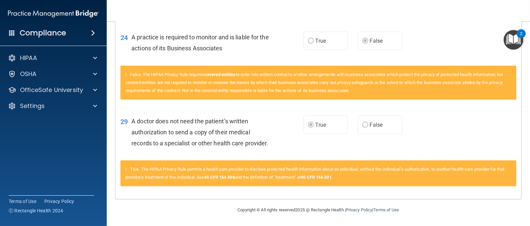
scroll to position [665, 0]
click at [391, 128] on div "29 A doctor does not need the patient’s written authorization to send a copy of…" at bounding box center [318, 133] width 406 height 53
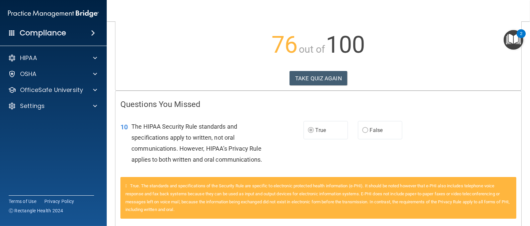
scroll to position [0, 0]
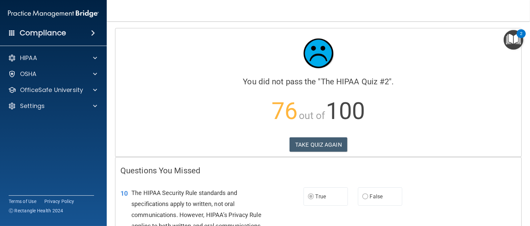
click at [444, 97] on p "76 out of 100" at bounding box center [318, 111] width 396 height 43
click at [510, 34] on img "Open Resource Center, 2 new notifications" at bounding box center [514, 40] width 20 height 20
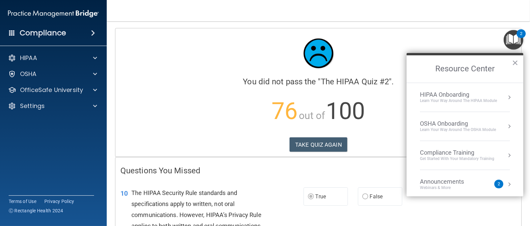
click at [451, 123] on div "OSHA Onboarding" at bounding box center [458, 123] width 76 height 7
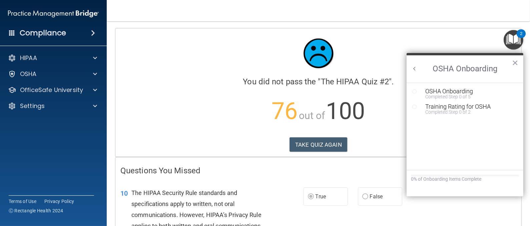
click at [413, 68] on button "Back to Resource Center Home" at bounding box center [414, 68] width 7 height 7
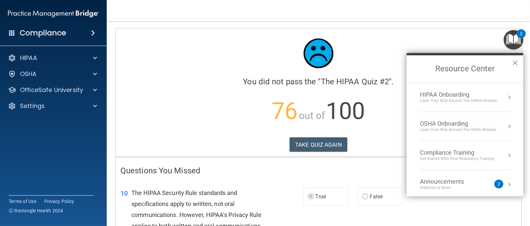
click at [435, 97] on div "HIPAA Onboarding" at bounding box center [458, 94] width 77 height 7
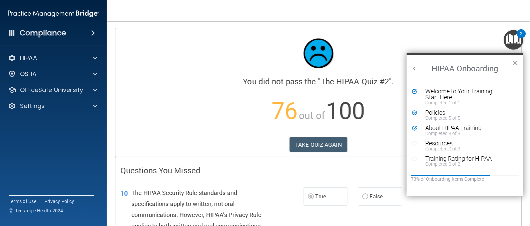
click at [447, 144] on div "Resources" at bounding box center [466, 143] width 82 height 6
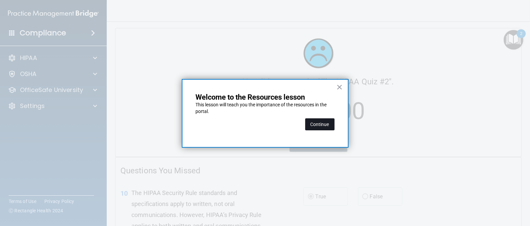
click at [320, 124] on button "Continue" at bounding box center [319, 124] width 29 height 12
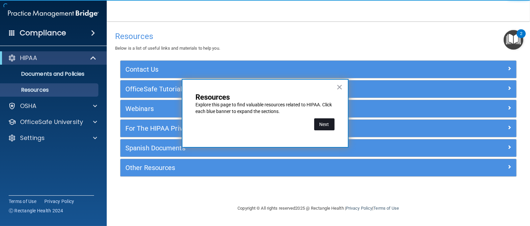
click at [320, 124] on button "Next" at bounding box center [324, 124] width 20 height 12
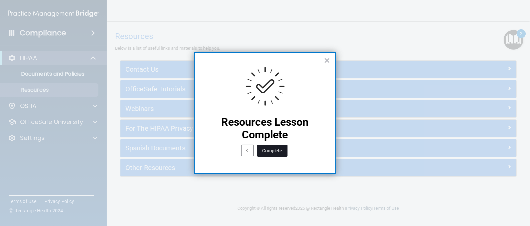
click at [277, 149] on button "Complete" at bounding box center [272, 151] width 30 height 12
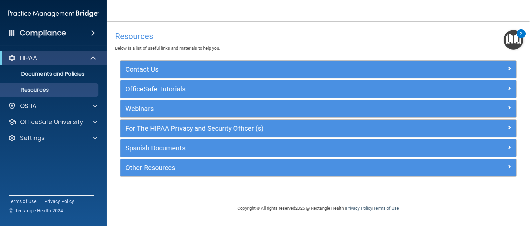
click at [516, 29] on div "Resources Below is a list of useful links and materials to help you." at bounding box center [318, 40] width 407 height 24
click at [516, 31] on img "Open Resource Center, 2 new notifications" at bounding box center [514, 40] width 20 height 20
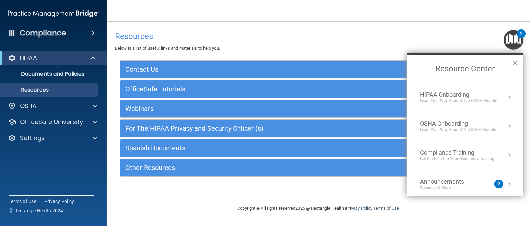
click at [444, 95] on div "HIPAA Onboarding" at bounding box center [458, 94] width 77 height 7
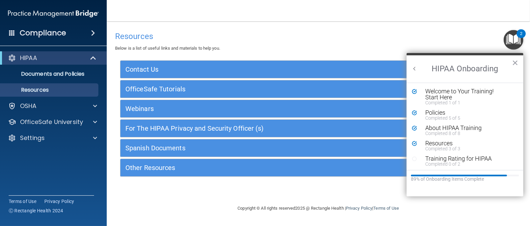
scroll to position [1, 0]
click at [461, 124] on div "About HIPAA Training" at bounding box center [466, 127] width 82 height 6
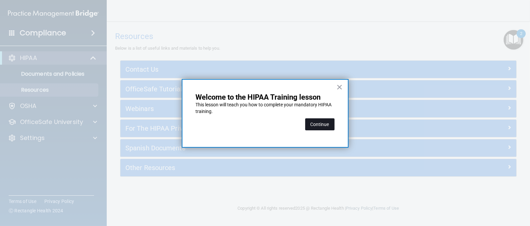
click at [328, 121] on button "Continue" at bounding box center [319, 124] width 29 height 12
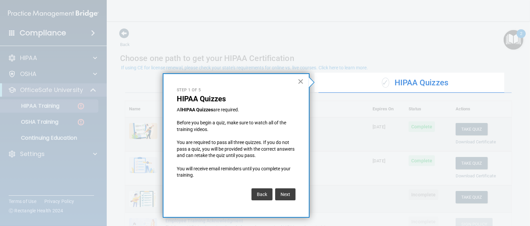
click at [302, 79] on button "×" at bounding box center [301, 81] width 6 height 11
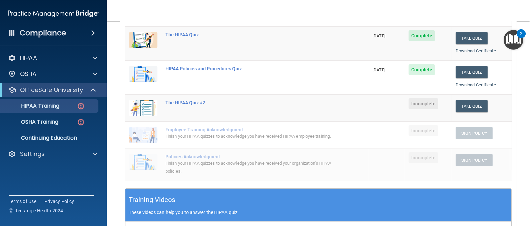
scroll to position [93, 0]
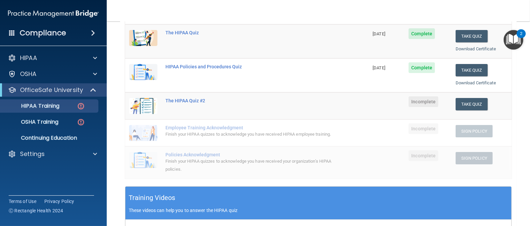
click at [513, 39] on img "Open Resource Center, 2 new notifications" at bounding box center [514, 40] width 20 height 20
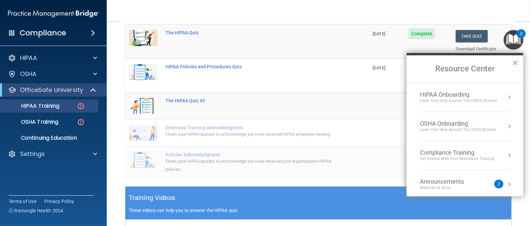
click at [461, 91] on div "HIPAA Onboarding" at bounding box center [458, 94] width 77 height 7
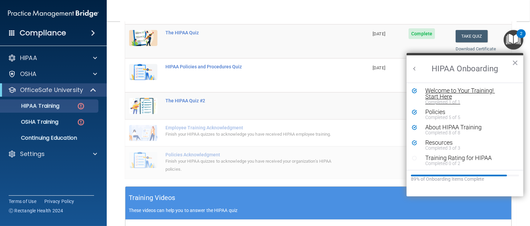
scroll to position [0, 0]
click at [514, 63] on button "×" at bounding box center [515, 62] width 6 height 11
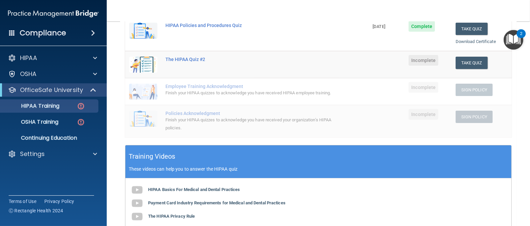
scroll to position [135, 0]
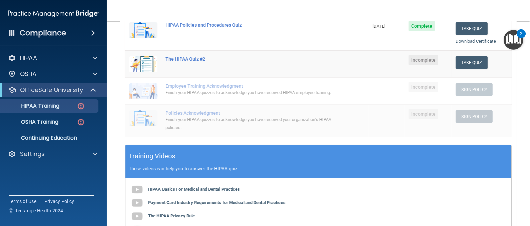
click at [514, 47] on img "Open Resource Center, 2 new notifications" at bounding box center [514, 40] width 20 height 20
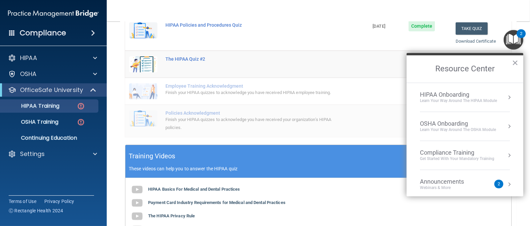
click at [452, 118] on li "OSHA Onboarding Learn your way around the OSHA module" at bounding box center [465, 126] width 90 height 29
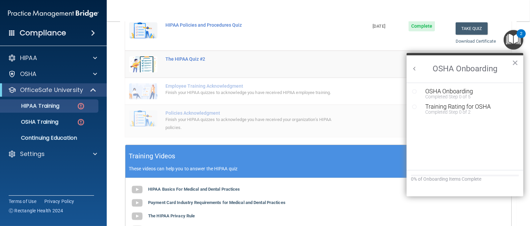
scroll to position [0, 0]
click at [465, 90] on div "OSHA Onboarding" at bounding box center [469, 91] width 89 height 6
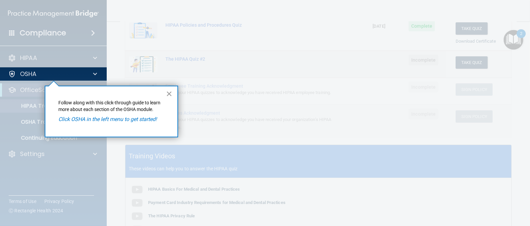
click at [169, 93] on button "×" at bounding box center [169, 93] width 6 height 11
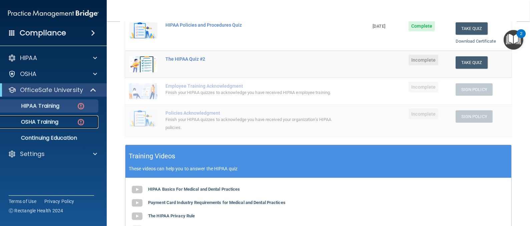
click at [69, 121] on div "OSHA Training" at bounding box center [49, 122] width 91 height 7
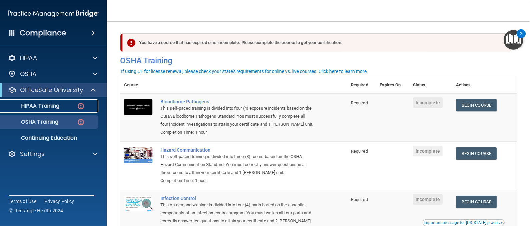
click at [88, 109] on div "HIPAA Training" at bounding box center [49, 106] width 91 height 7
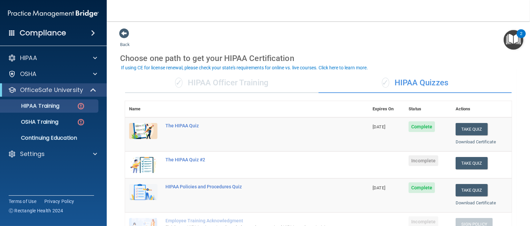
click at [281, 87] on div "✓ HIPAA Officer Training" at bounding box center [221, 83] width 193 height 20
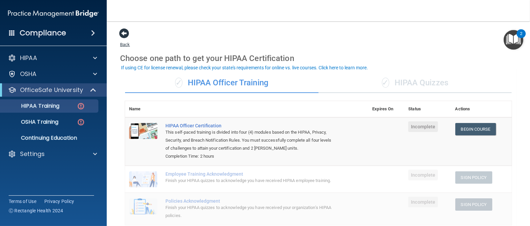
click at [125, 33] on span at bounding box center [124, 33] width 10 height 10
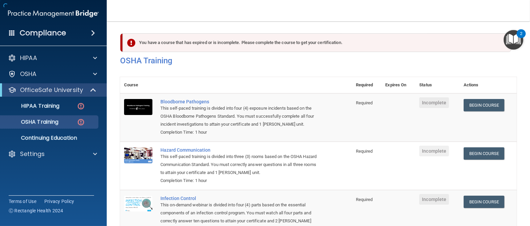
click at [125, 33] on div "You have a course that has expired or is incomplete. Please complete the course…" at bounding box center [317, 42] width 389 height 19
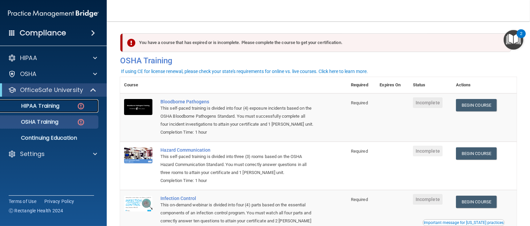
click at [66, 108] on div "HIPAA Training" at bounding box center [49, 106] width 91 height 7
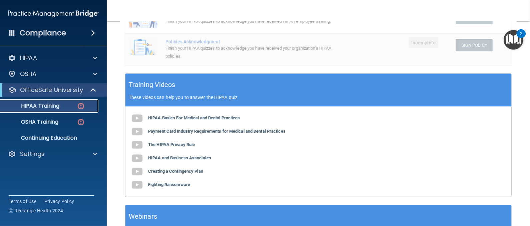
scroll to position [93, 0]
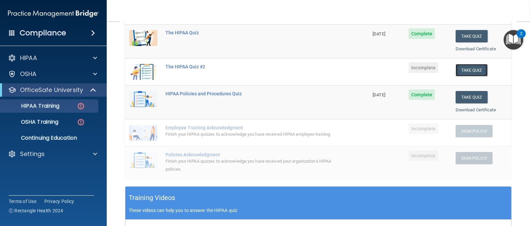
click at [468, 66] on button "Take Quiz" at bounding box center [472, 70] width 32 height 12
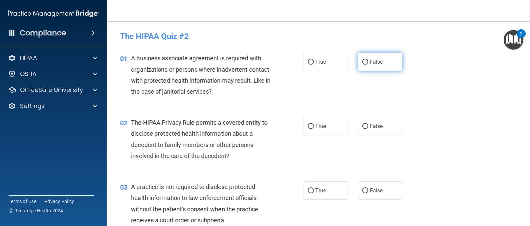
click at [362, 60] on input "False" at bounding box center [365, 62] width 6 height 5
radio input "true"
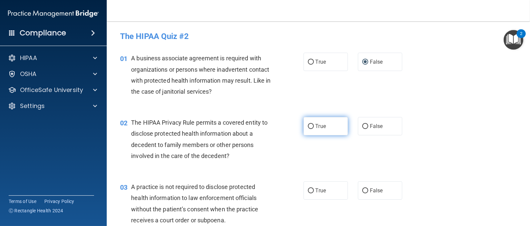
click at [316, 129] on span "True" at bounding box center [321, 126] width 10 height 6
click at [314, 129] on input "True" at bounding box center [311, 126] width 6 height 5
radio input "true"
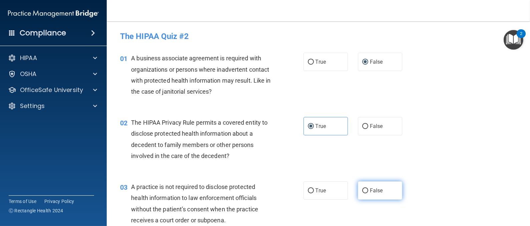
click at [362, 188] on input "False" at bounding box center [365, 190] width 6 height 5
radio input "true"
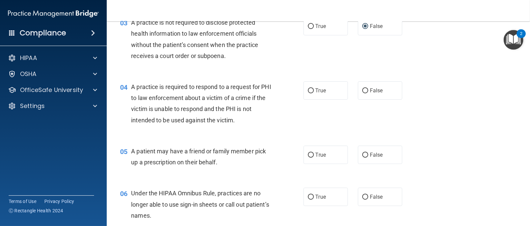
scroll to position [172, 0]
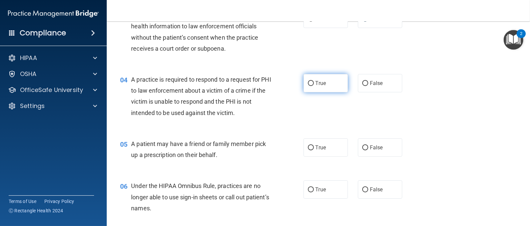
click at [321, 77] on label "True" at bounding box center [326, 83] width 44 height 18
click at [314, 81] on input "True" at bounding box center [311, 83] width 6 height 5
radio input "true"
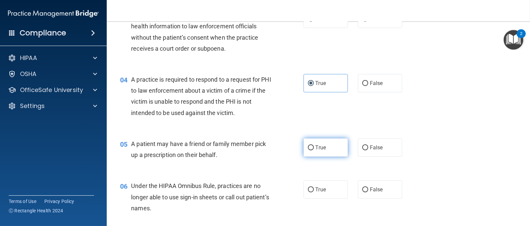
click at [310, 146] on input "True" at bounding box center [311, 147] width 6 height 5
radio input "true"
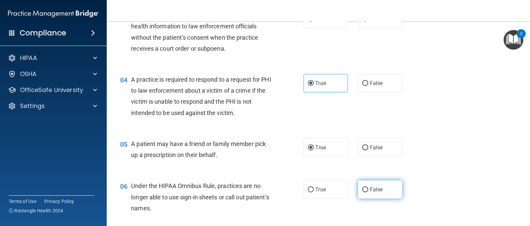
click at [362, 191] on input "False" at bounding box center [365, 189] width 6 height 5
radio input "true"
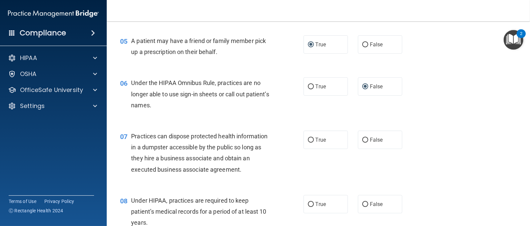
scroll to position [276, 0]
click at [370, 142] on span "False" at bounding box center [376, 139] width 13 height 6
click at [367, 142] on input "False" at bounding box center [365, 139] width 6 height 5
radio input "true"
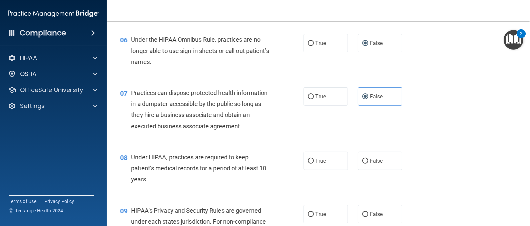
scroll to position [319, 0]
click at [370, 158] on span "False" at bounding box center [376, 160] width 13 height 6
click at [365, 158] on input "False" at bounding box center [365, 160] width 6 height 5
radio input "true"
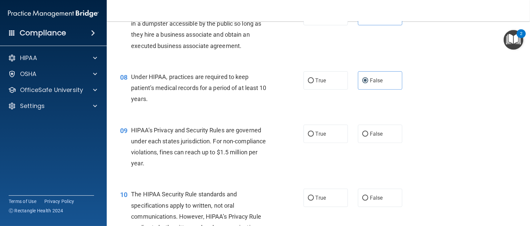
scroll to position [399, 0]
click at [365, 139] on label "False" at bounding box center [380, 133] width 44 height 18
click at [365, 136] on input "False" at bounding box center [365, 133] width 6 height 5
radio input "true"
click at [327, 195] on label "True" at bounding box center [326, 197] width 44 height 18
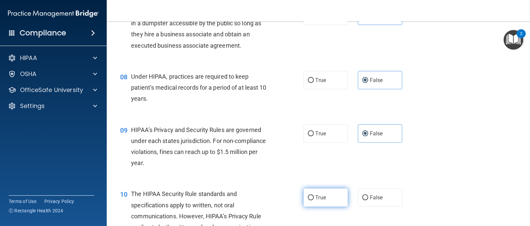
click at [314, 195] on input "True" at bounding box center [311, 197] width 6 height 5
radio input "true"
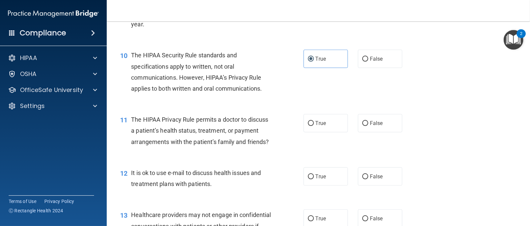
scroll to position [538, 0]
click at [335, 123] on label "True" at bounding box center [326, 122] width 44 height 18
click at [314, 123] on input "True" at bounding box center [311, 122] width 6 height 5
radio input "true"
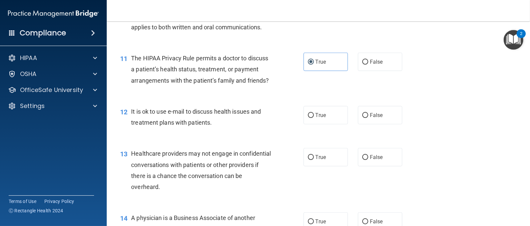
scroll to position [600, 0]
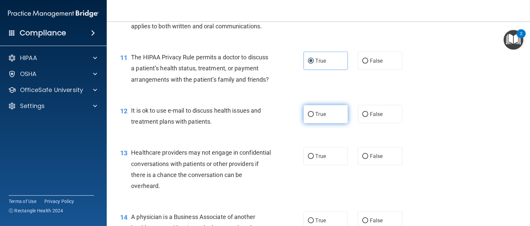
click at [332, 123] on label "True" at bounding box center [326, 114] width 44 height 18
click at [314, 117] on input "True" at bounding box center [311, 114] width 6 height 5
radio input "true"
click at [381, 165] on label "False" at bounding box center [380, 156] width 44 height 18
click at [368, 159] on input "False" at bounding box center [365, 156] width 6 height 5
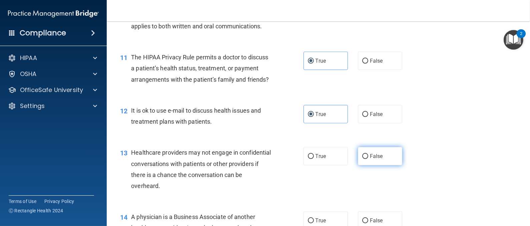
radio input "true"
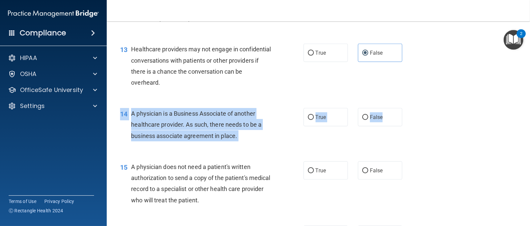
drag, startPoint x: 384, startPoint y: 136, endPoint x: 443, endPoint y: 151, distance: 61.6
click at [443, 151] on div "14 A physician is a Business Associate of another healthcare provider. As such,…" at bounding box center [318, 126] width 407 height 53
click at [391, 126] on label "False" at bounding box center [380, 117] width 44 height 18
click at [368, 120] on input "False" at bounding box center [365, 117] width 6 height 5
radio input "true"
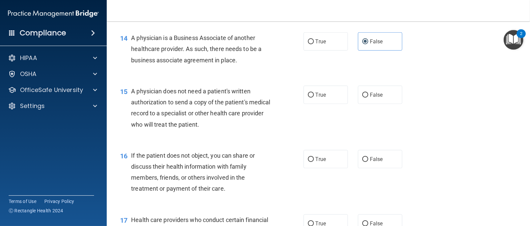
scroll to position [780, 0]
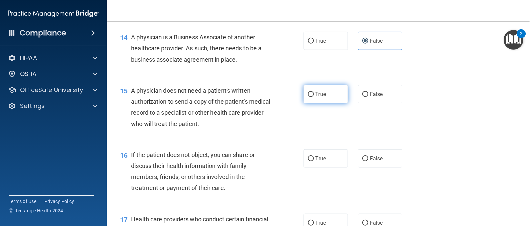
click at [323, 100] on label "True" at bounding box center [326, 94] width 44 height 18
click at [314, 97] on input "True" at bounding box center [311, 94] width 6 height 5
radio input "true"
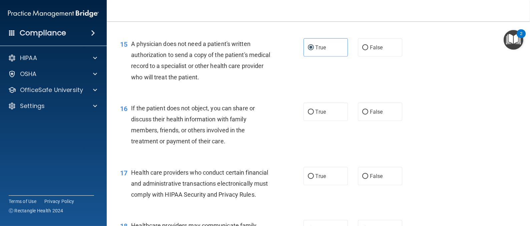
scroll to position [834, 0]
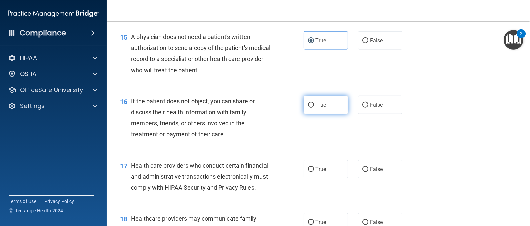
click at [318, 114] on label "True" at bounding box center [326, 105] width 44 height 18
click at [314, 108] on input "True" at bounding box center [311, 105] width 6 height 5
radio input "true"
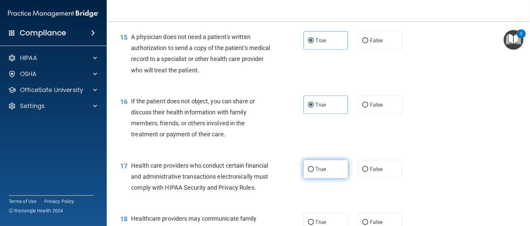
click at [316, 172] on span "True" at bounding box center [321, 169] width 10 height 6
click at [311, 172] on input "True" at bounding box center [311, 169] width 6 height 5
radio input "true"
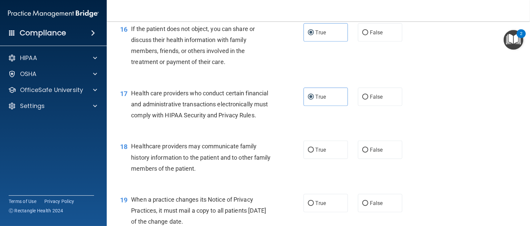
scroll to position [929, 0]
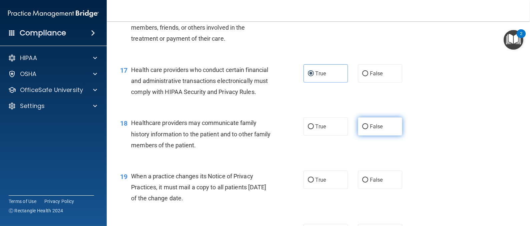
click at [379, 136] on label "False" at bounding box center [380, 126] width 44 height 18
click at [368, 129] on input "False" at bounding box center [365, 126] width 6 height 5
radio input "true"
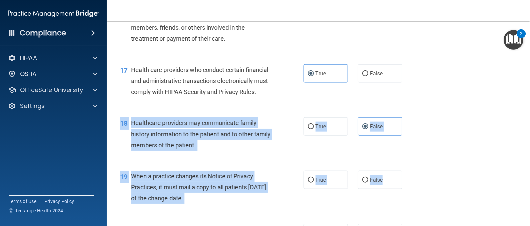
drag, startPoint x: 380, startPoint y: 198, endPoint x: 468, endPoint y: 156, distance: 98.2
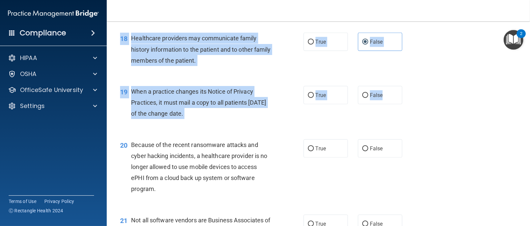
scroll to position [1015, 0]
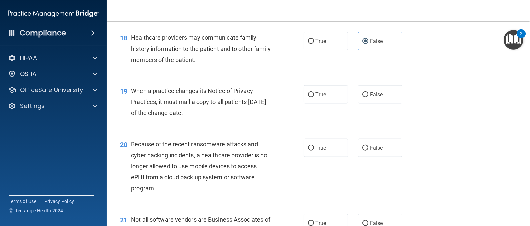
click at [468, 156] on div "20 Because of the recent ransomware attacks and cyber hacking incidents, a heal…" at bounding box center [318, 167] width 407 height 75
click at [388, 104] on label "False" at bounding box center [380, 94] width 44 height 18
click at [368, 97] on input "False" at bounding box center [365, 94] width 6 height 5
radio input "true"
click at [385, 157] on label "False" at bounding box center [380, 148] width 44 height 18
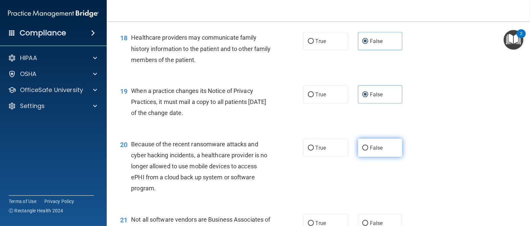
click at [368, 151] on input "False" at bounding box center [365, 148] width 6 height 5
radio input "true"
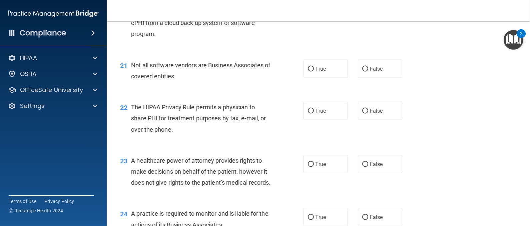
scroll to position [1170, 0]
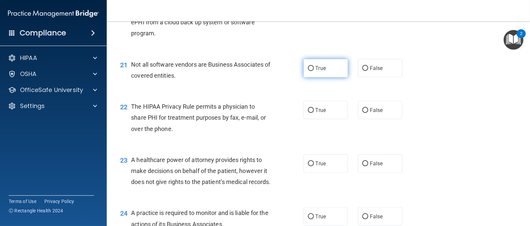
click at [319, 77] on label "True" at bounding box center [326, 68] width 44 height 18
click at [314, 71] on input "True" at bounding box center [311, 68] width 6 height 5
radio input "true"
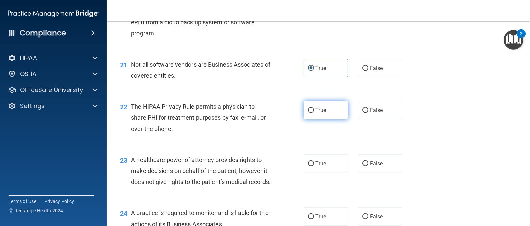
click at [322, 113] on span "True" at bounding box center [321, 110] width 10 height 6
click at [314, 113] on input "True" at bounding box center [311, 110] width 6 height 5
radio input "true"
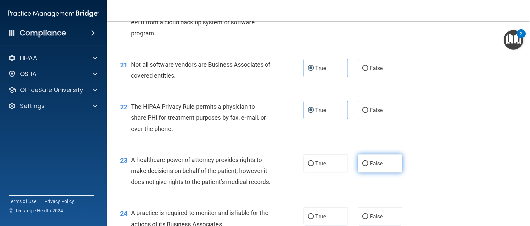
click at [370, 167] on span "False" at bounding box center [376, 163] width 13 height 6
click at [368, 166] on input "False" at bounding box center [365, 163] width 6 height 5
radio input "true"
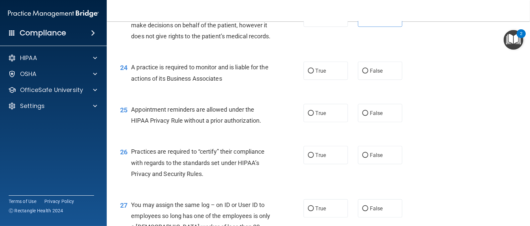
scroll to position [1316, 0]
click at [371, 74] on span "False" at bounding box center [376, 70] width 13 height 6
click at [368, 73] on input "False" at bounding box center [365, 70] width 6 height 5
radio input "true"
click at [319, 116] on span "True" at bounding box center [321, 113] width 10 height 6
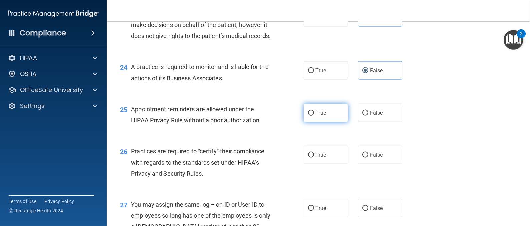
click at [314, 116] on input "True" at bounding box center [311, 113] width 6 height 5
radio input "true"
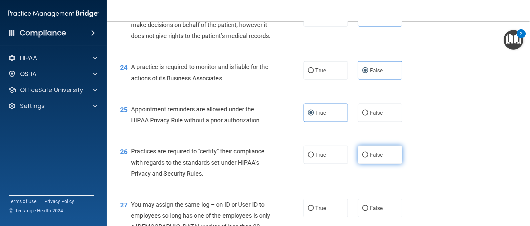
click at [371, 158] on span "False" at bounding box center [376, 155] width 13 height 6
click at [368, 158] on input "False" at bounding box center [365, 155] width 6 height 5
radio input "true"
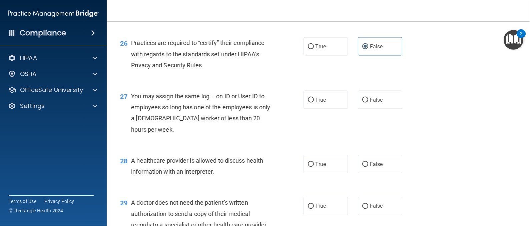
scroll to position [1425, 0]
click at [368, 108] on label "False" at bounding box center [380, 99] width 44 height 18
click at [368, 102] on input "False" at bounding box center [365, 99] width 6 height 5
click at [314, 173] on label "True" at bounding box center [326, 163] width 44 height 18
click at [314, 166] on input "True" at bounding box center [311, 163] width 6 height 5
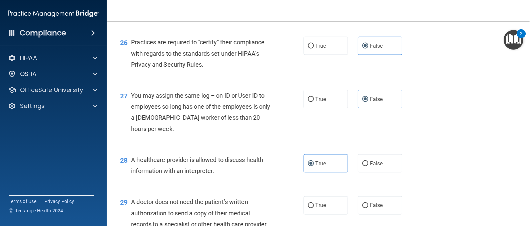
scroll to position [1523, 0]
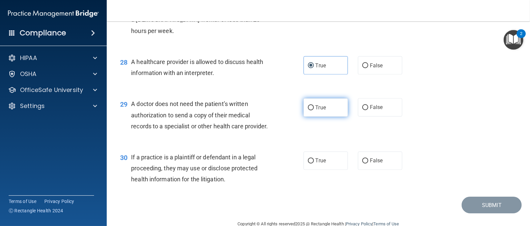
click at [318, 111] on span "True" at bounding box center [321, 107] width 10 height 6
click at [314, 110] on input "True" at bounding box center [311, 107] width 6 height 5
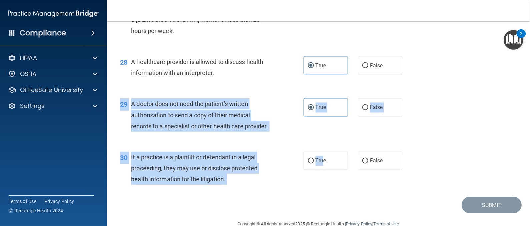
drag, startPoint x: 318, startPoint y: 199, endPoint x: 456, endPoint y: 157, distance: 144.2
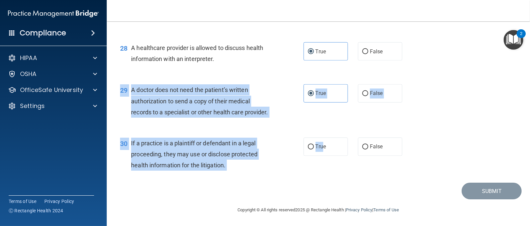
scroll to position [1558, 0]
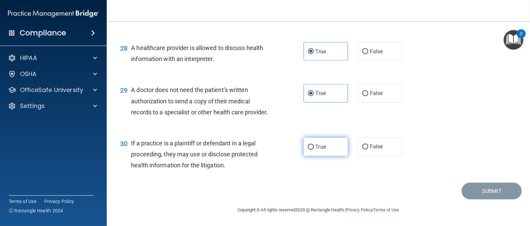
click at [322, 156] on label "True" at bounding box center [326, 147] width 44 height 18
click at [314, 150] on input "True" at bounding box center [311, 147] width 6 height 5
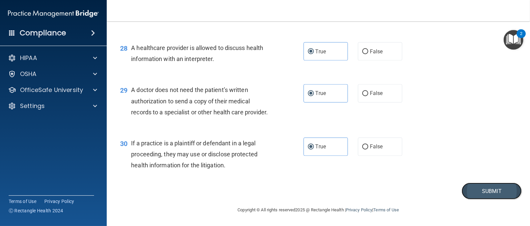
click at [478, 200] on button "Submit" at bounding box center [492, 191] width 60 height 17
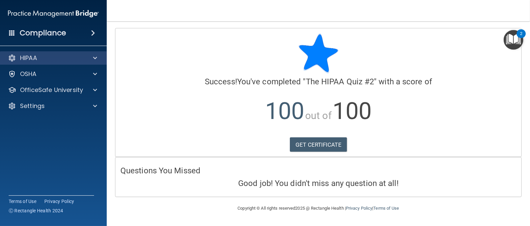
click at [97, 64] on div "HIPAA" at bounding box center [53, 57] width 107 height 13
click at [92, 57] on div at bounding box center [94, 58] width 17 height 8
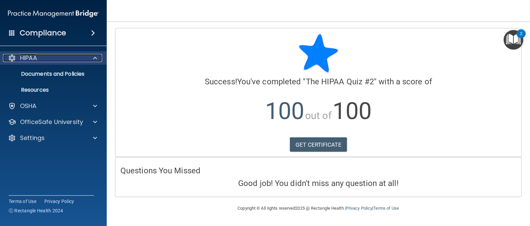
click at [92, 57] on div at bounding box center [94, 58] width 17 height 8
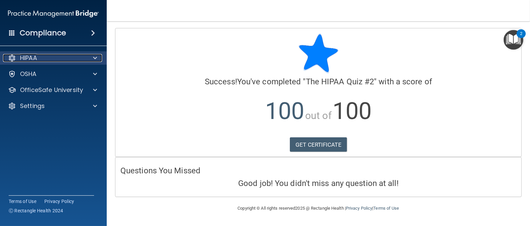
click at [92, 60] on div at bounding box center [94, 58] width 17 height 8
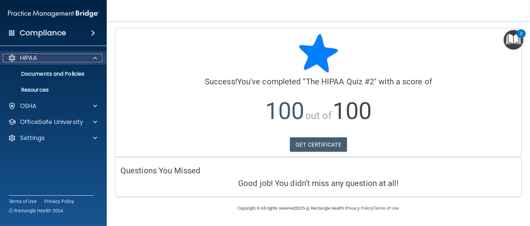
click at [96, 61] on span at bounding box center [95, 58] width 4 height 8
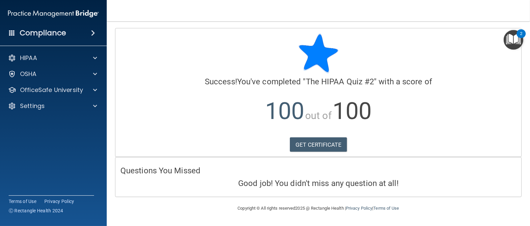
click at [512, 45] on img "Open Resource Center, 2 new notifications" at bounding box center [514, 40] width 20 height 20
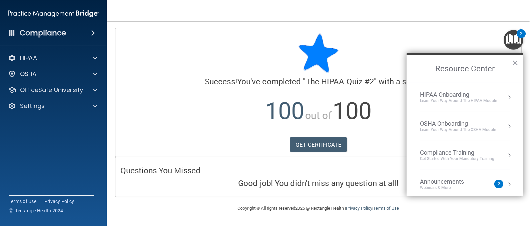
click at [438, 101] on div "Learn Your Way around the HIPAA module" at bounding box center [458, 101] width 77 height 6
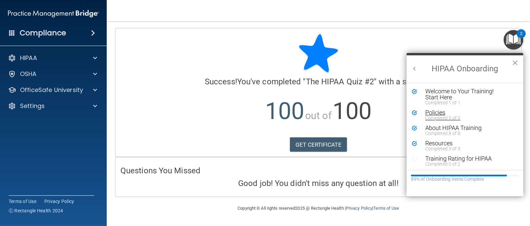
click at [428, 114] on div "Policies" at bounding box center [466, 113] width 82 height 6
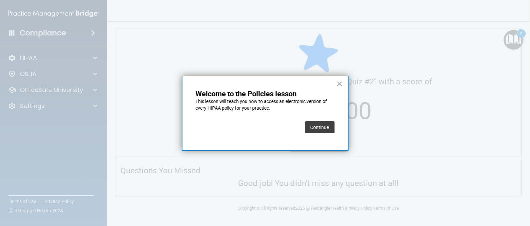
click at [324, 131] on button "Continue" at bounding box center [319, 127] width 29 height 12
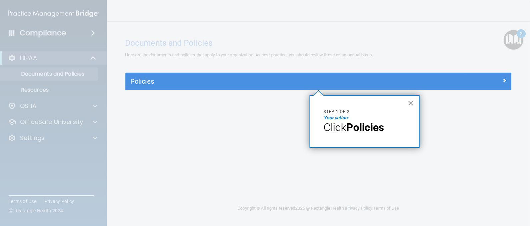
click at [411, 99] on button "×" at bounding box center [411, 103] width 6 height 11
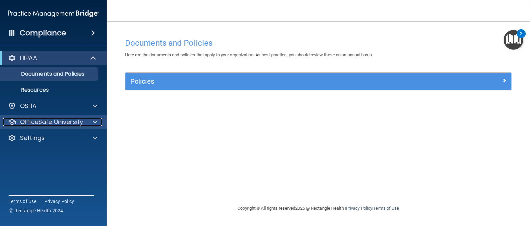
click at [91, 124] on div at bounding box center [94, 122] width 17 height 8
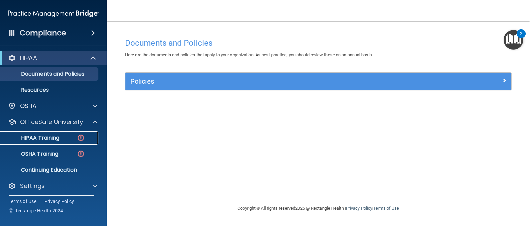
click at [77, 142] on link "HIPAA Training" at bounding box center [45, 137] width 105 height 13
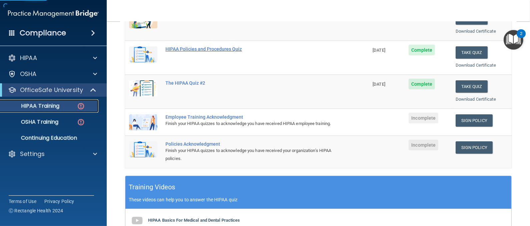
scroll to position [150, 0]
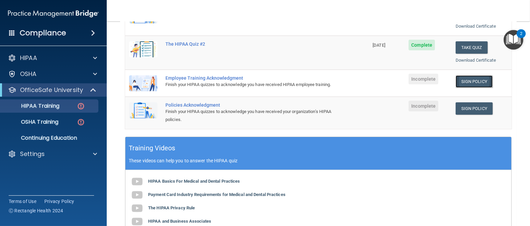
click at [458, 85] on link "Sign Policy" at bounding box center [474, 81] width 37 height 12
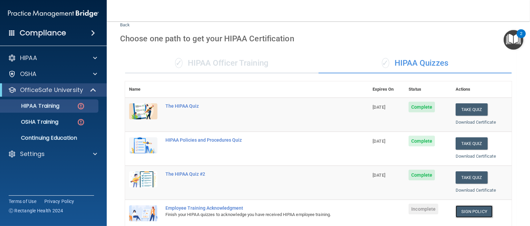
scroll to position [0, 0]
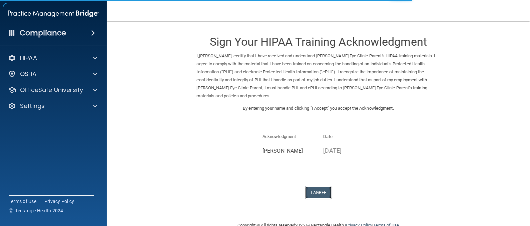
click at [313, 187] on button "I Agree" at bounding box center [318, 192] width 27 height 12
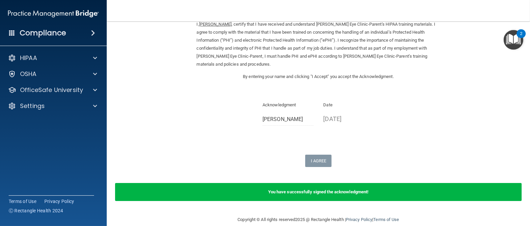
scroll to position [41, 0]
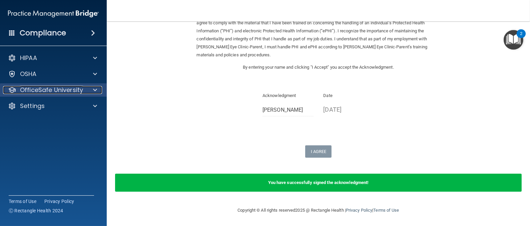
click at [87, 92] on div at bounding box center [94, 90] width 17 height 8
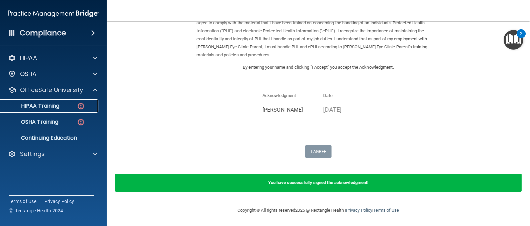
click at [81, 103] on img at bounding box center [81, 106] width 8 height 8
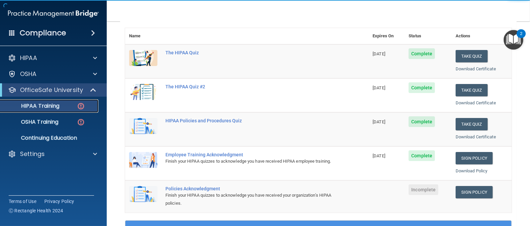
scroll to position [123, 0]
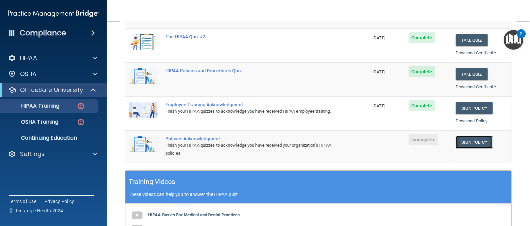
click at [471, 136] on link "Sign Policy" at bounding box center [474, 142] width 37 height 12
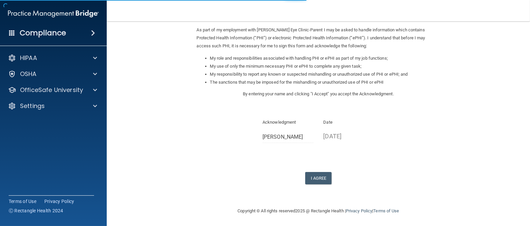
scroll to position [79, 0]
click at [318, 178] on button "I Agree" at bounding box center [318, 177] width 27 height 12
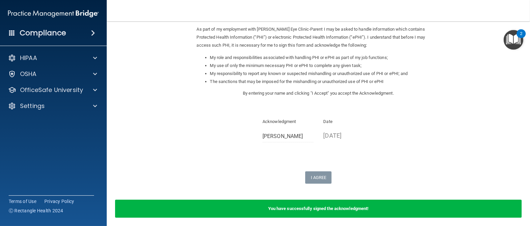
scroll to position [0, 0]
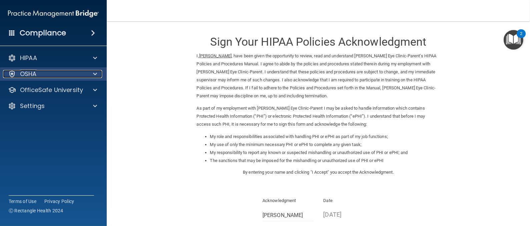
click at [60, 76] on div "OSHA" at bounding box center [44, 74] width 83 height 8
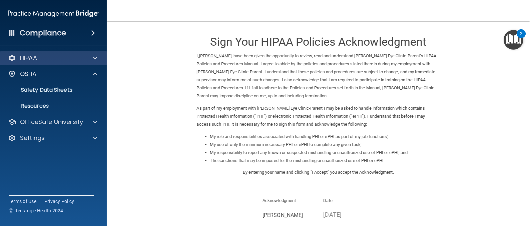
click at [65, 53] on div "HIPAA" at bounding box center [53, 57] width 107 height 13
click at [79, 57] on div "HIPAA" at bounding box center [44, 58] width 83 height 8
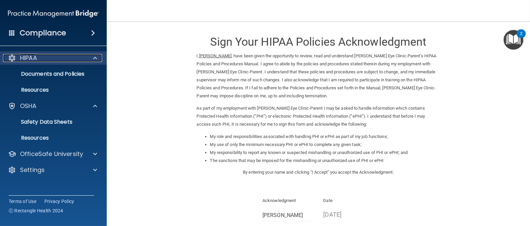
click at [83, 60] on div "HIPAA" at bounding box center [44, 58] width 83 height 8
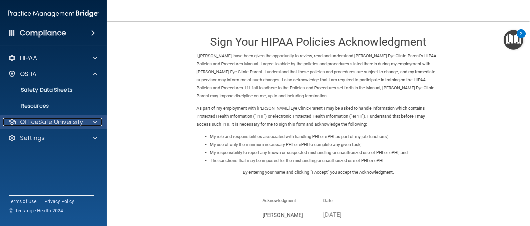
click at [83, 118] on div "OfficeSafe University" at bounding box center [44, 122] width 83 height 8
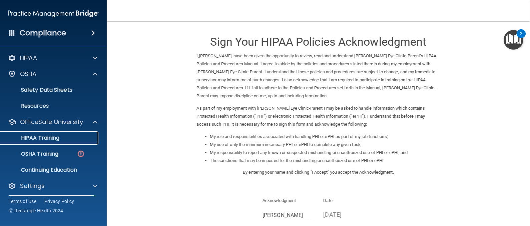
click at [60, 137] on div "HIPAA Training" at bounding box center [49, 138] width 91 height 7
